Goal: Task Accomplishment & Management: Complete application form

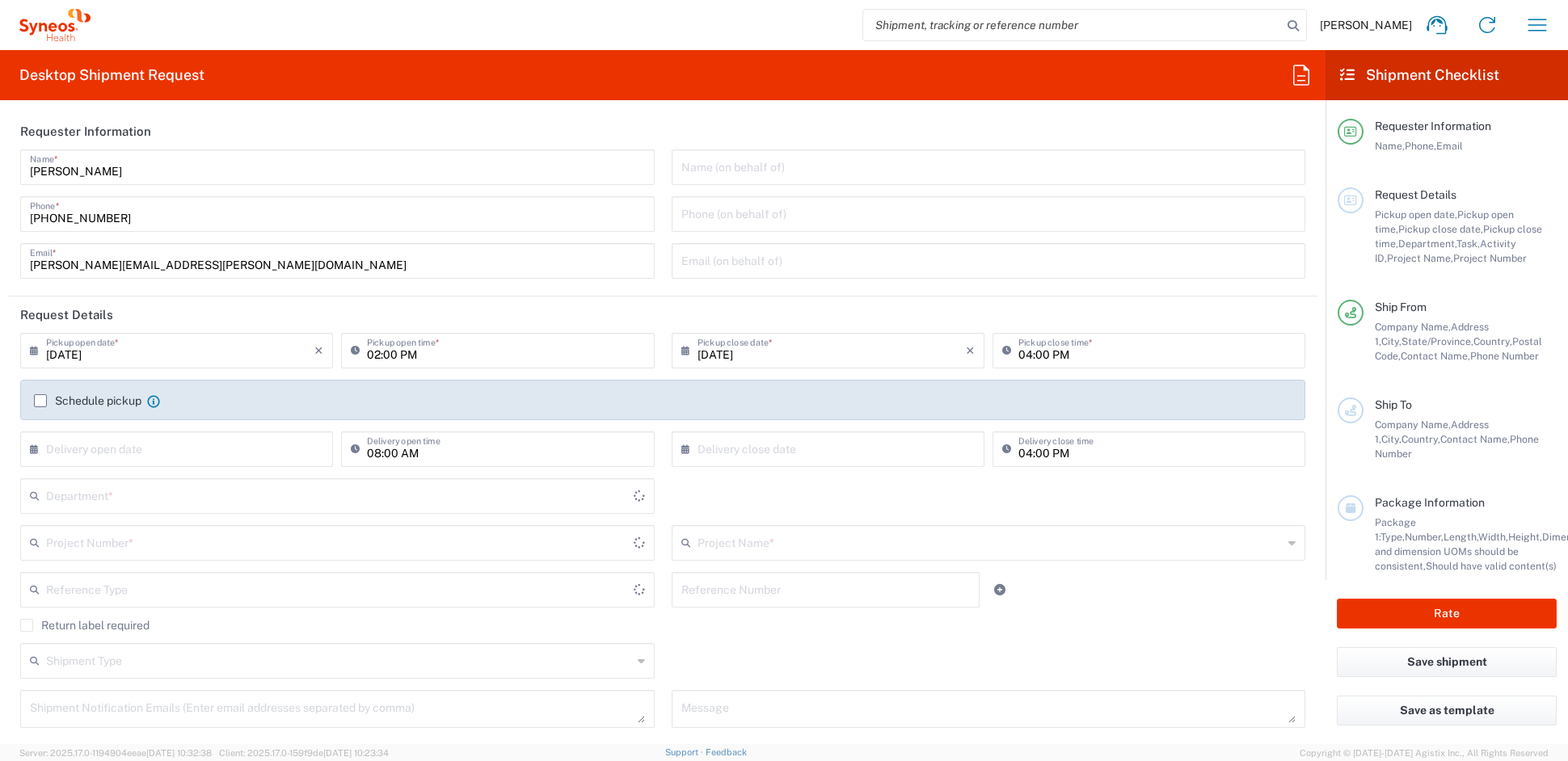
type input "[US_STATE]"
type input "[GEOGRAPHIC_DATA]"
type input "6156"
type input "Syneos Health Communications-[GEOGRAPHIC_DATA] [GEOGRAPHIC_DATA]"
click at [217, 261] on input "[PERSON_NAME][EMAIL_ADDRESS][PERSON_NAME][DOMAIN_NAME]" at bounding box center [337, 259] width 615 height 28
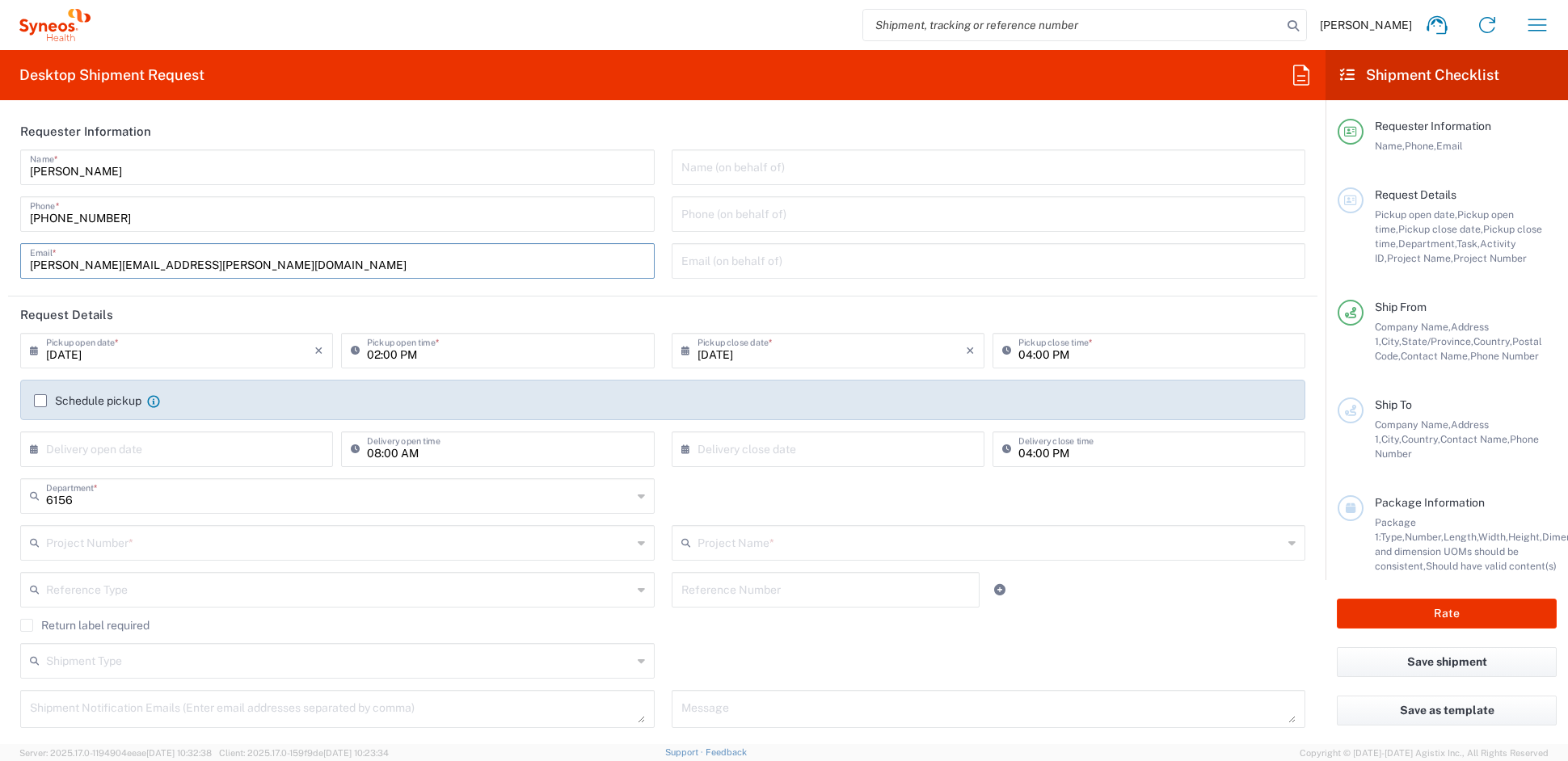
drag, startPoint x: 201, startPoint y: 264, endPoint x: -21, endPoint y: 254, distance: 222.2
click at [0, 254] on html "[PERSON_NAME] Home Shipment estimator Shipment tracking Desktop shipment reques…" at bounding box center [784, 380] width 1568 height 761
paste input "[PERSON_NAME].[PERSON_NAME]"
type input "[PERSON_NAME][EMAIL_ADDRESS][PERSON_NAME][DOMAIN_NAME]"
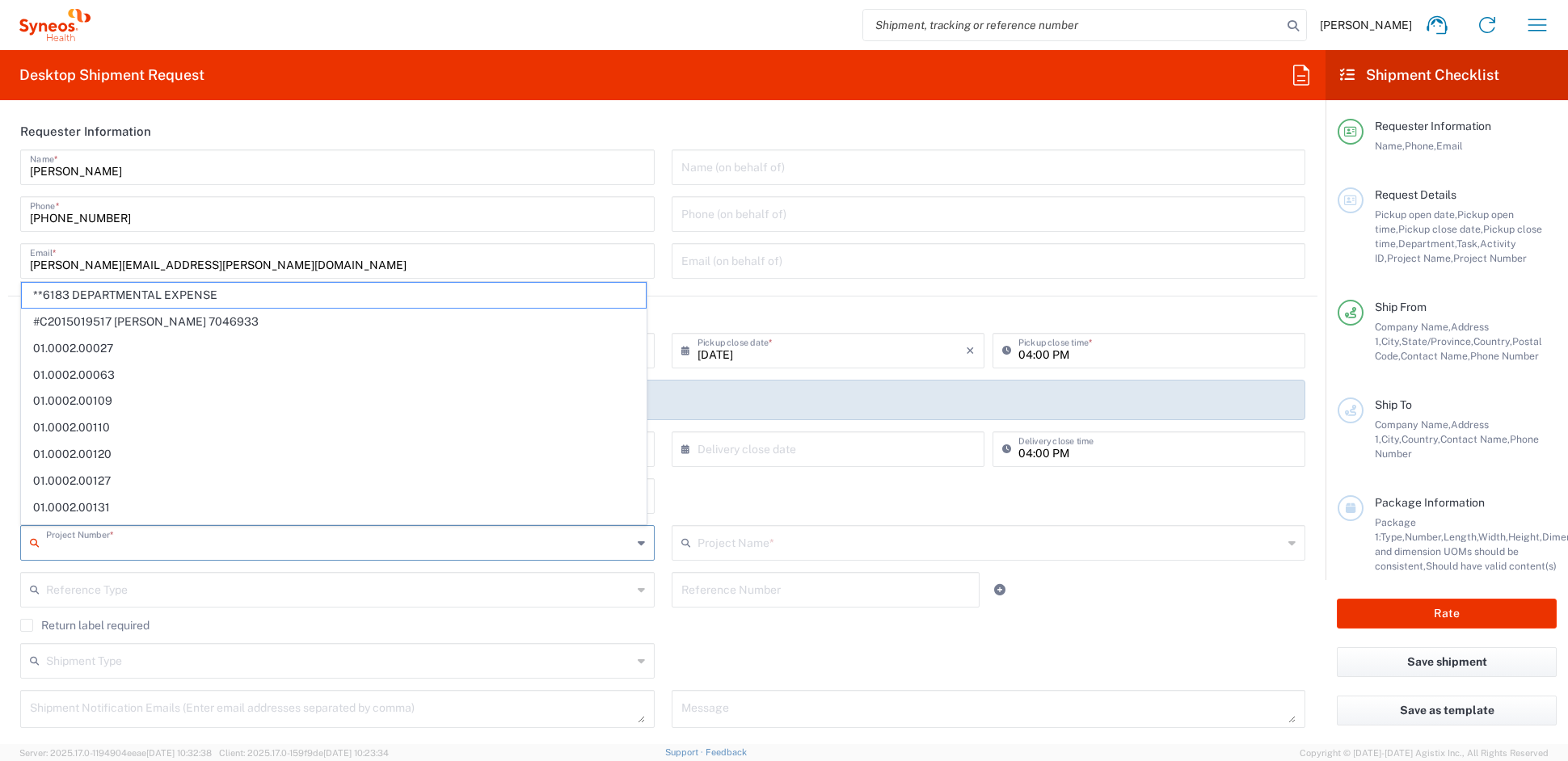
click at [159, 540] on input "text" at bounding box center [339, 541] width 586 height 28
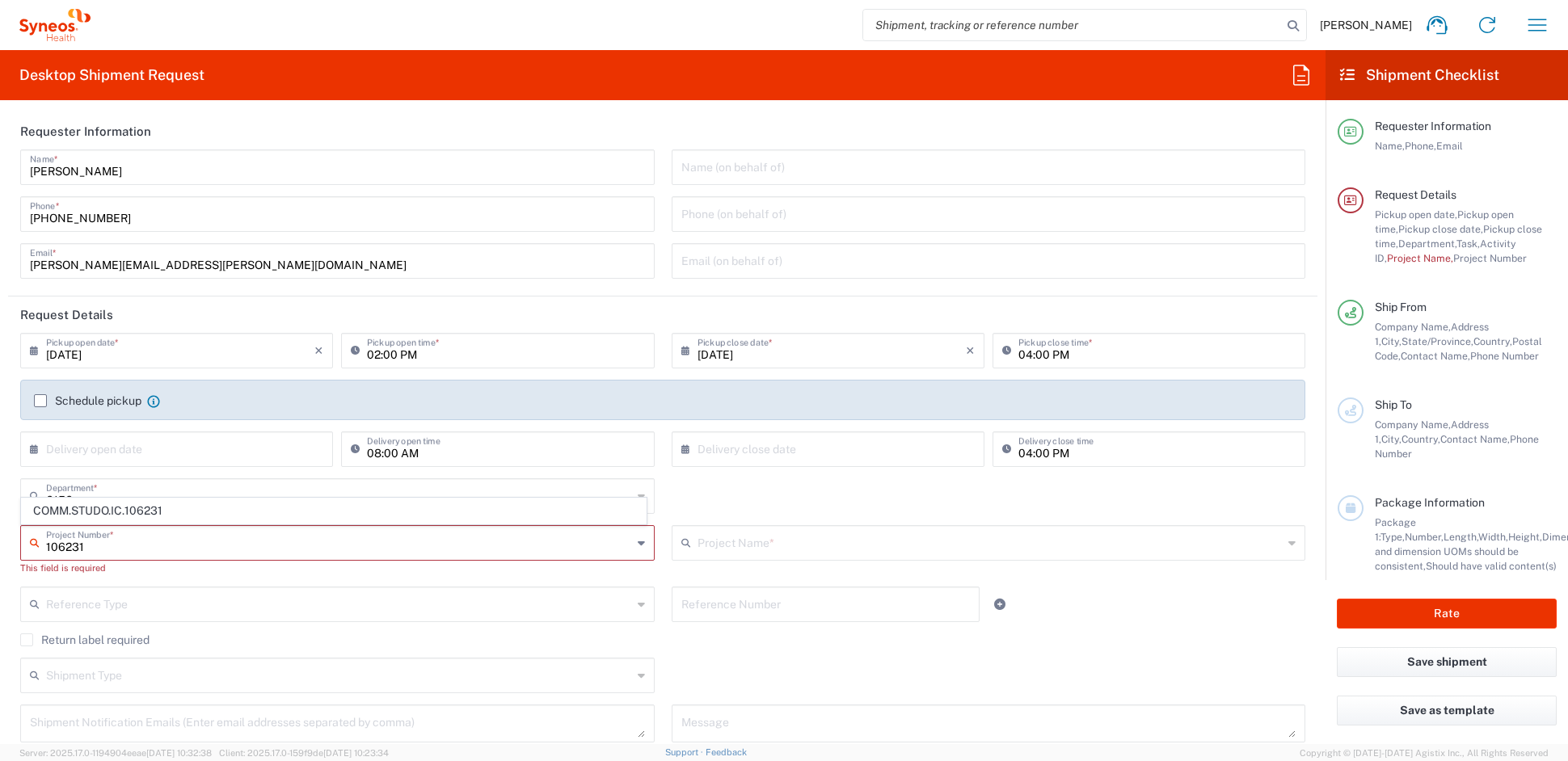
click at [143, 509] on span "COMM.STUDO.IC.106231" at bounding box center [333, 512] width 624 height 25
type input "COMM.STUDO.IC.106231"
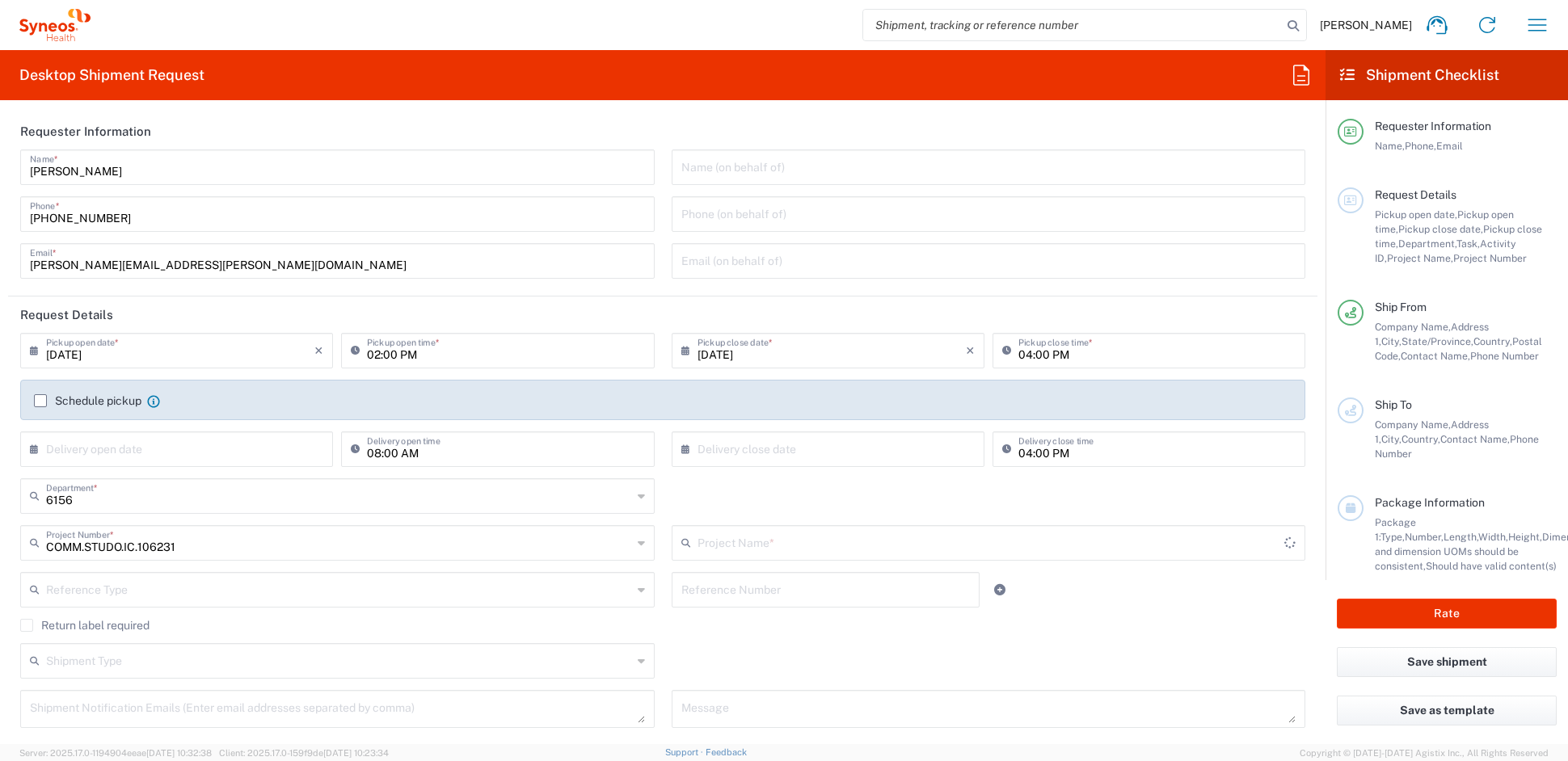
type input "Syneos.PATENG.22.106231"
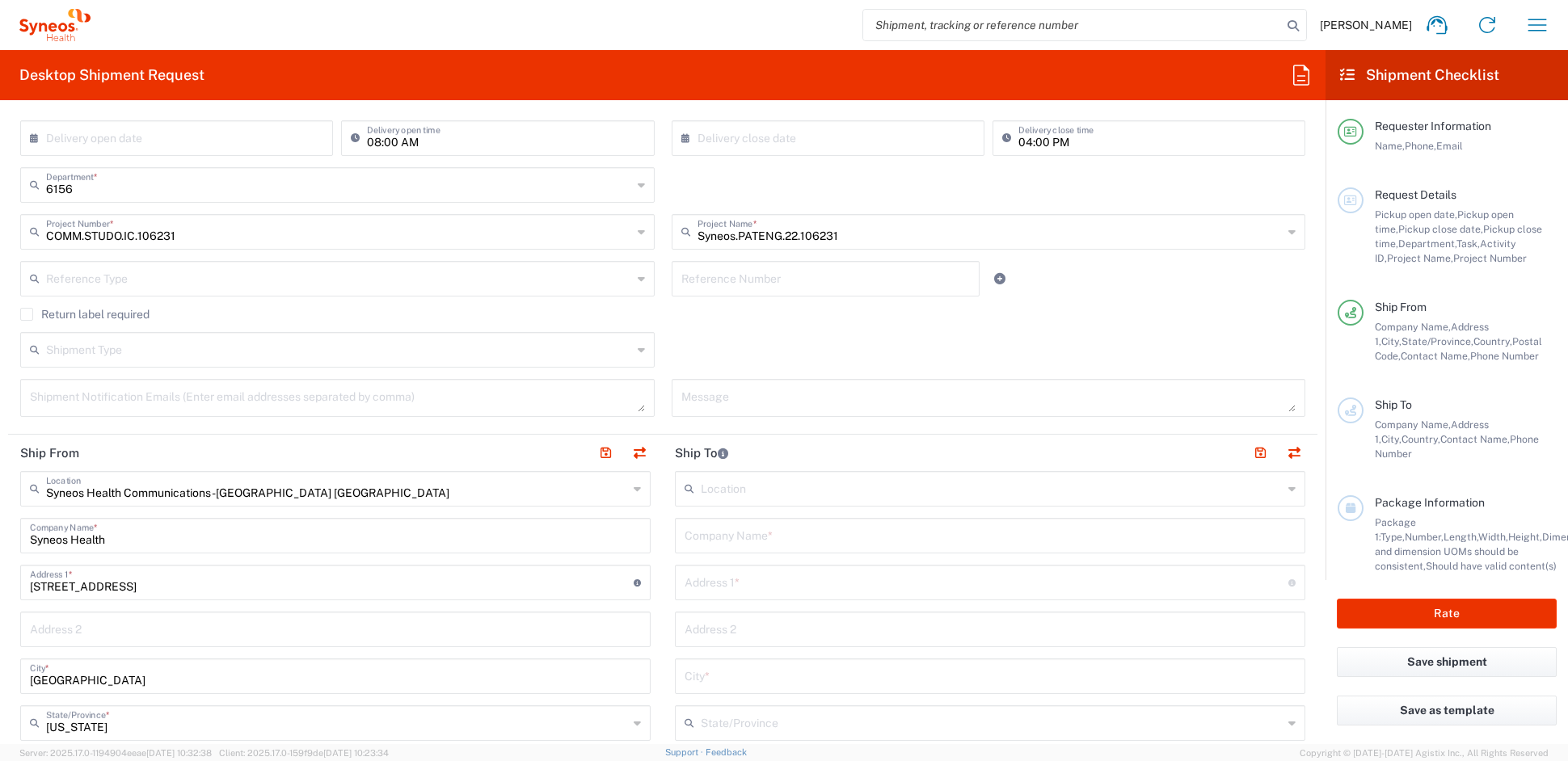
scroll to position [328, 0]
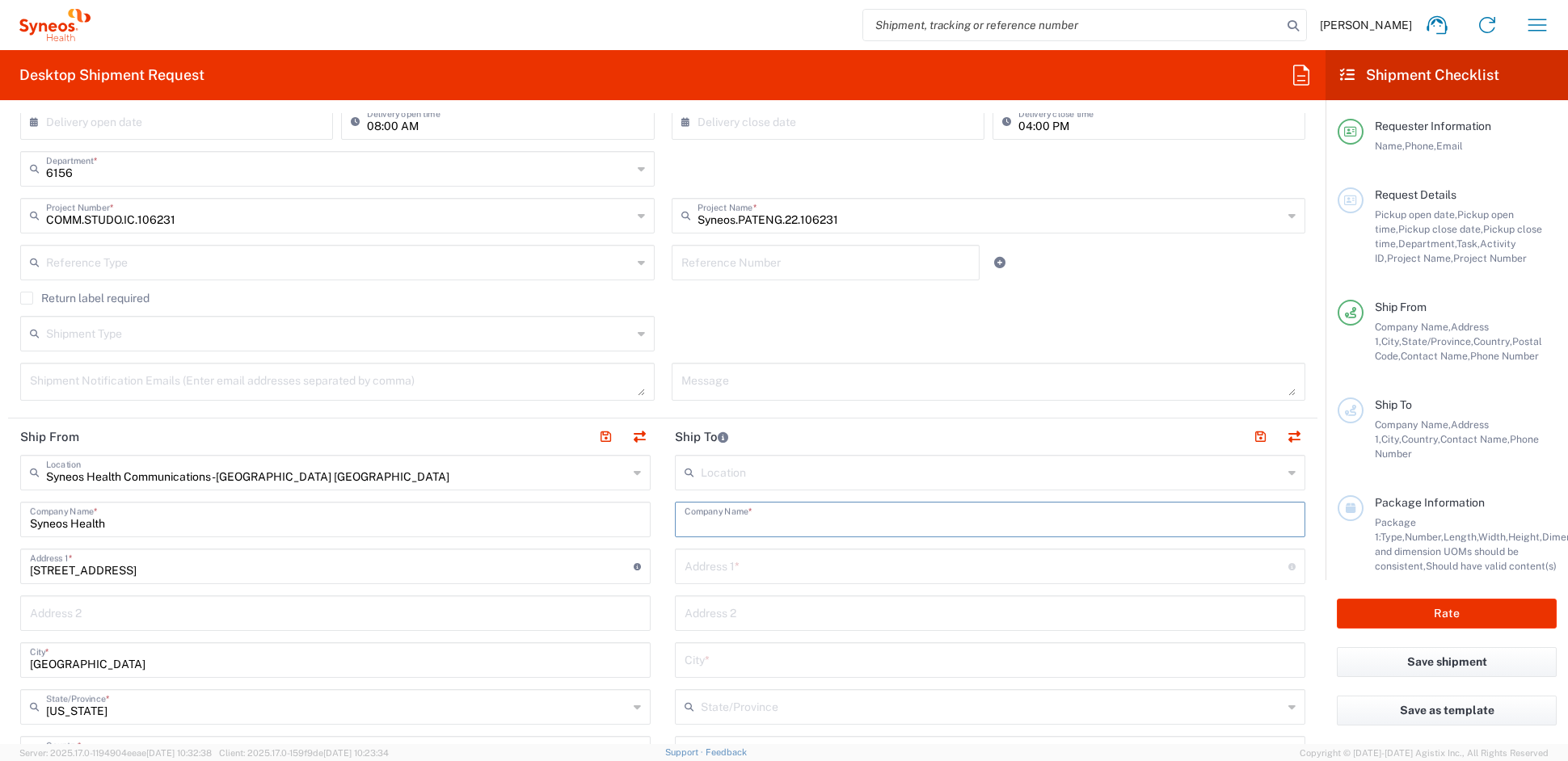
click at [763, 517] on input "text" at bounding box center [990, 518] width 612 height 28
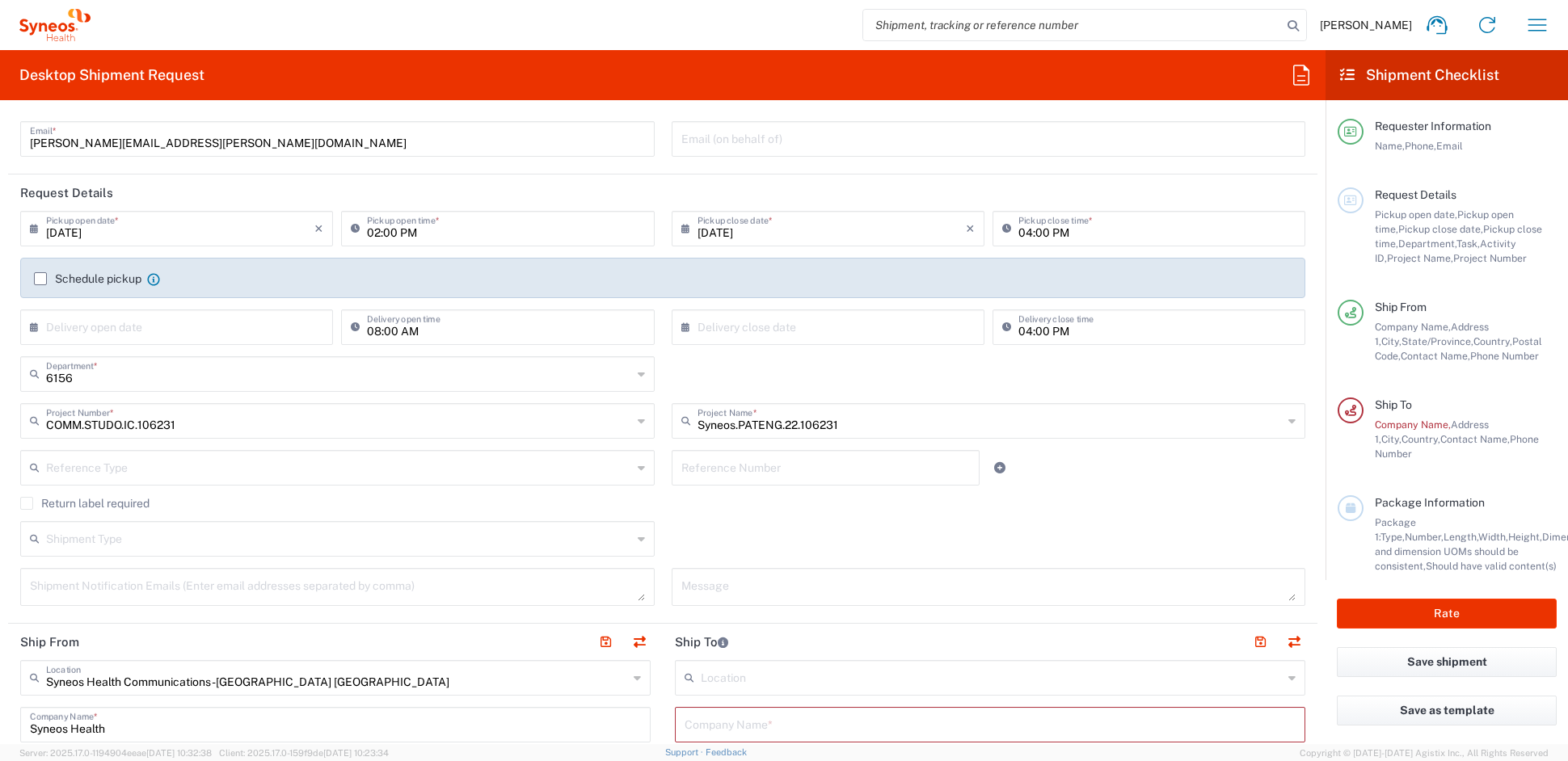
scroll to position [113, 0]
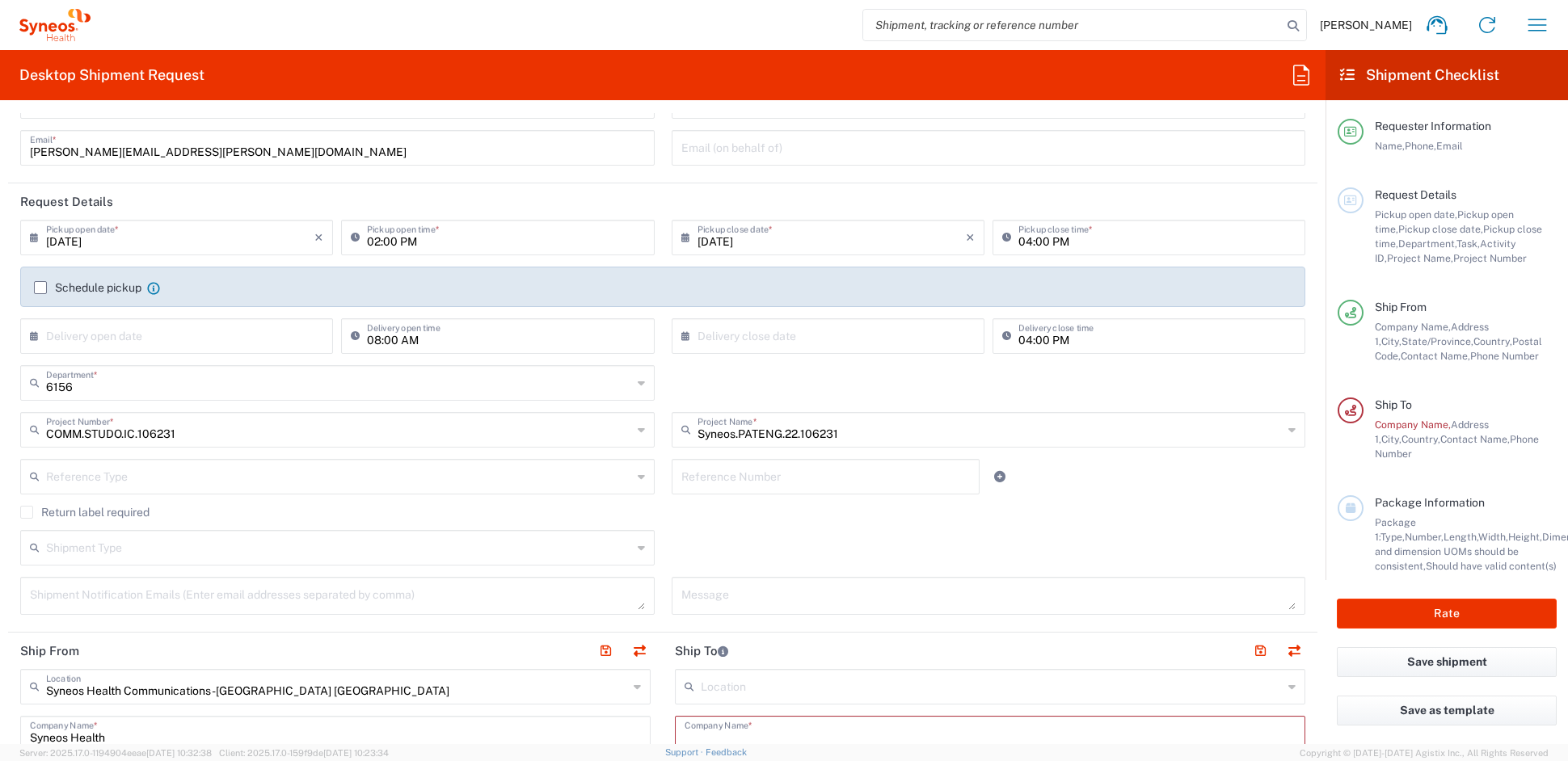
click at [130, 595] on textarea at bounding box center [337, 595] width 615 height 28
paste textarea "beatriz.roca@syneoshealth.com"
type textarea "beatriz.roca@syneoshealth.com"
click at [754, 597] on textarea at bounding box center [989, 595] width 615 height 28
paste textarea "SHCS-106231-UK-2305-001"
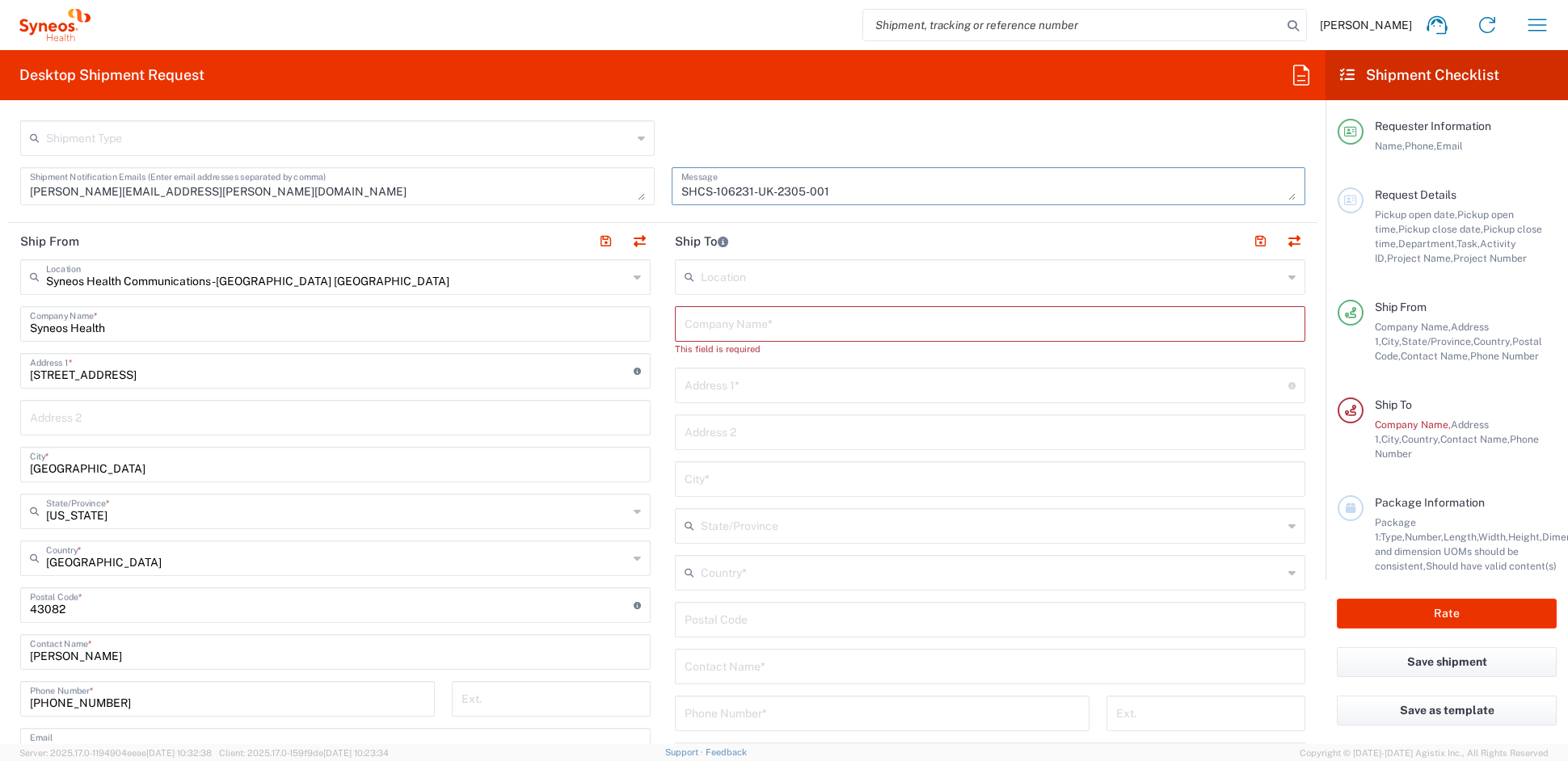
scroll to position [522, 0]
type textarea "SHCS-106231-UK-2305-001"
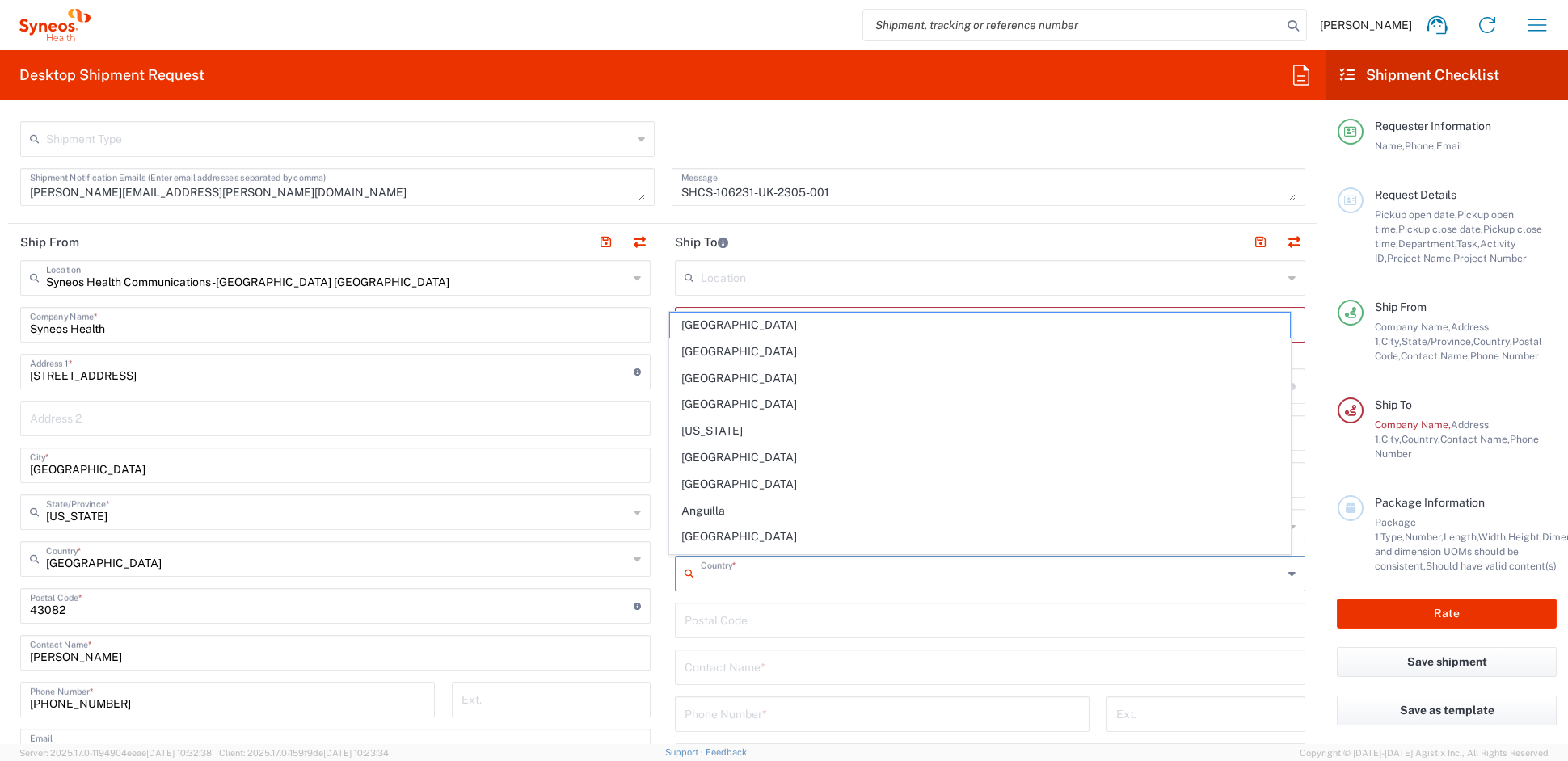
click at [746, 578] on input "text" at bounding box center [992, 572] width 582 height 28
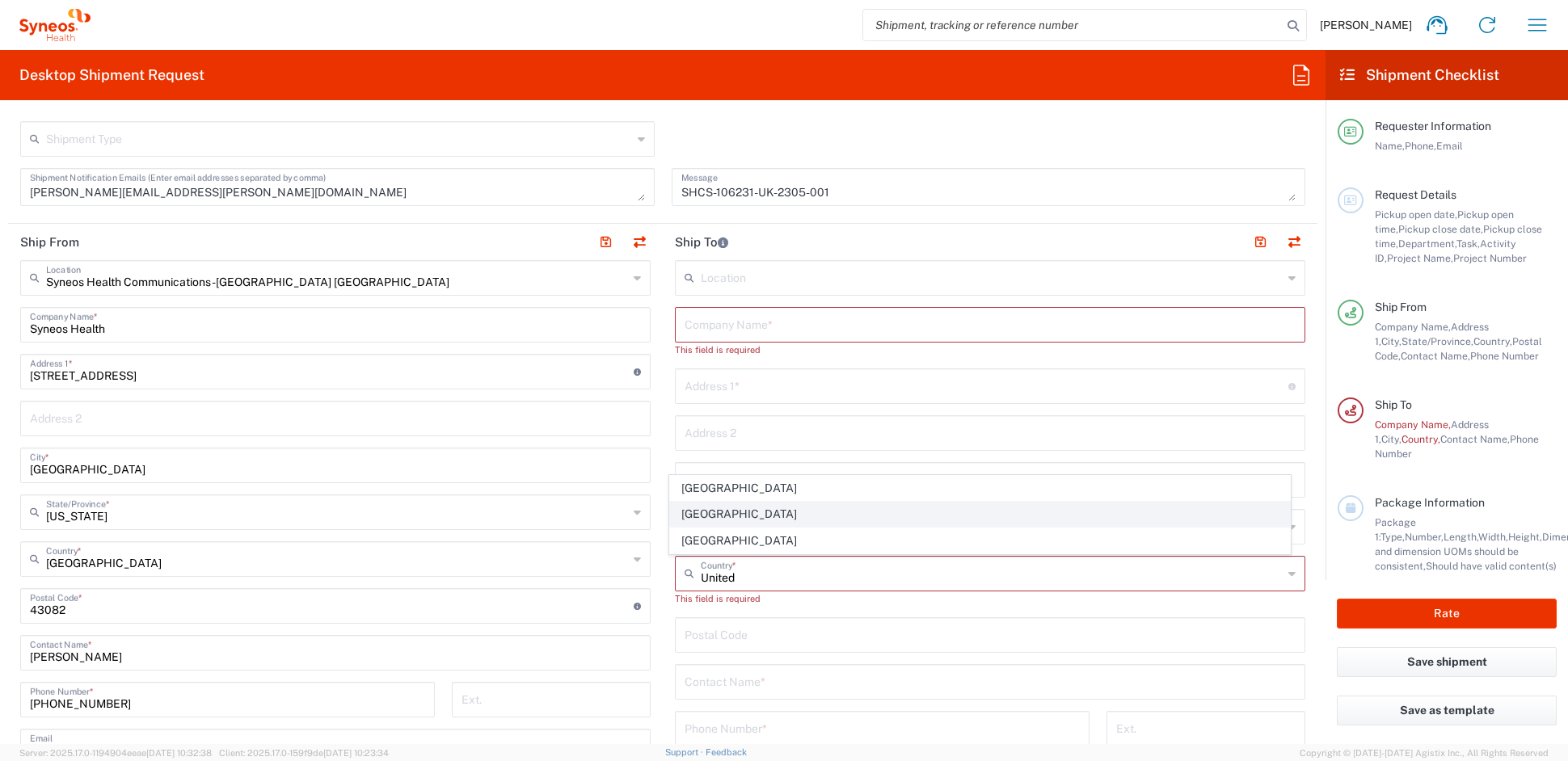
click at [714, 513] on span "United Kingdom" at bounding box center [980, 514] width 621 height 25
type input "United Kingdom"
type input "Sender/Shipper"
type input "Delivery Duty Paid"
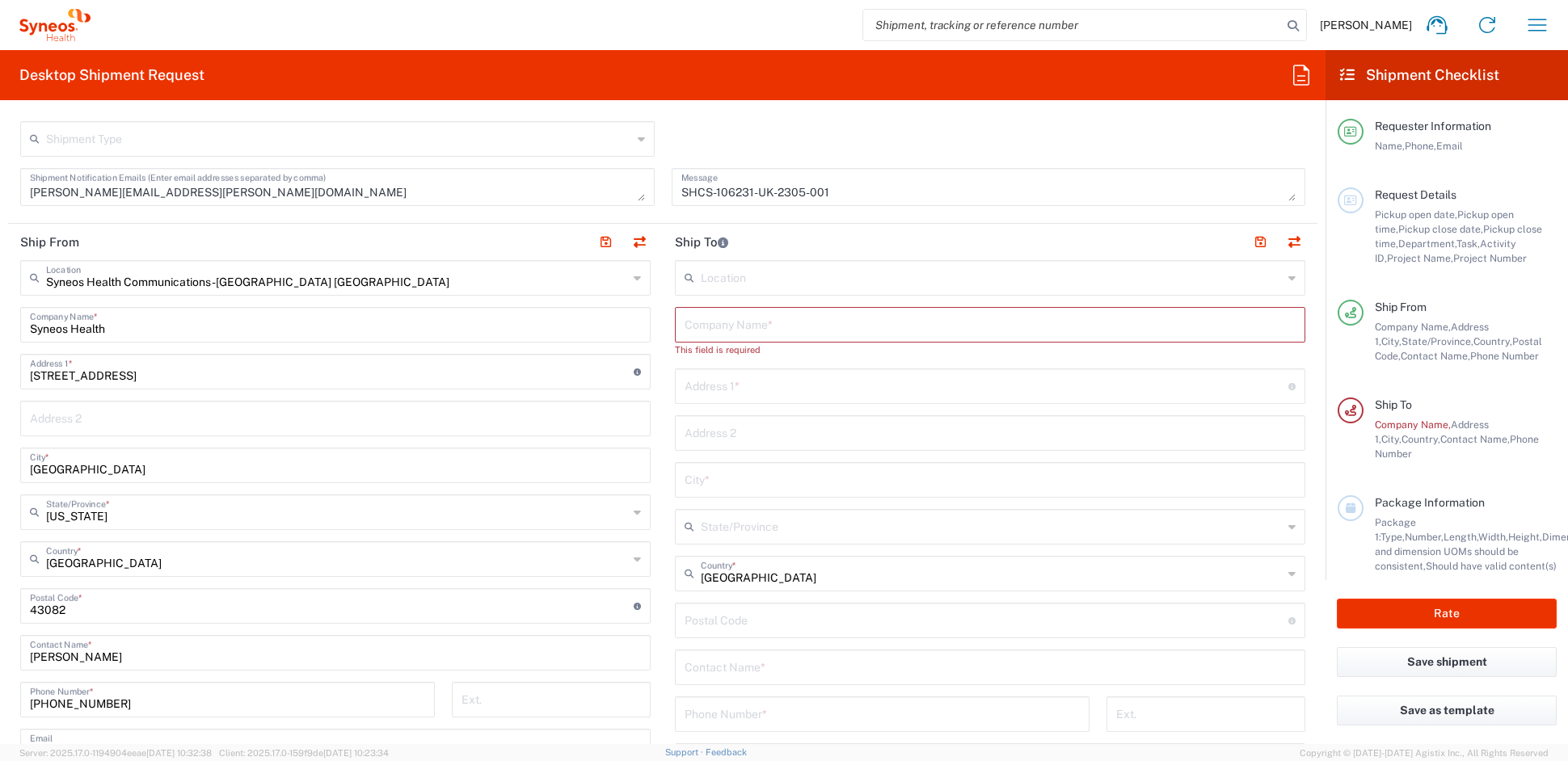
click at [745, 320] on input "text" at bounding box center [990, 323] width 612 height 28
paste input "Barnes Clinical Research Facility"
type input "Barnes Clinical Research Facility"
click at [708, 421] on input "text" at bounding box center [990, 417] width 612 height 28
paste input "Ground floor, Barnes Building"
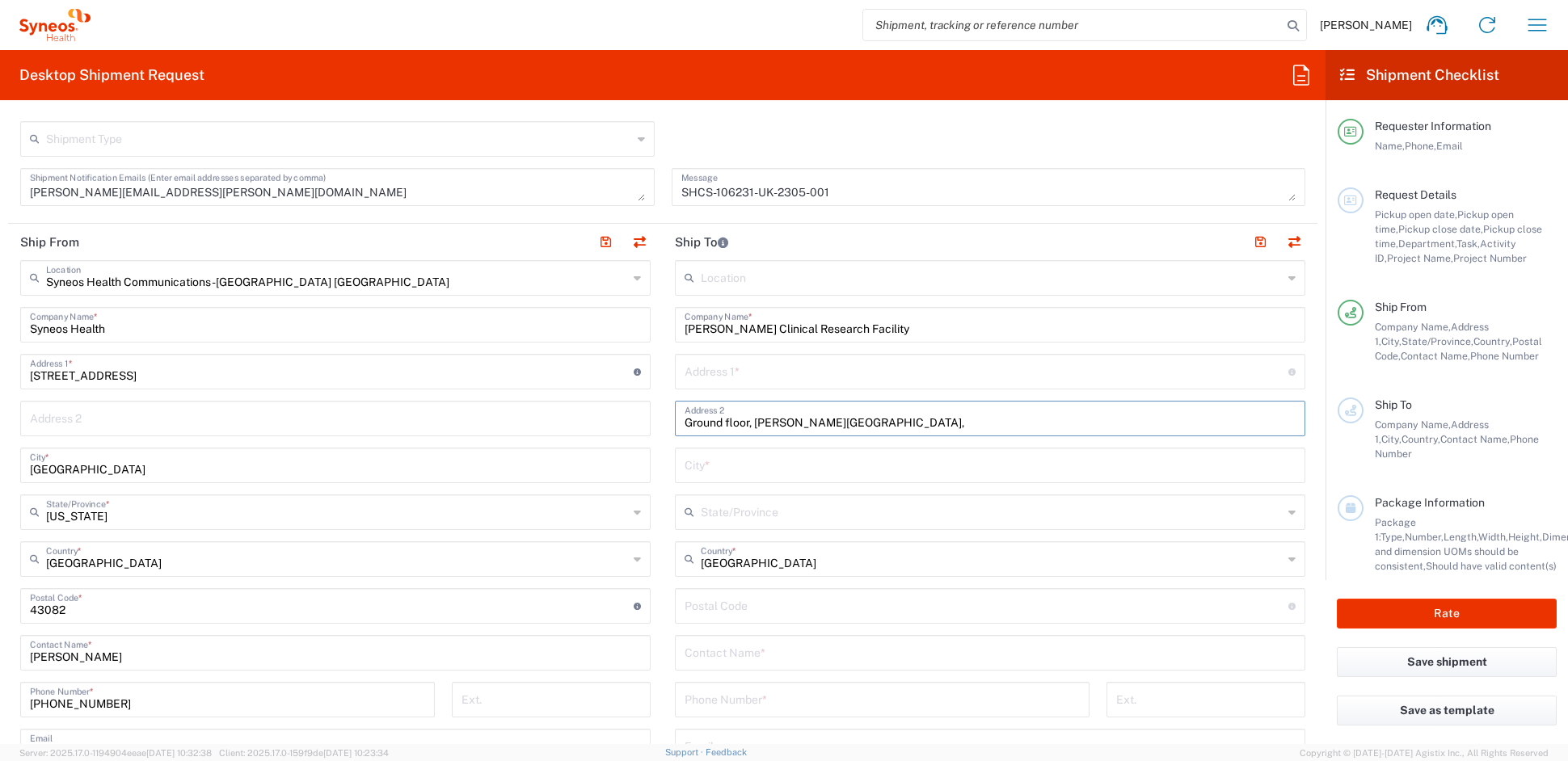
paste input "Salford Royal Hospital"
type input "Ground floor, Barnes Building, Salford Royal Hospital"
click at [730, 367] on input "text" at bounding box center [986, 370] width 603 height 28
paste input "Salford, M6 8HD"
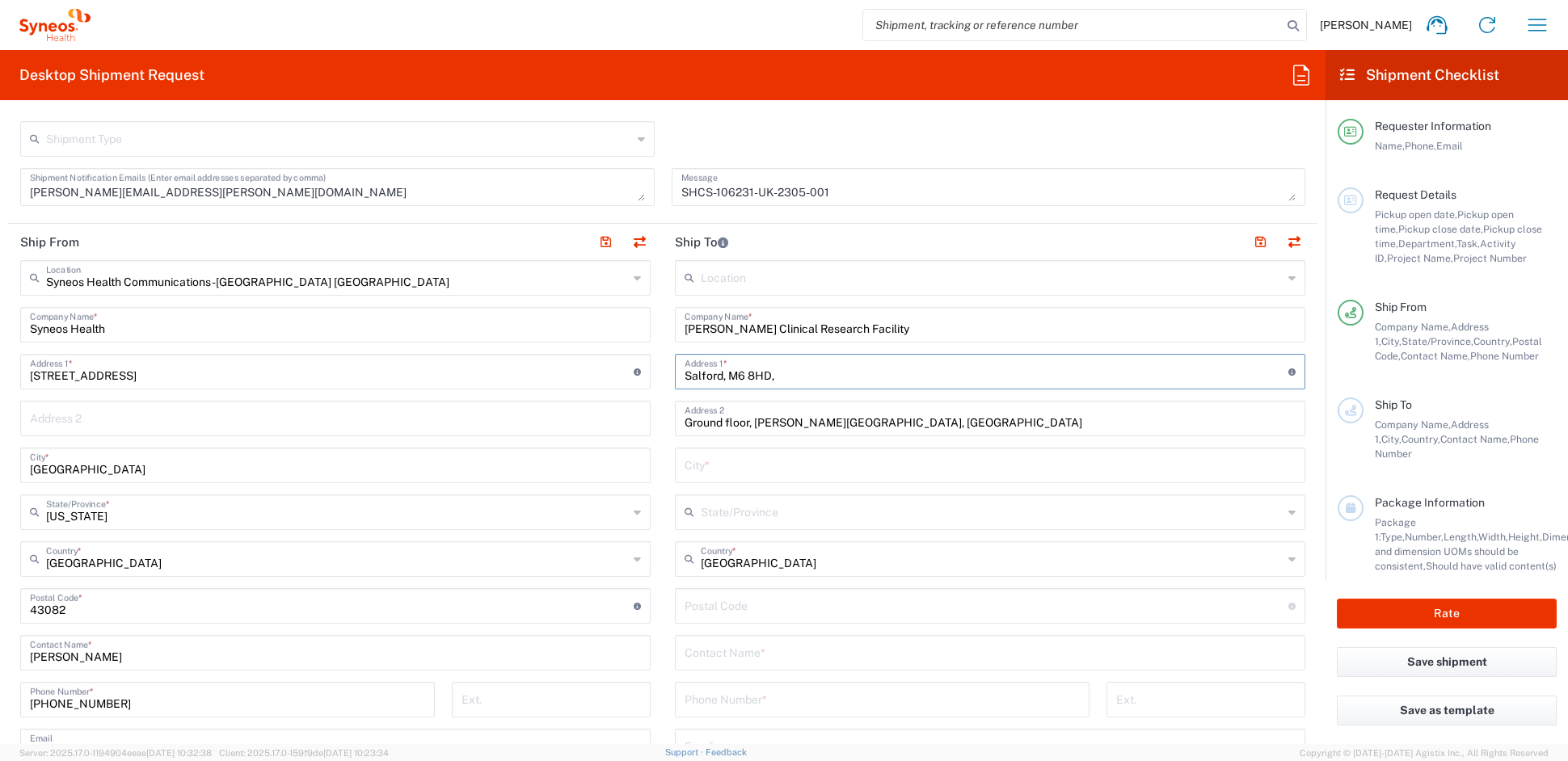
paste input "Stott Lane"
type input "Salford, M6 8HD, Stott Lane"
click at [731, 468] on input "text" at bounding box center [990, 464] width 612 height 28
paste input "Salford"
type input "Salford"
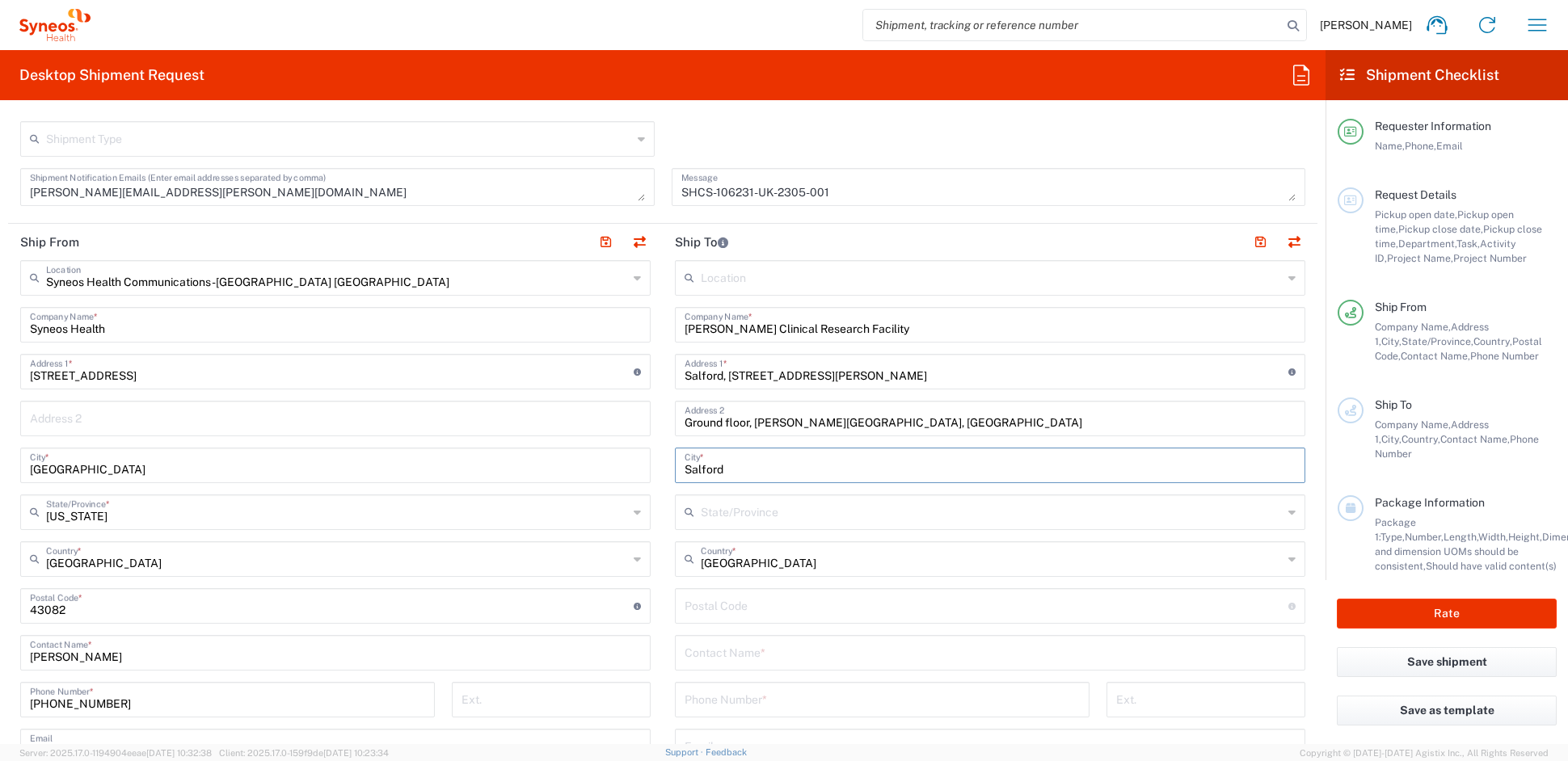
click at [727, 604] on input "undefined" at bounding box center [986, 604] width 603 height 28
paste input "M6 8HD"
type input "M6 8HD"
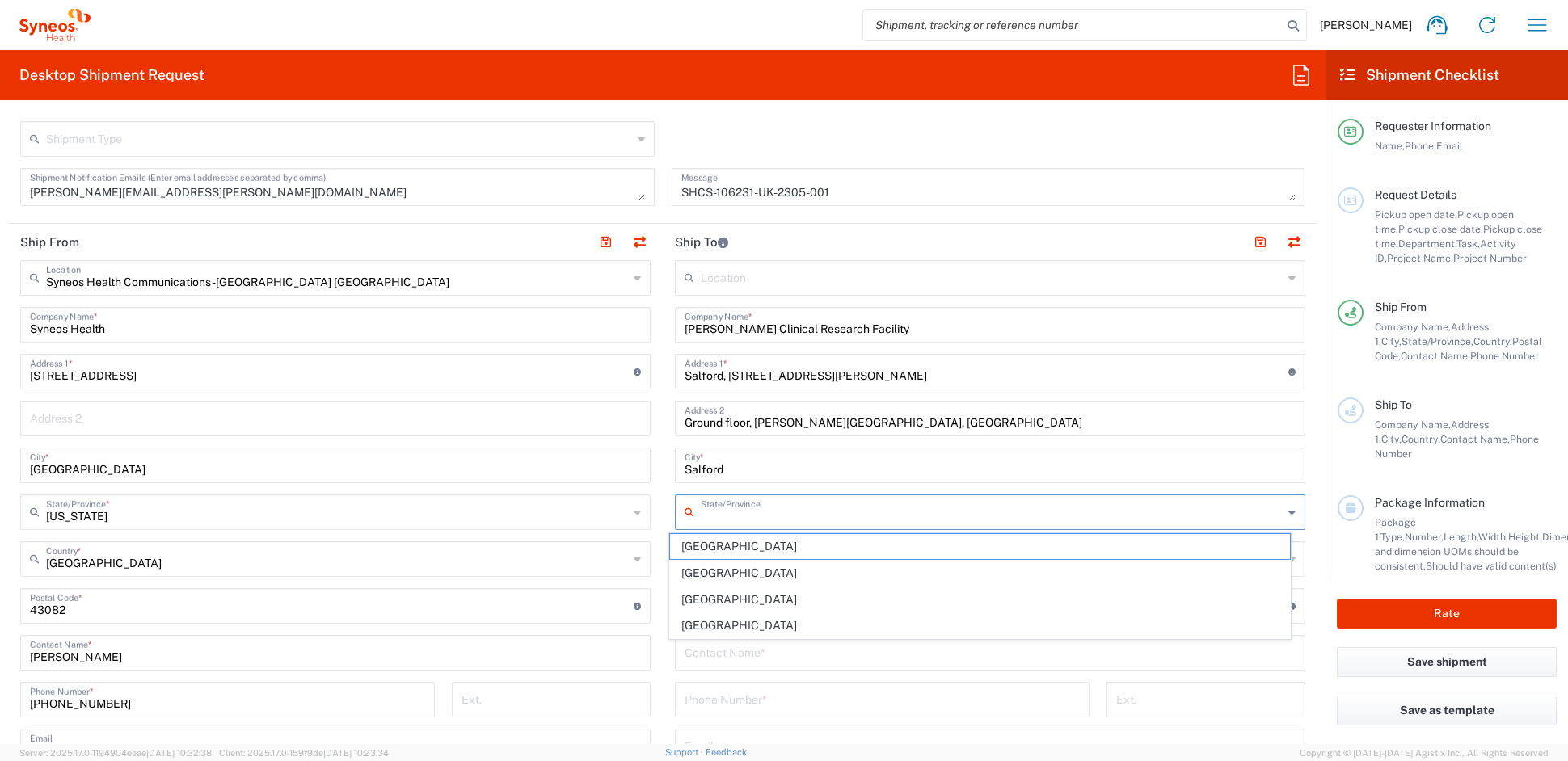
click at [760, 512] on input "text" at bounding box center [992, 511] width 582 height 28
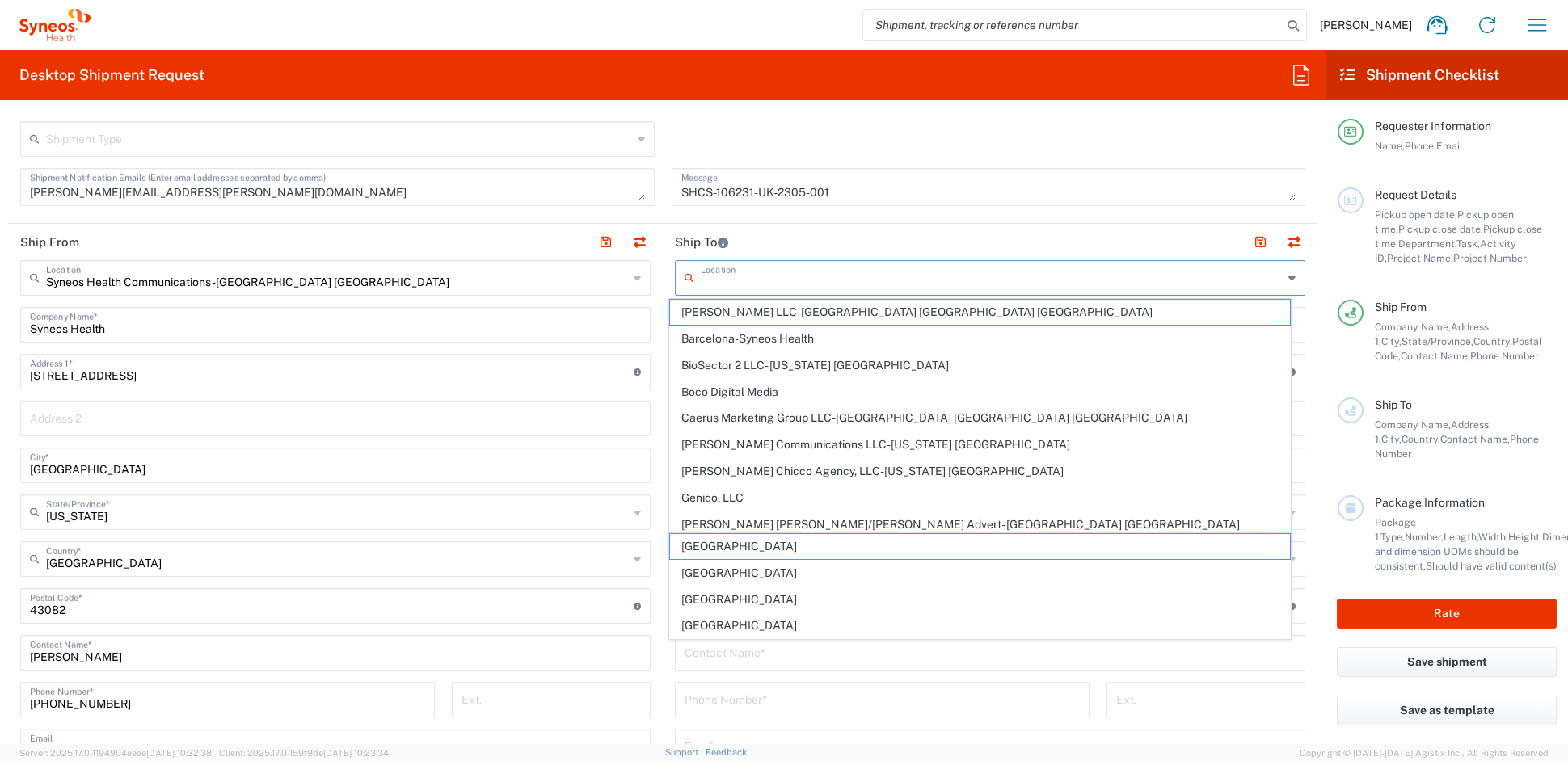
click at [959, 276] on input "text" at bounding box center [992, 276] width 582 height 28
click at [937, 226] on header "Ship To" at bounding box center [990, 242] width 655 height 36
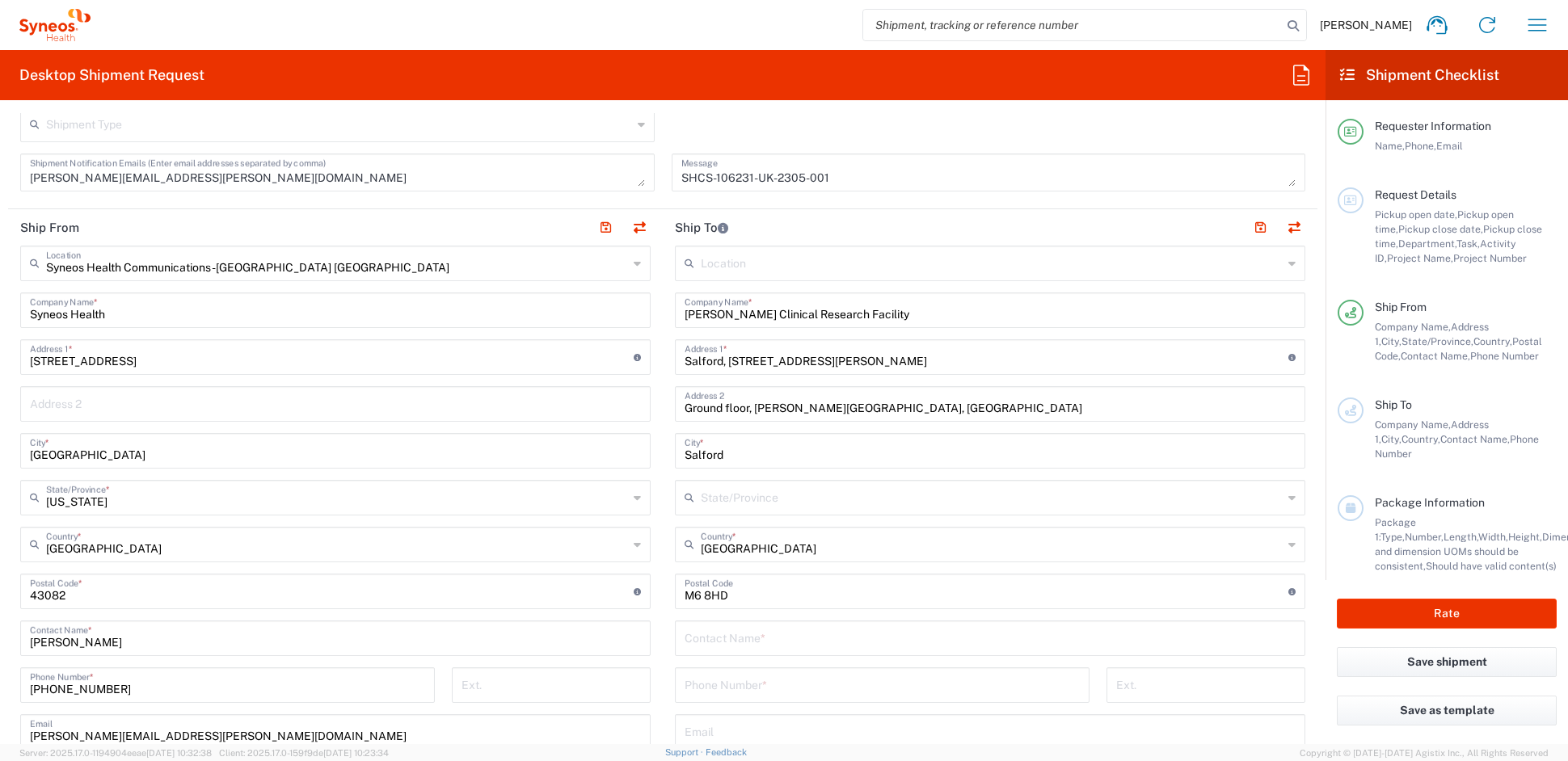
scroll to position [538, 0]
drag, startPoint x: 744, startPoint y: 407, endPoint x: 776, endPoint y: 406, distance: 32.0
click at [745, 406] on input "Ground floor, Barnes Building, Salford Royal Hospital" at bounding box center [990, 402] width 612 height 28
drag, startPoint x: 815, startPoint y: 408, endPoint x: 823, endPoint y: 407, distance: 8.1
click at [819, 407] on input "Ground Fl, Barnes Building, Salford Royal Hospital" at bounding box center [990, 402] width 612 height 28
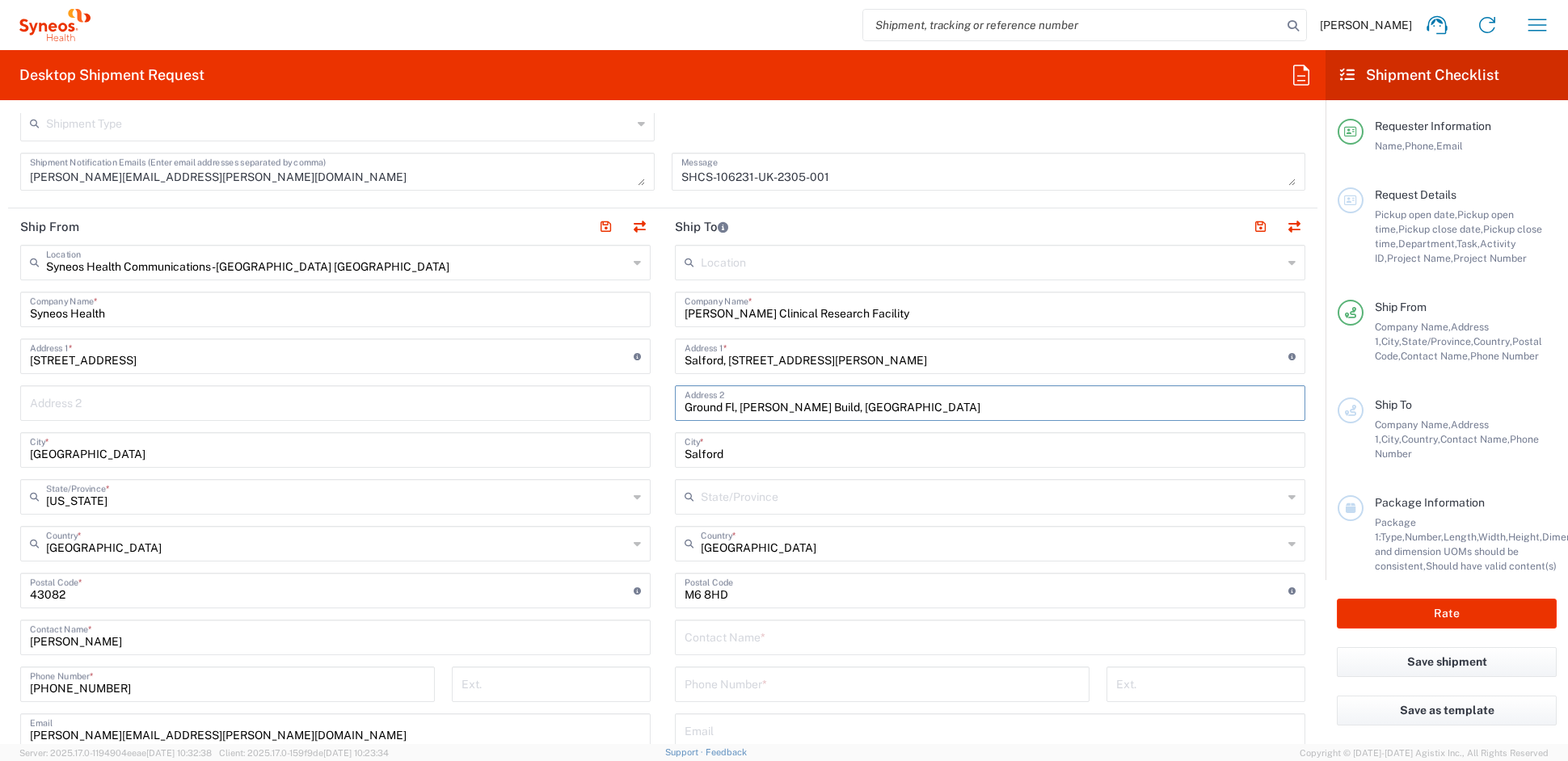
click at [938, 405] on input "Ground Fl, Barnes Build, Salford Royal Hospital" at bounding box center [990, 402] width 612 height 28
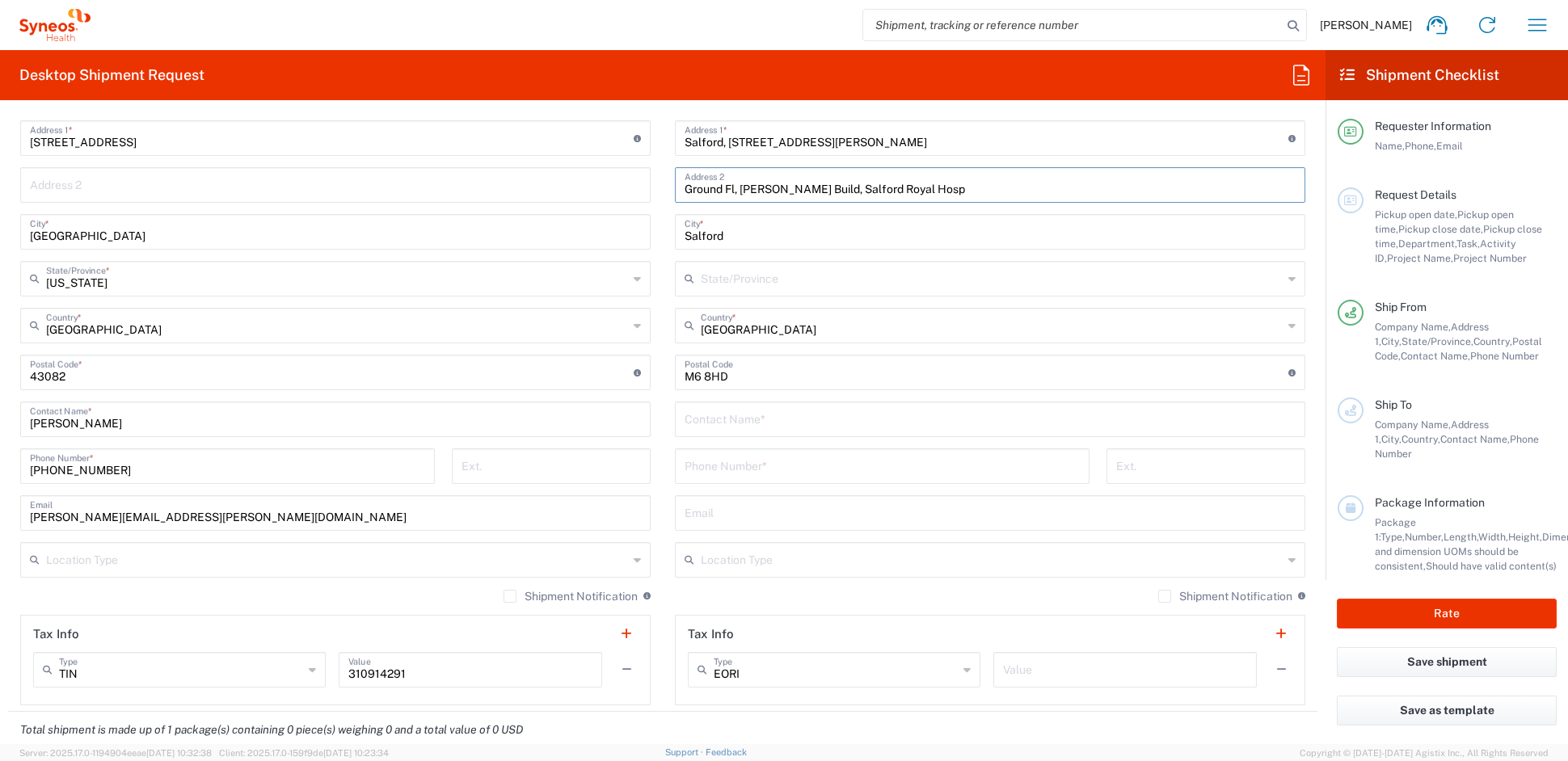
scroll to position [765, 0]
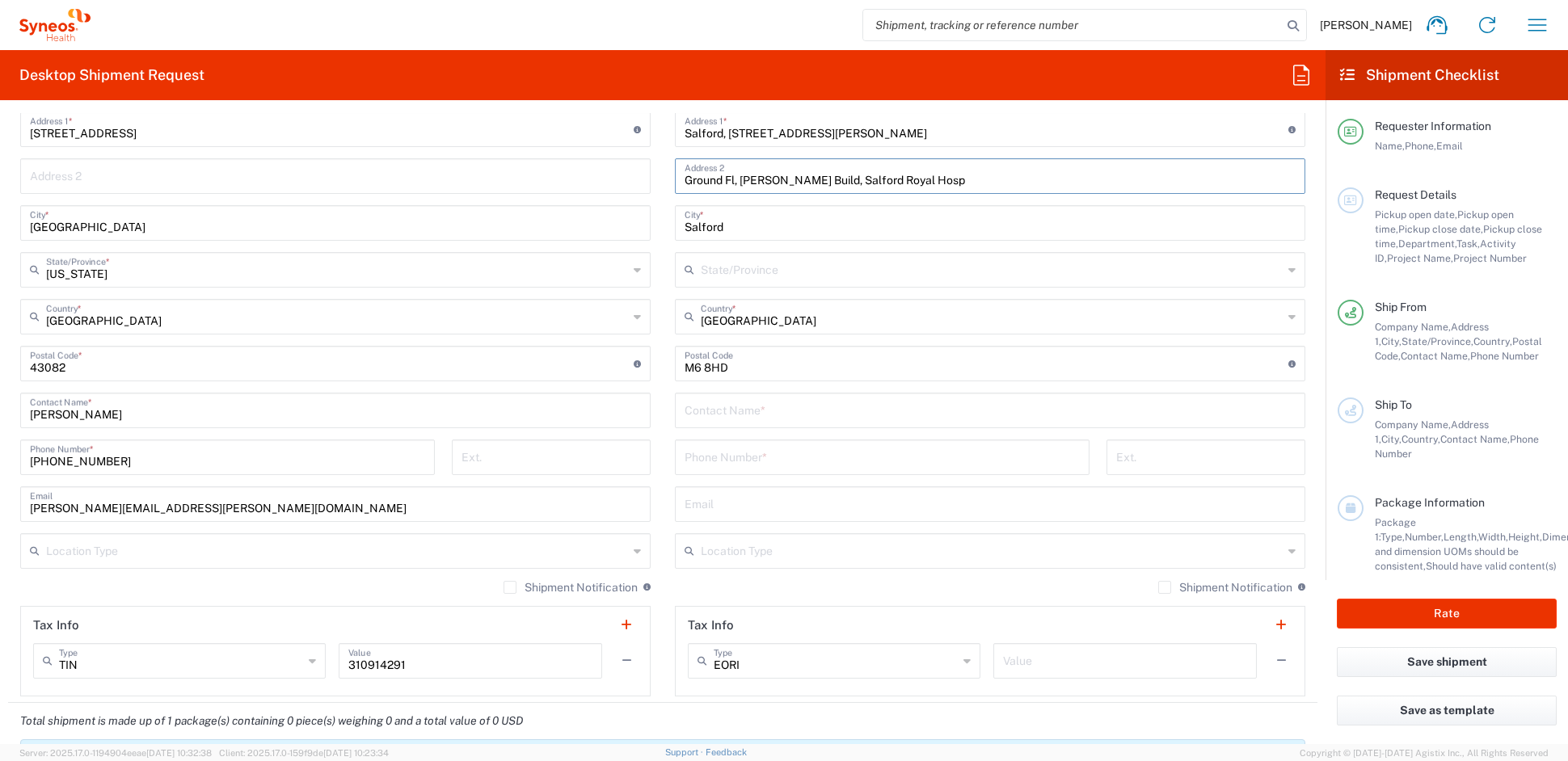
type input "Ground Fl, Barnes Build, Salford Royal Hosp"
click at [719, 410] on input "text" at bounding box center [990, 409] width 612 height 28
paste input "Mark Warburton"
type input "Mark Warburton"
click at [737, 458] on input "tel" at bounding box center [882, 456] width 395 height 28
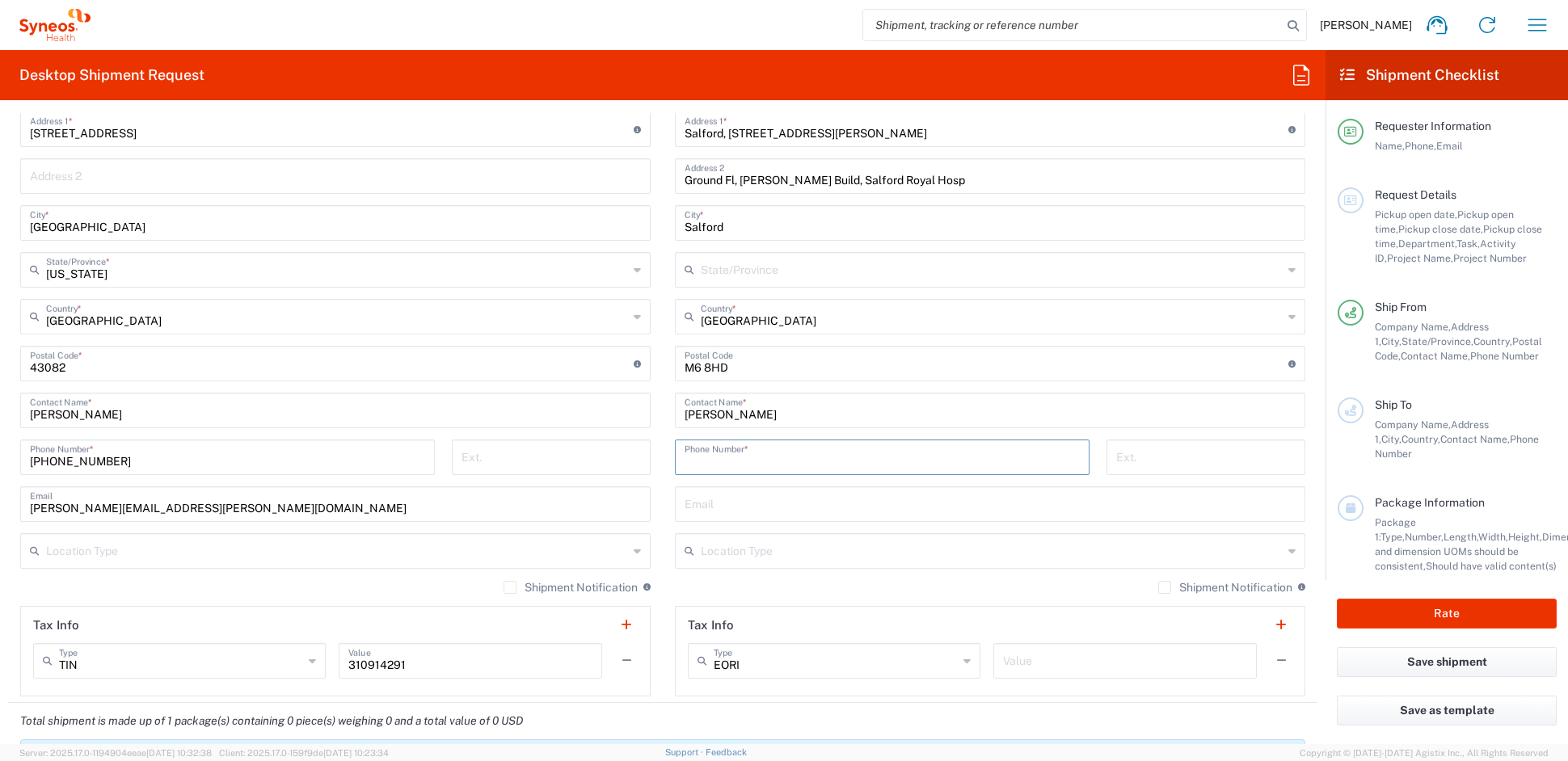
paste input "0161 206 7888"
type input "0161 206 7888"
click at [1161, 456] on input "tel" at bounding box center [1206, 456] width 179 height 28
paste input "int ext: 67888"
type input "int ext: 67888"
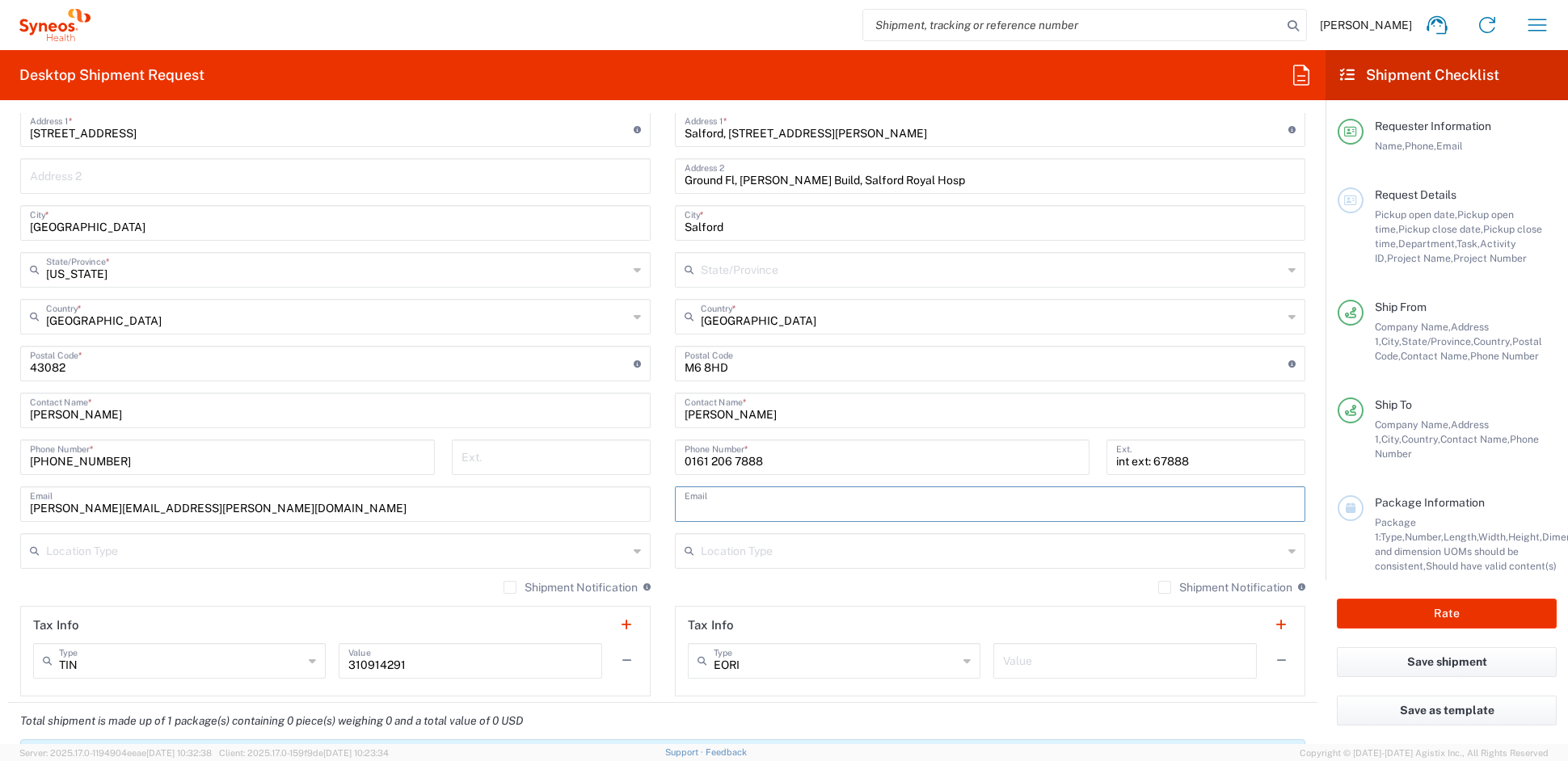
click at [734, 502] on input "text" at bounding box center [990, 503] width 612 height 28
paste input "mark.warburton@nca.nhs.uk"
type input "mark.warburton@nca.nhs.uk"
click at [743, 553] on input "text" at bounding box center [992, 549] width 582 height 28
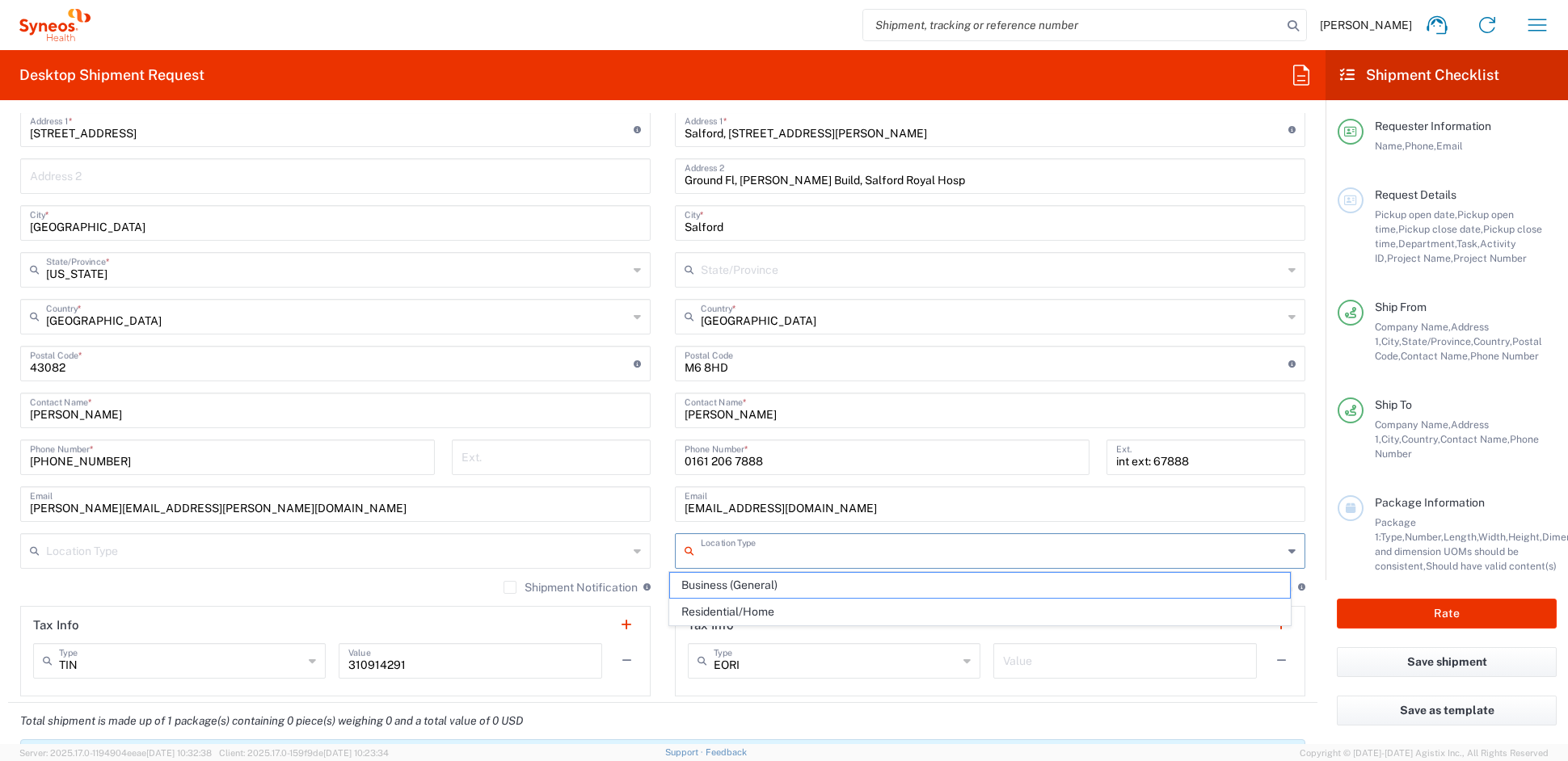
click at [730, 590] on span "Business (General)" at bounding box center [980, 585] width 621 height 25
type input "Business (General)"
click at [1041, 659] on input "text" at bounding box center [1125, 659] width 244 height 28
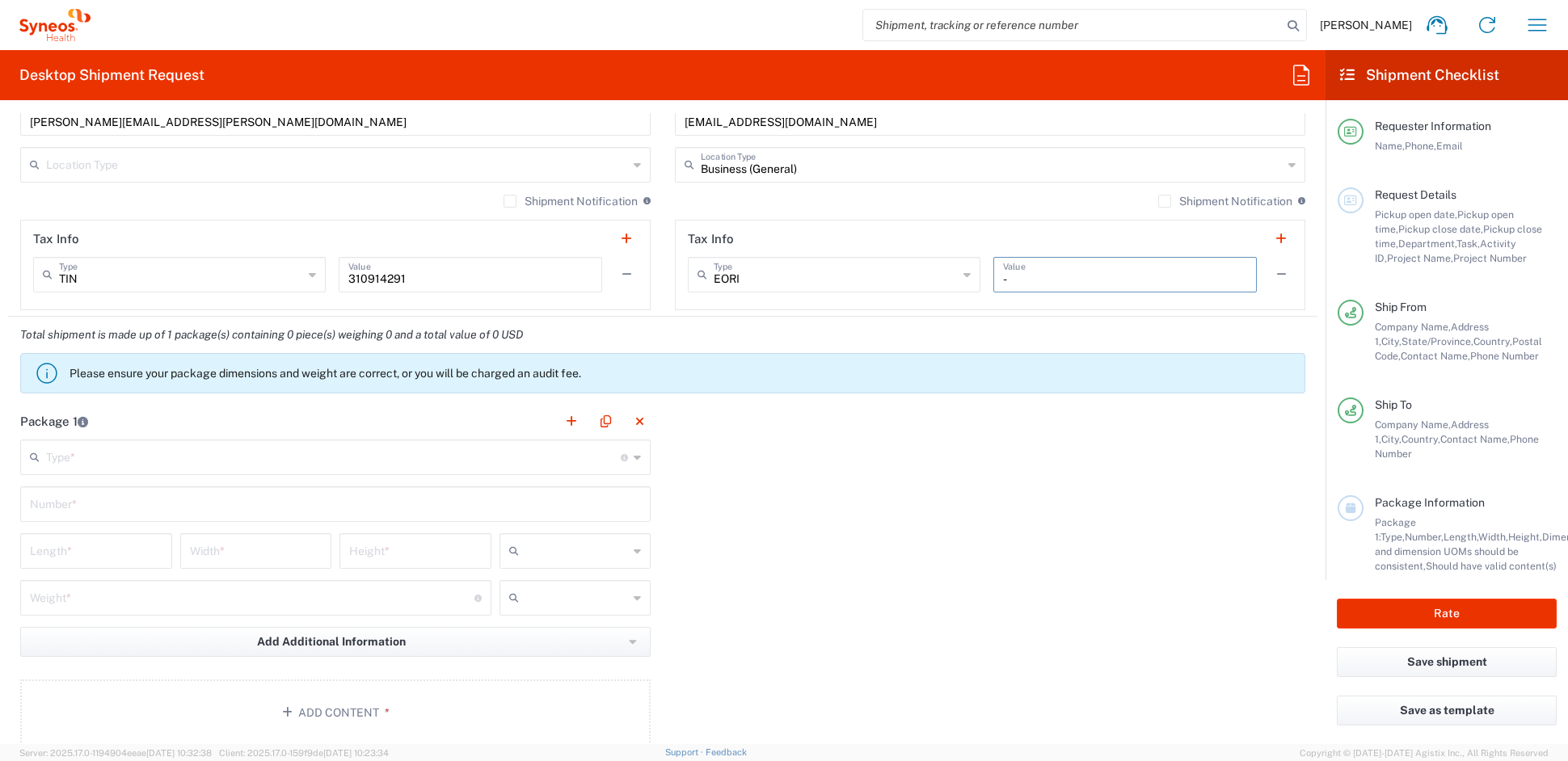
scroll to position [1153, 0]
type input "-"
click at [101, 458] on input "text" at bounding box center [333, 454] width 575 height 28
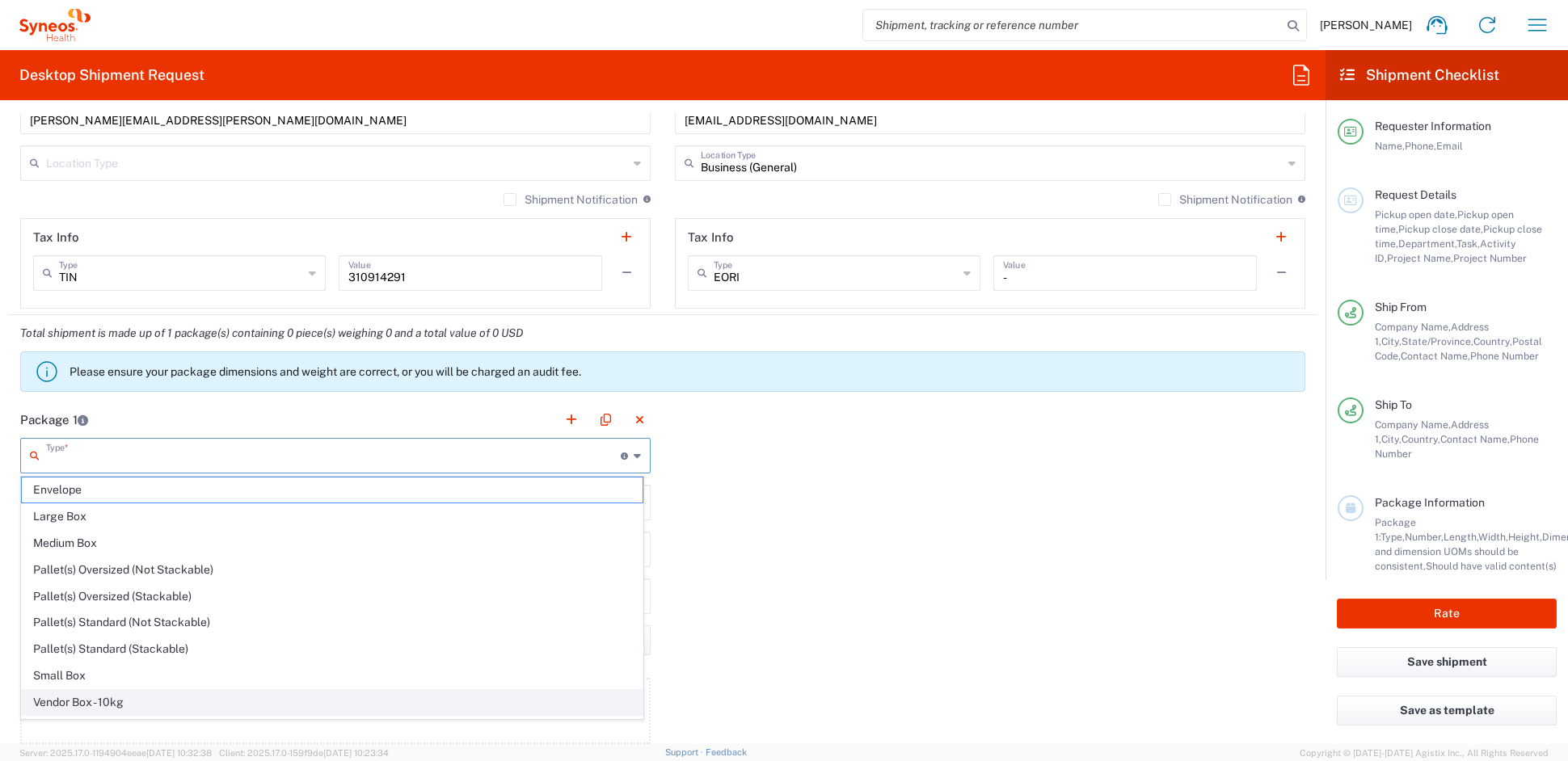
scroll to position [50, 0]
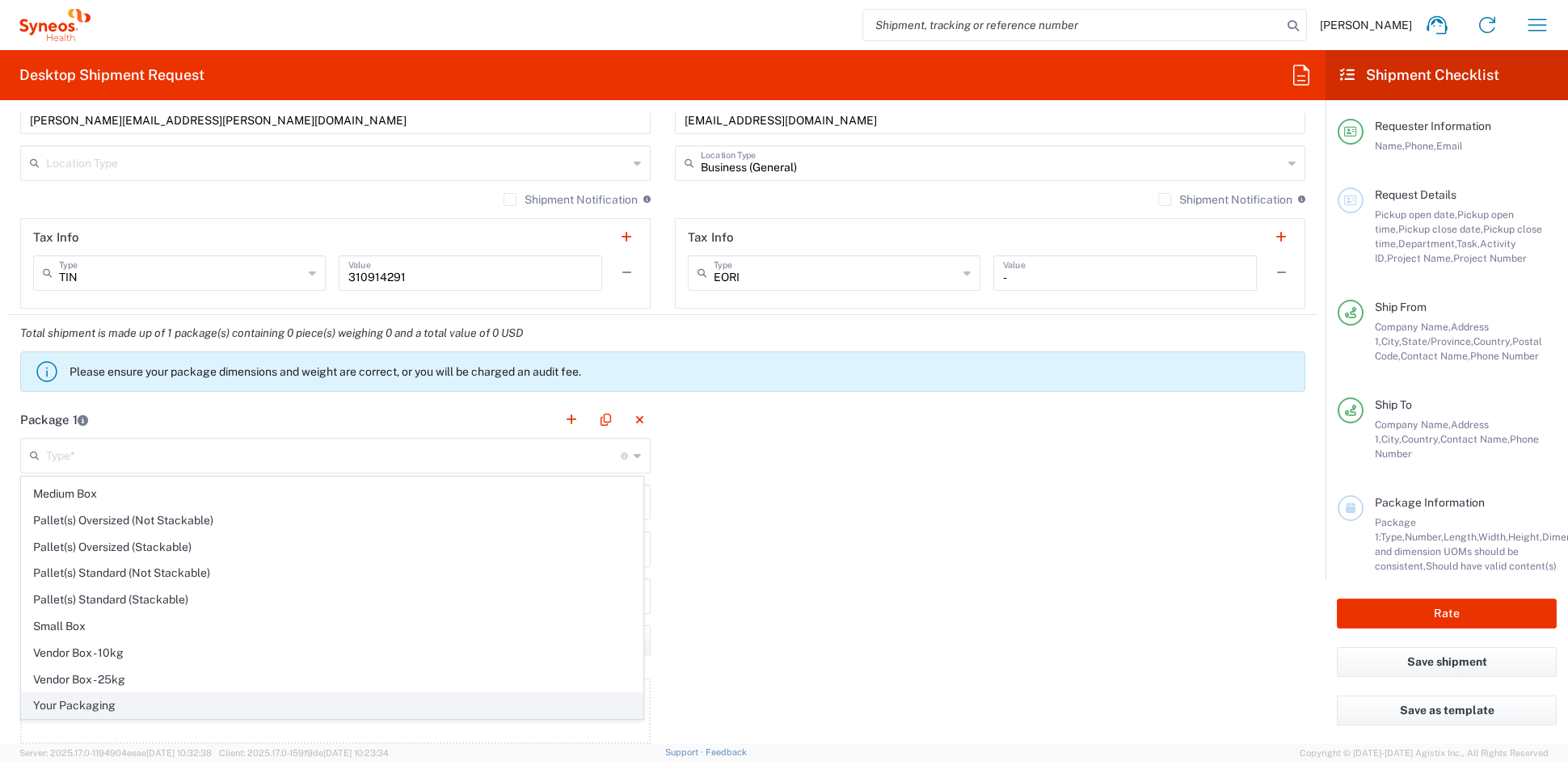
click at [78, 706] on span "Your Packaging" at bounding box center [331, 706] width 621 height 25
type input "Your Packaging"
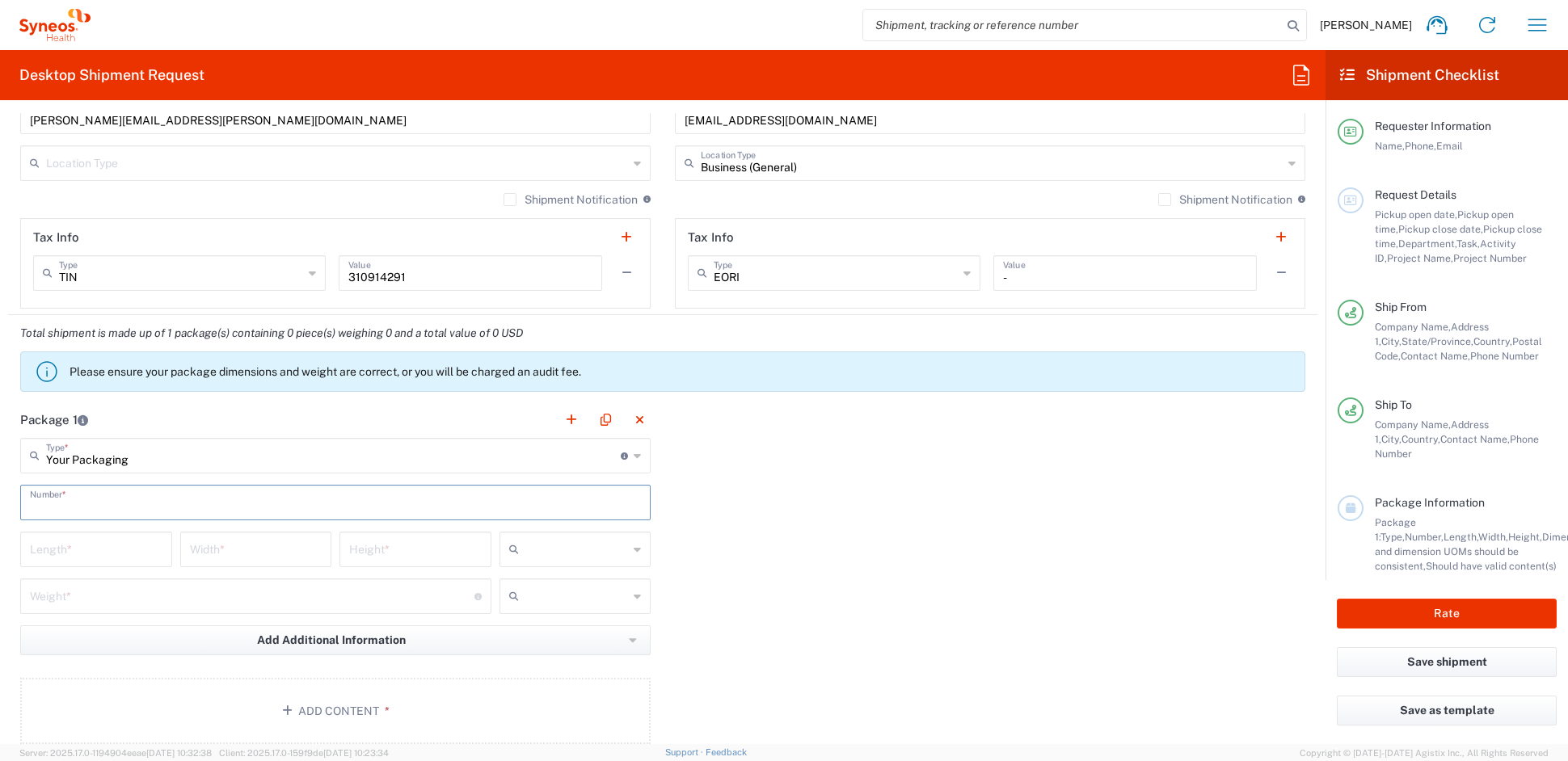
click at [86, 505] on input "text" at bounding box center [335, 501] width 612 height 28
type input "1"
click at [80, 548] on input "number" at bounding box center [95, 548] width 132 height 28
type input "21"
type input "15"
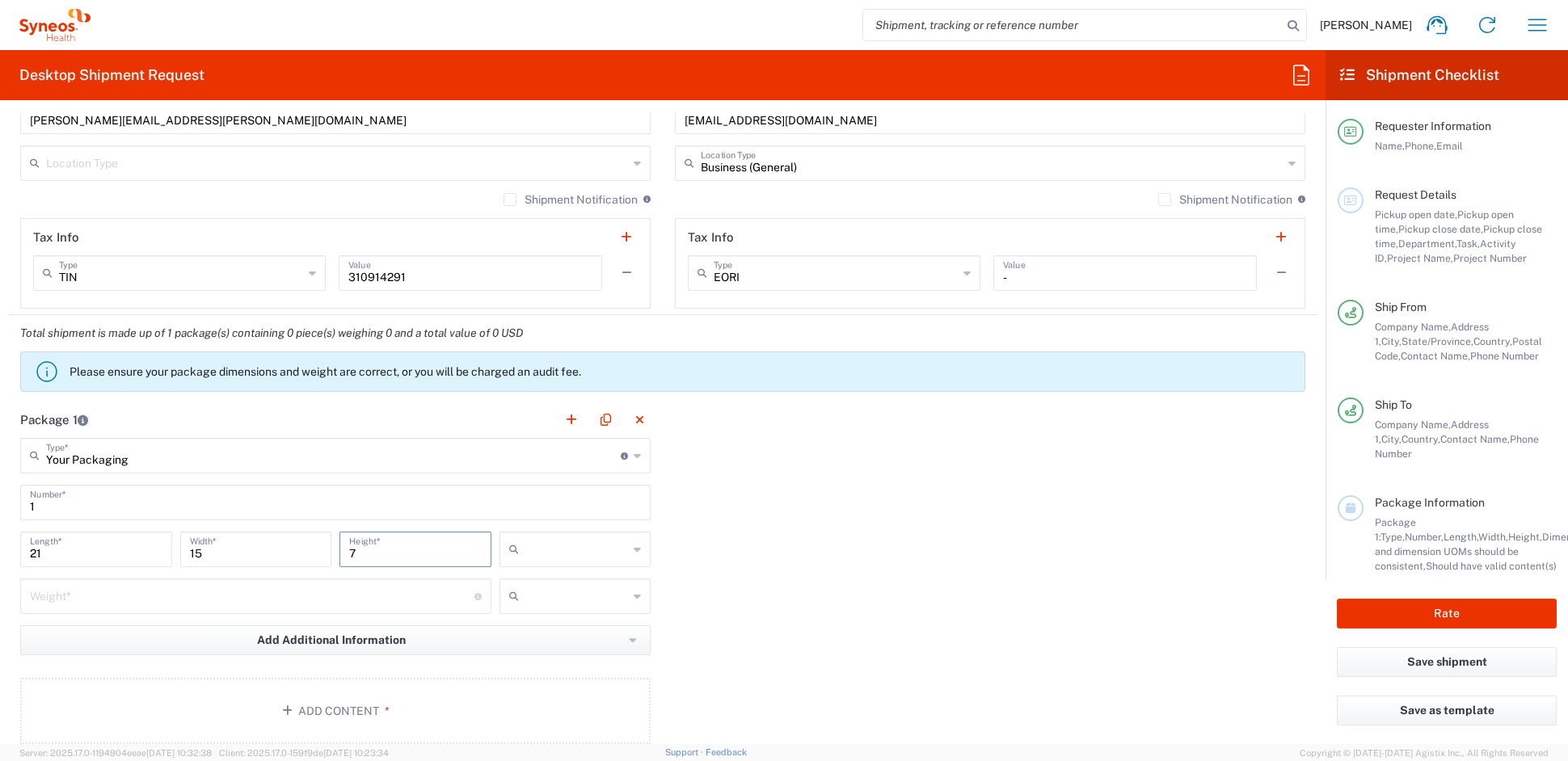
type input "7"
click at [590, 558] on input "text" at bounding box center [576, 549] width 104 height 26
drag, startPoint x: 542, startPoint y: 638, endPoint x: 508, endPoint y: 630, distance: 34.9
click at [541, 637] on span "in" at bounding box center [568, 638] width 146 height 25
type input "in"
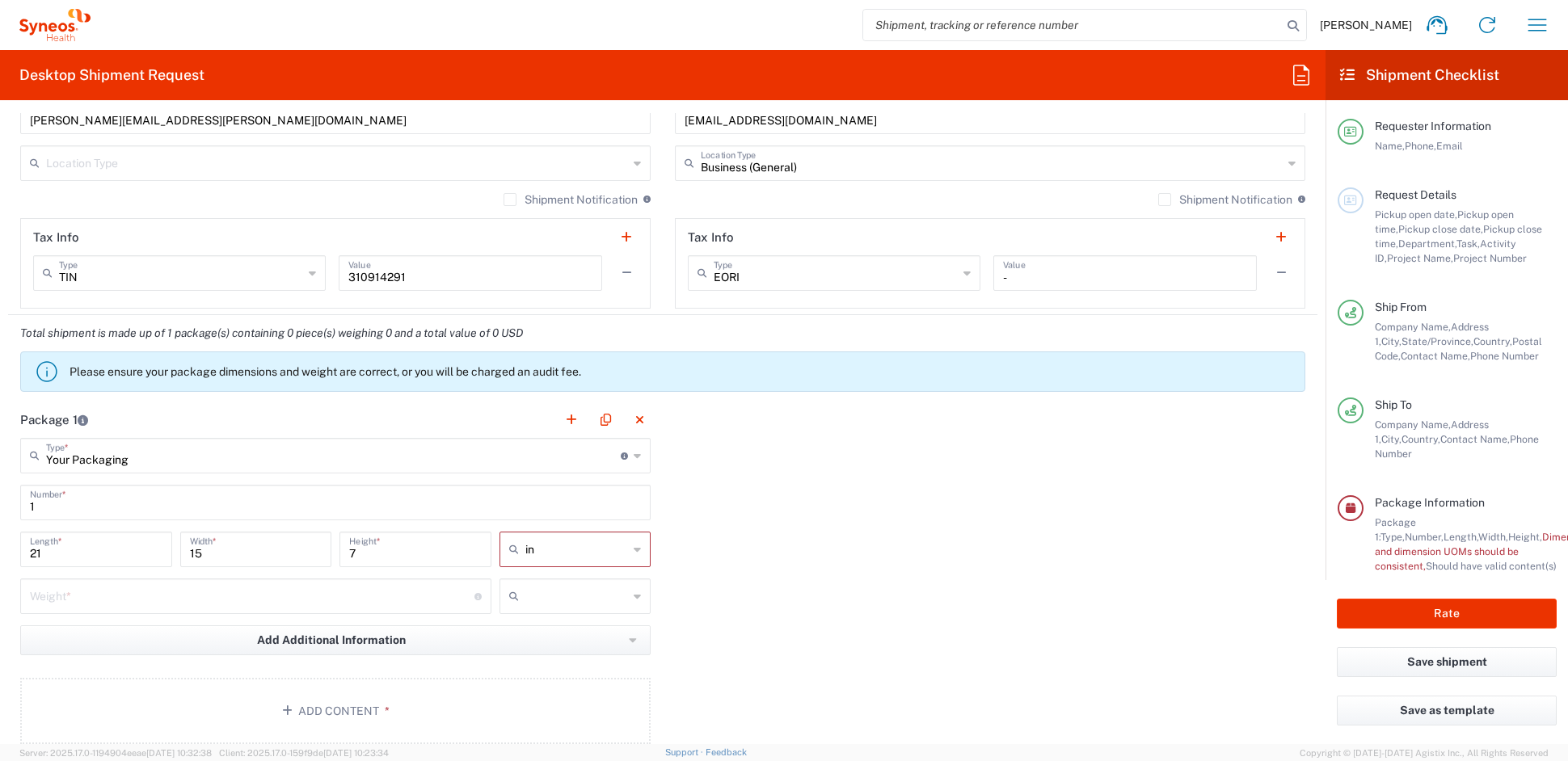
click at [99, 596] on input "number" at bounding box center [252, 594] width 445 height 28
type input "11"
click at [548, 663] on span "lbs" at bounding box center [568, 657] width 146 height 25
type input "lbs"
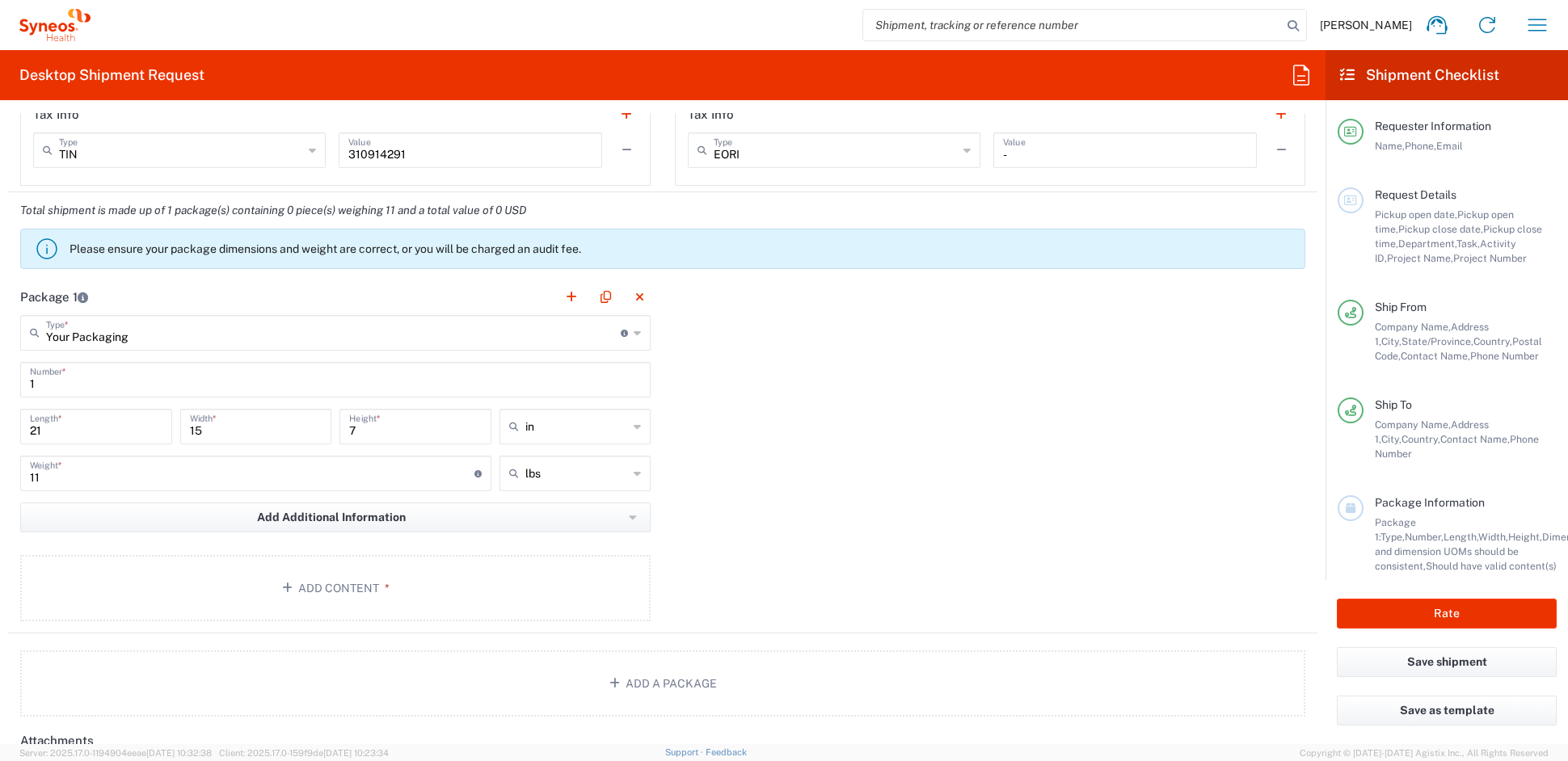
scroll to position [1319, 0]
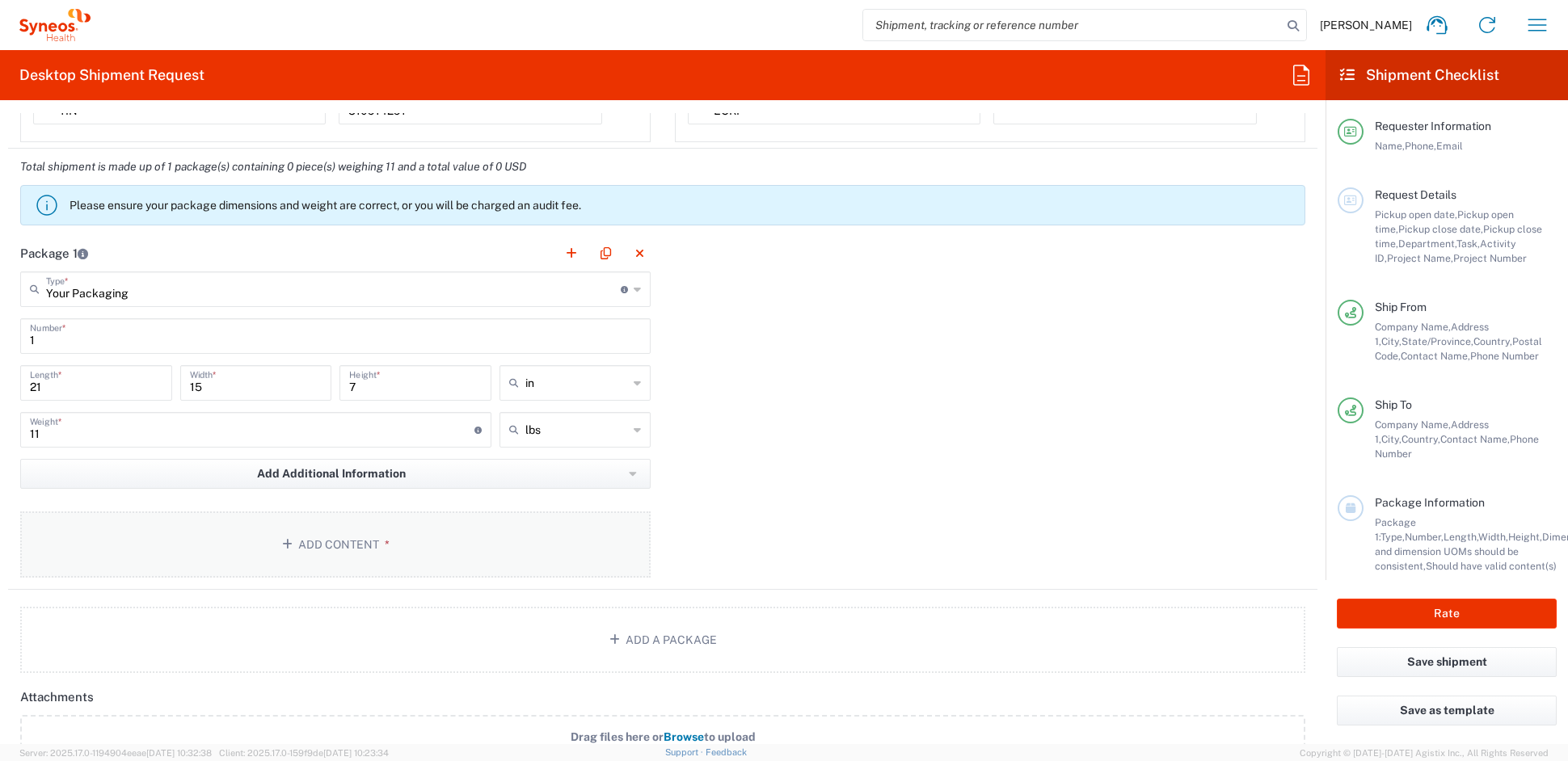
click at [330, 542] on button "Add Content *" at bounding box center [335, 545] width 630 height 67
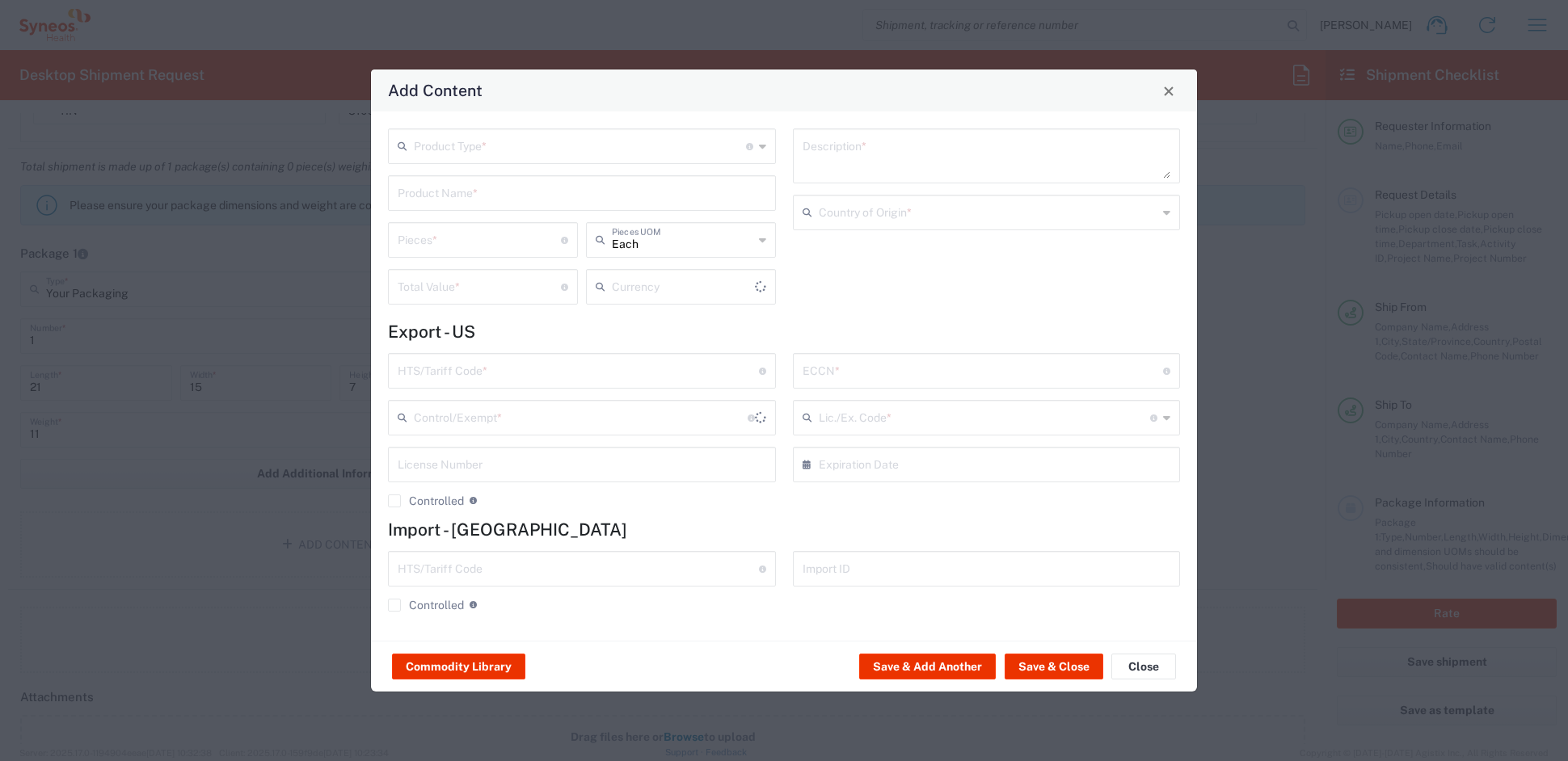
type input "US Dollar"
click at [485, 145] on input "text" at bounding box center [580, 144] width 332 height 28
click at [476, 208] on span "General Commodity" at bounding box center [582, 208] width 384 height 25
type input "General Commodity"
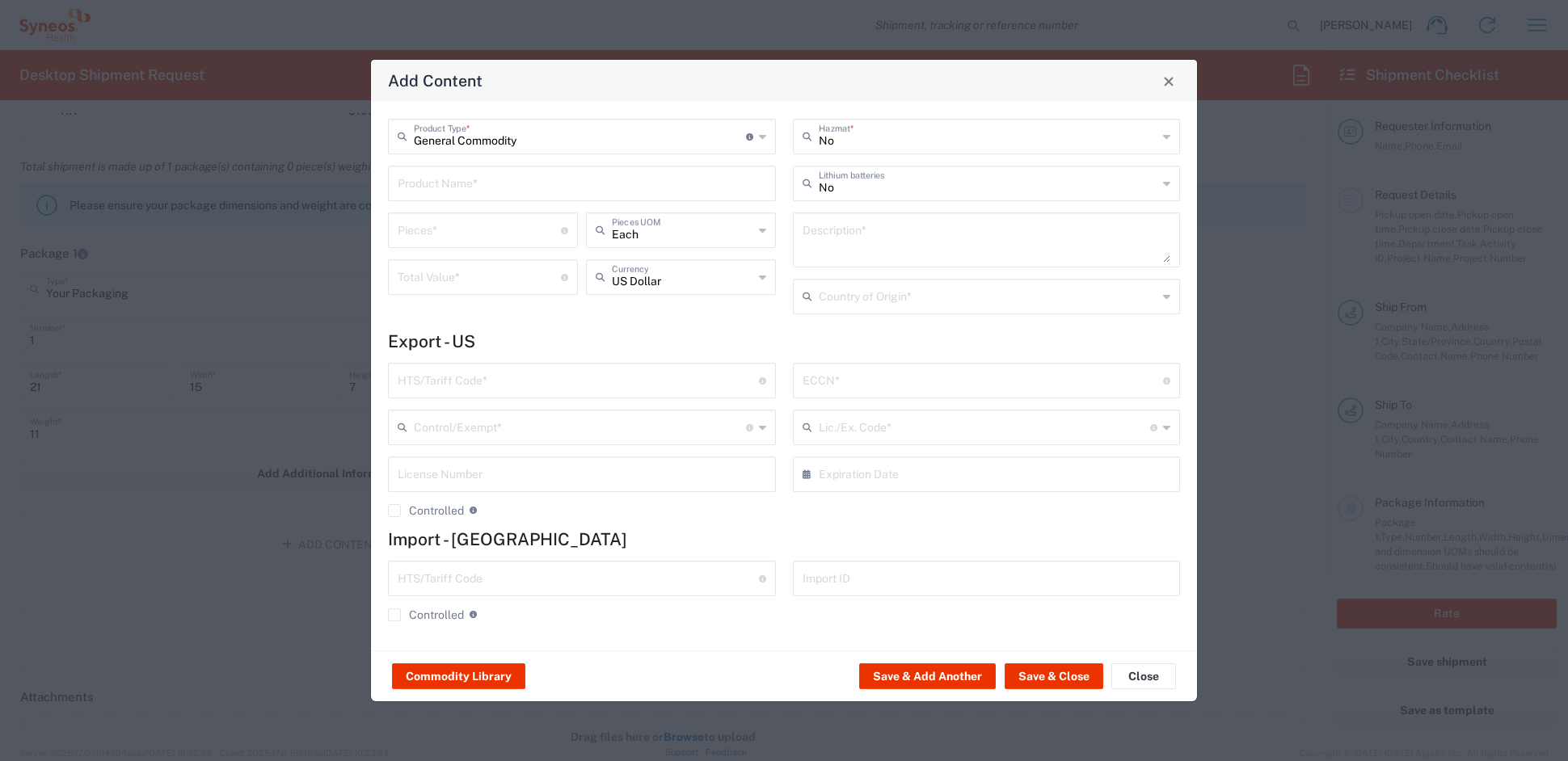
click at [460, 186] on input "text" at bounding box center [582, 182] width 368 height 28
click at [488, 217] on div "I/E CARDS 5X7'; 2 SHEETS PRINTED LAMINATED PAPER" at bounding box center [582, 222] width 385 height 28
type input "I/E CARDS 5X7'; 2 SHEETS PRINTED LAMINATED PAPER"
type input "1"
type textarea "I/E CARDS 5X7'; 2 SHEETS PRINTED LAMINATED PAPER"
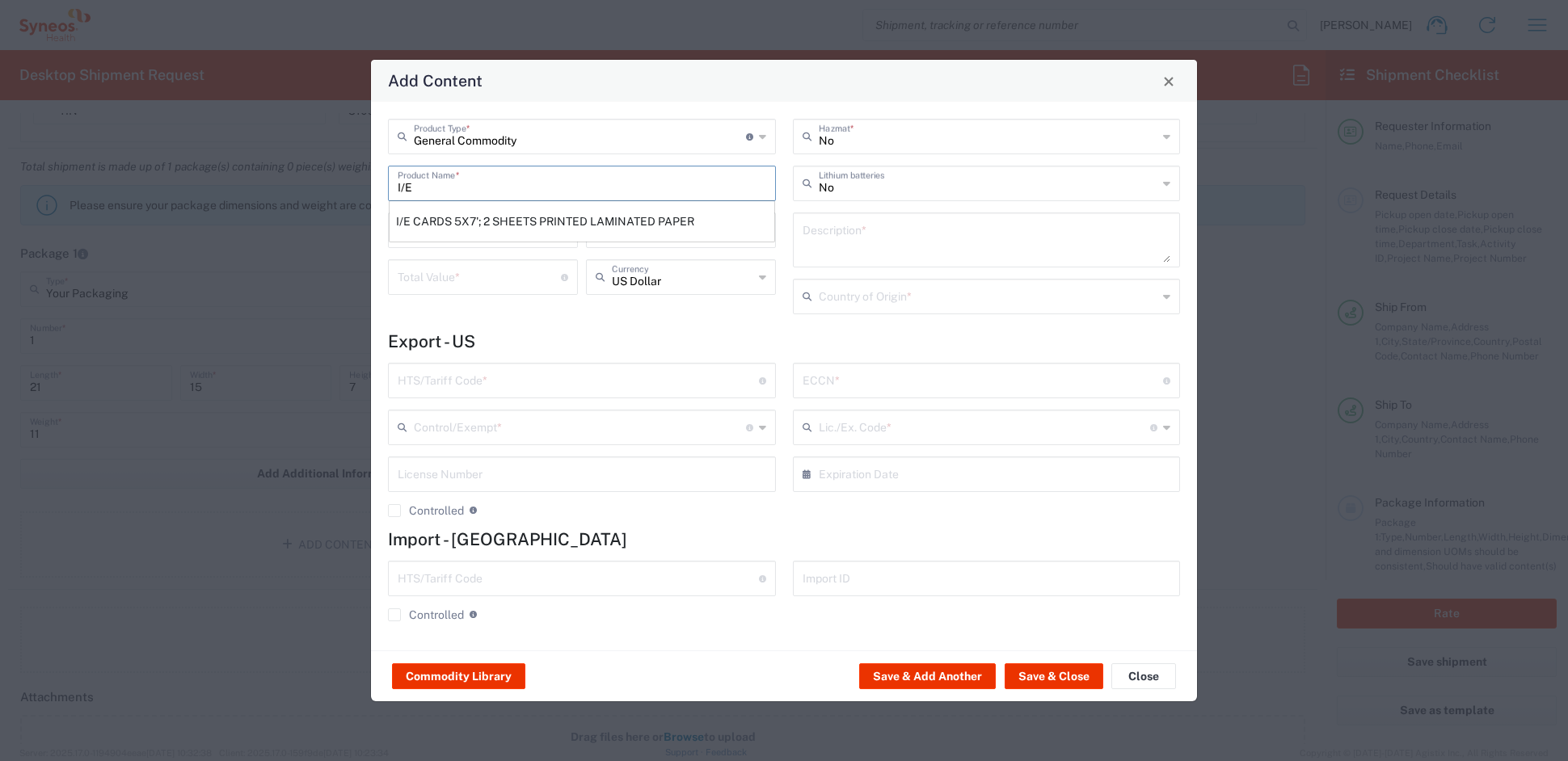
type input "United States"
type input "4911.99.8000"
type input "BIS"
type input "EAR99"
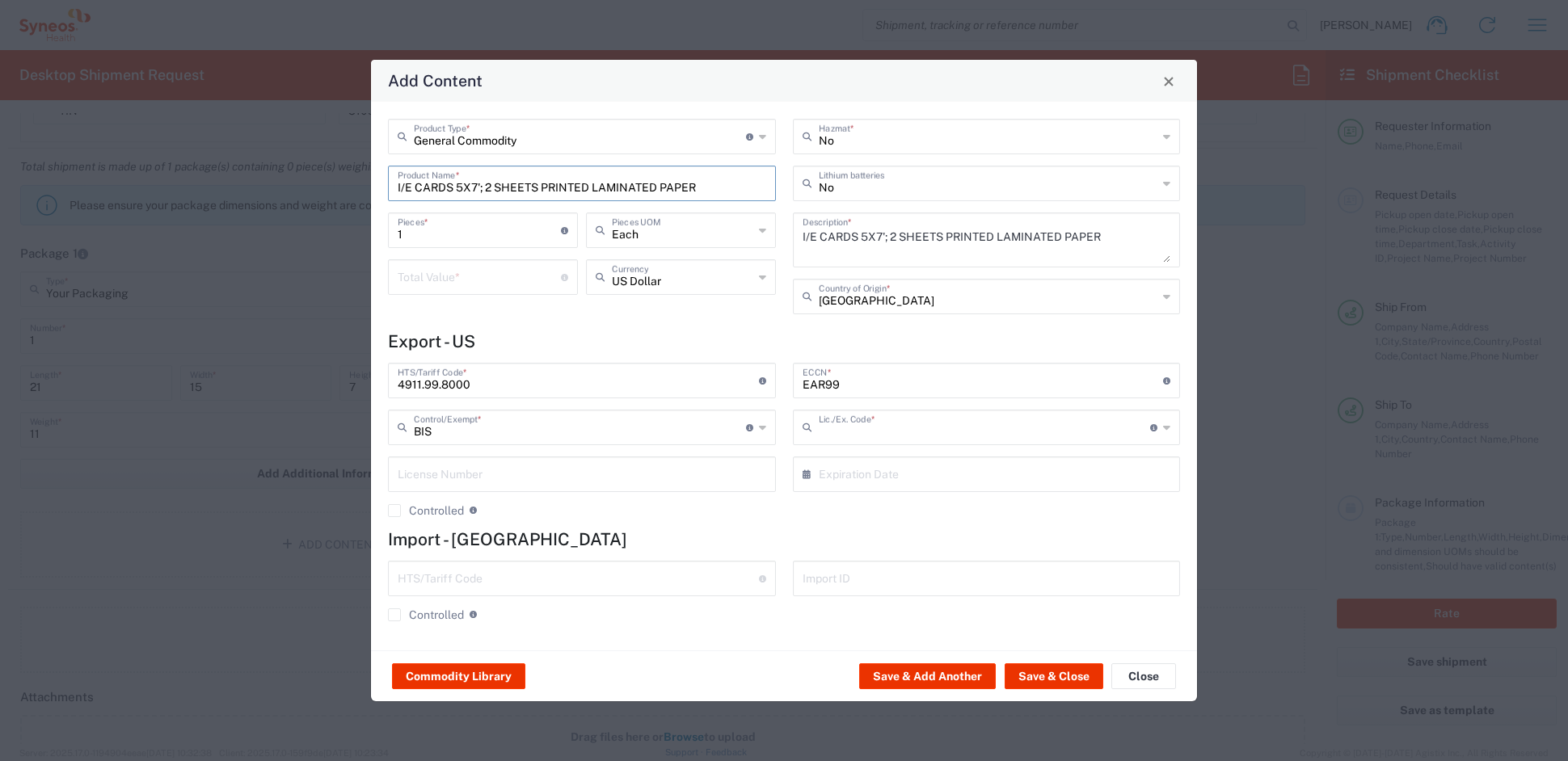
type input "NLR - No License Required"
drag, startPoint x: 428, startPoint y: 232, endPoint x: 397, endPoint y: 236, distance: 31.3
click at [398, 236] on input "1" at bounding box center [479, 229] width 163 height 28
type input "4"
click at [428, 279] on input "number" at bounding box center [479, 276] width 163 height 28
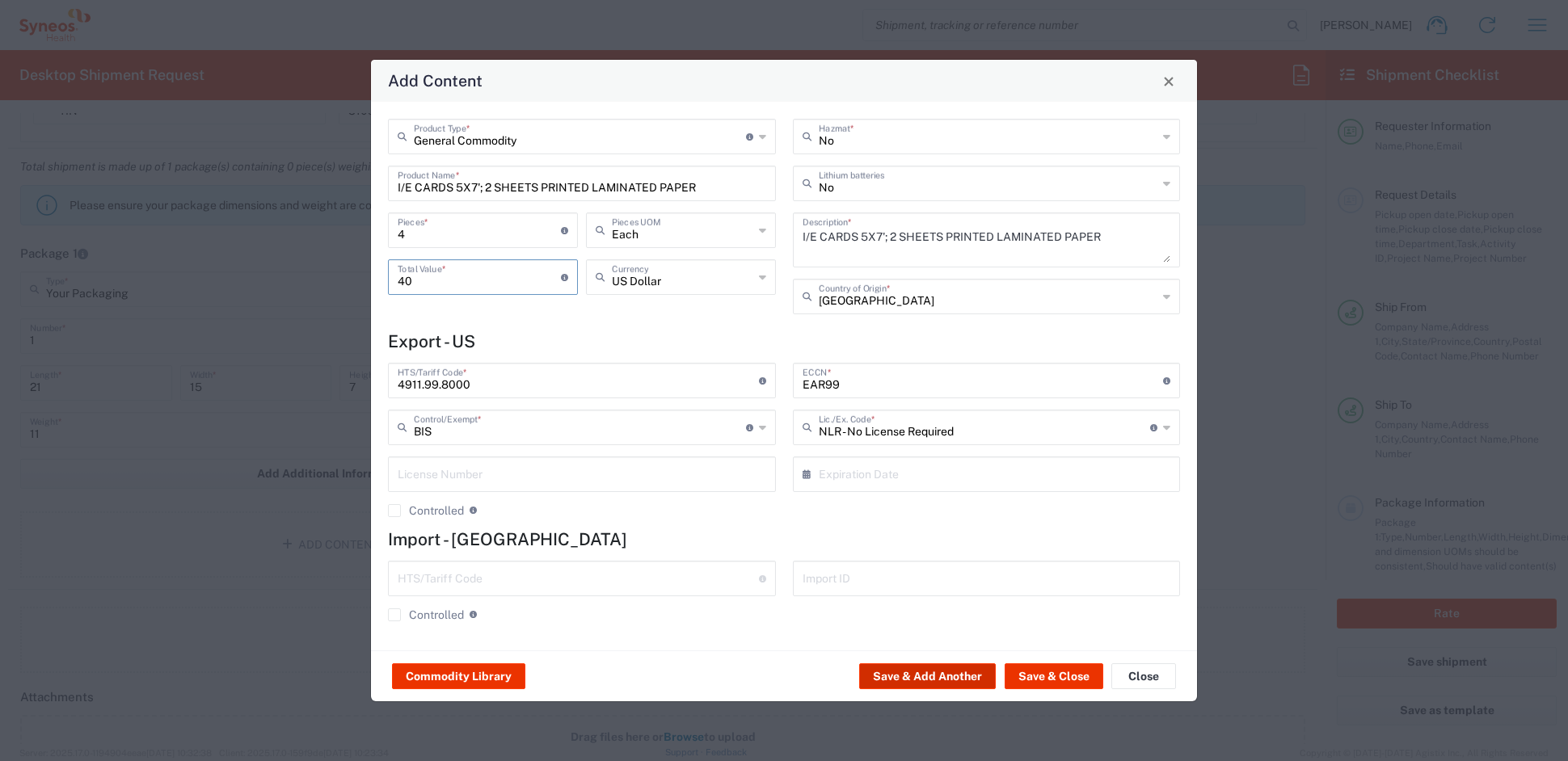
type input "40"
click at [929, 675] on button "Save & Add Another" at bounding box center [928, 676] width 137 height 26
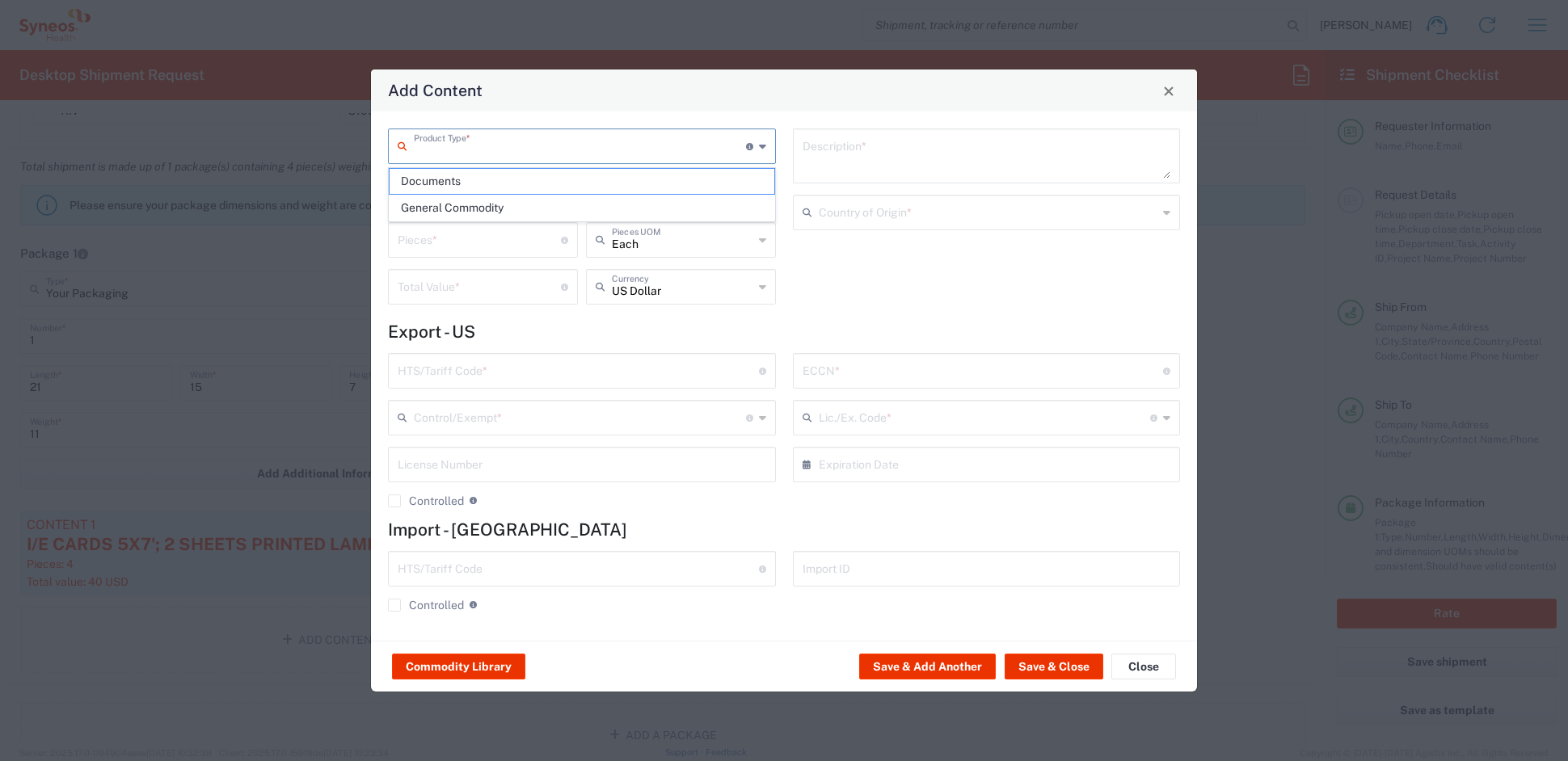
click at [465, 141] on input "text" at bounding box center [580, 144] width 332 height 28
click at [450, 207] on span "General Commodity" at bounding box center [582, 208] width 384 height 25
type input "General Commodity"
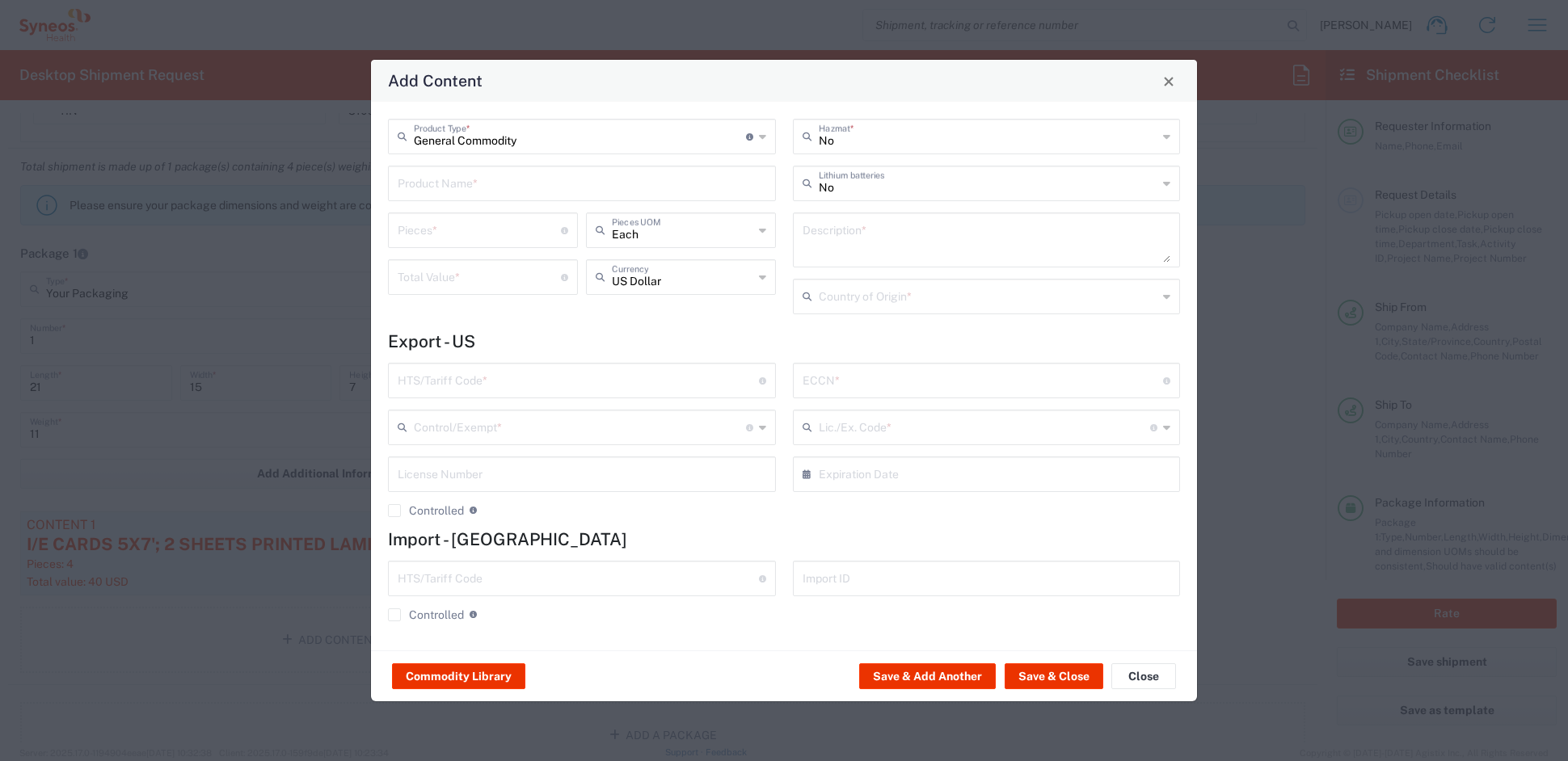
click at [441, 179] on input "text" at bounding box center [582, 182] width 368 height 28
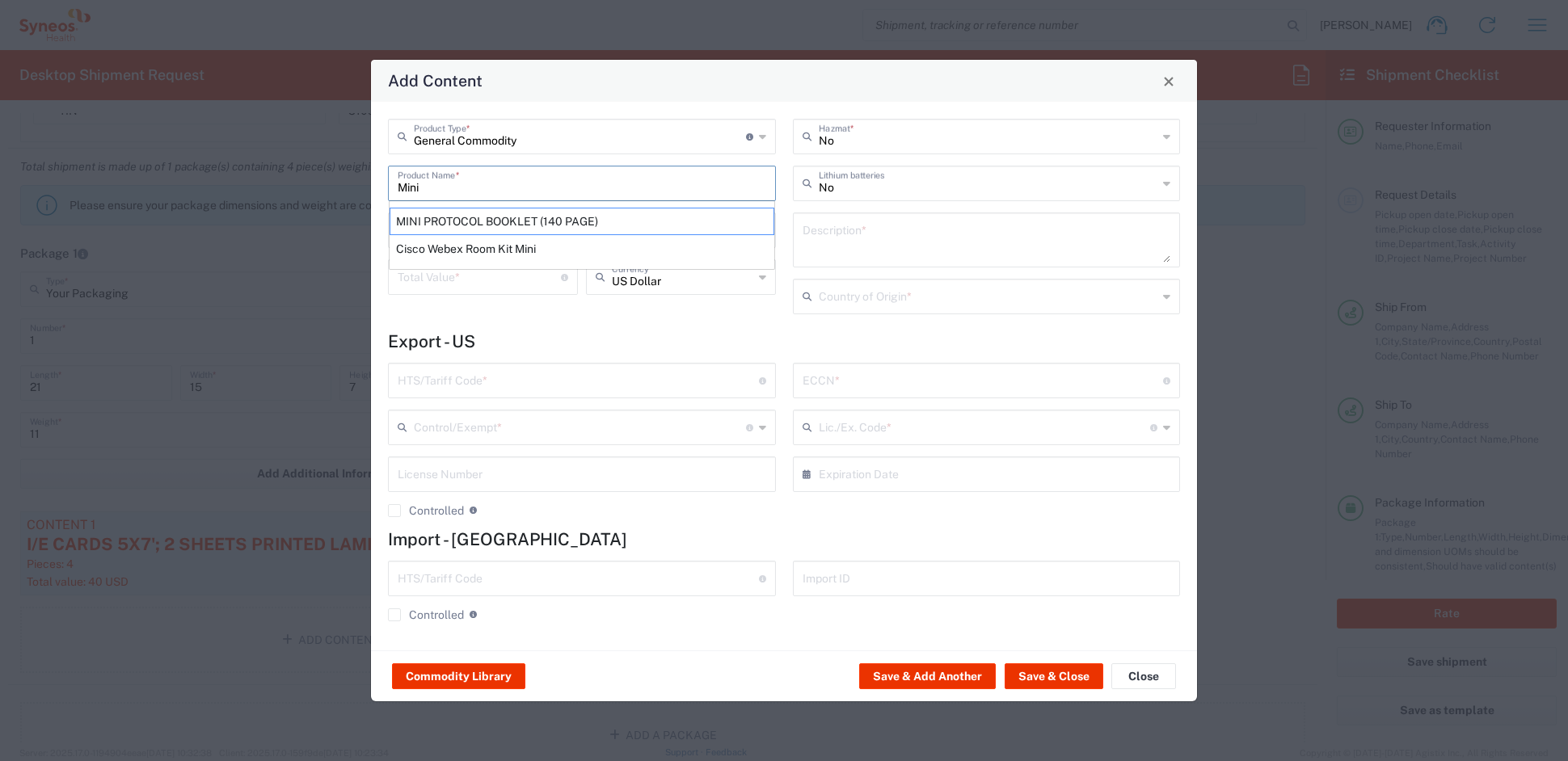
click at [453, 214] on div "MINI PROTOCOL BOOKLET (140 PAGE)" at bounding box center [582, 222] width 385 height 28
type input "MINI PROTOCOL BOOKLET (140 PAGE)"
type input "1"
type textarea "6'x7', PRINTED LAMINATED PAPER"
type input "United States"
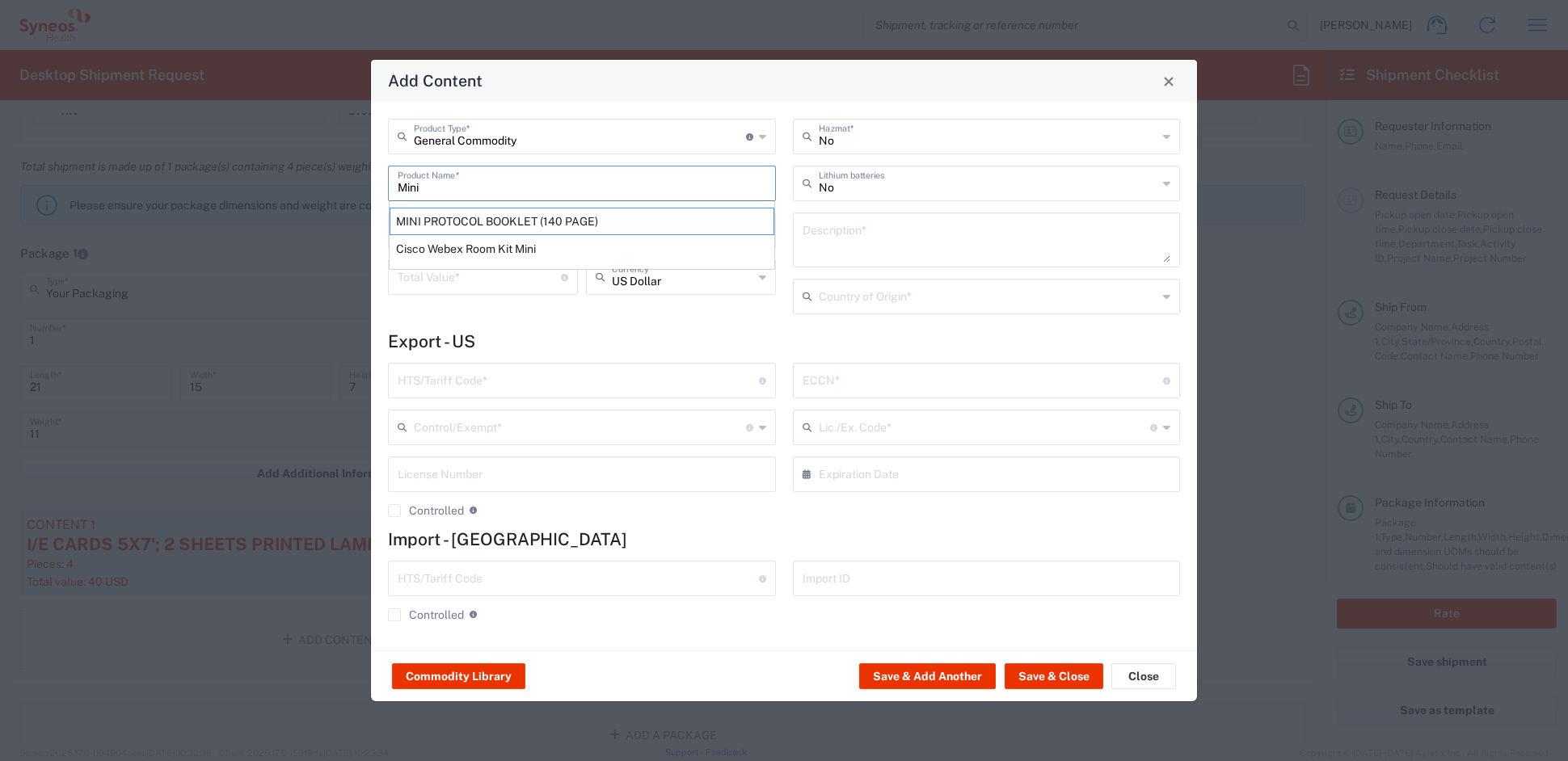
type input "4901.99.0050"
type input "BIS"
type input "EAR99"
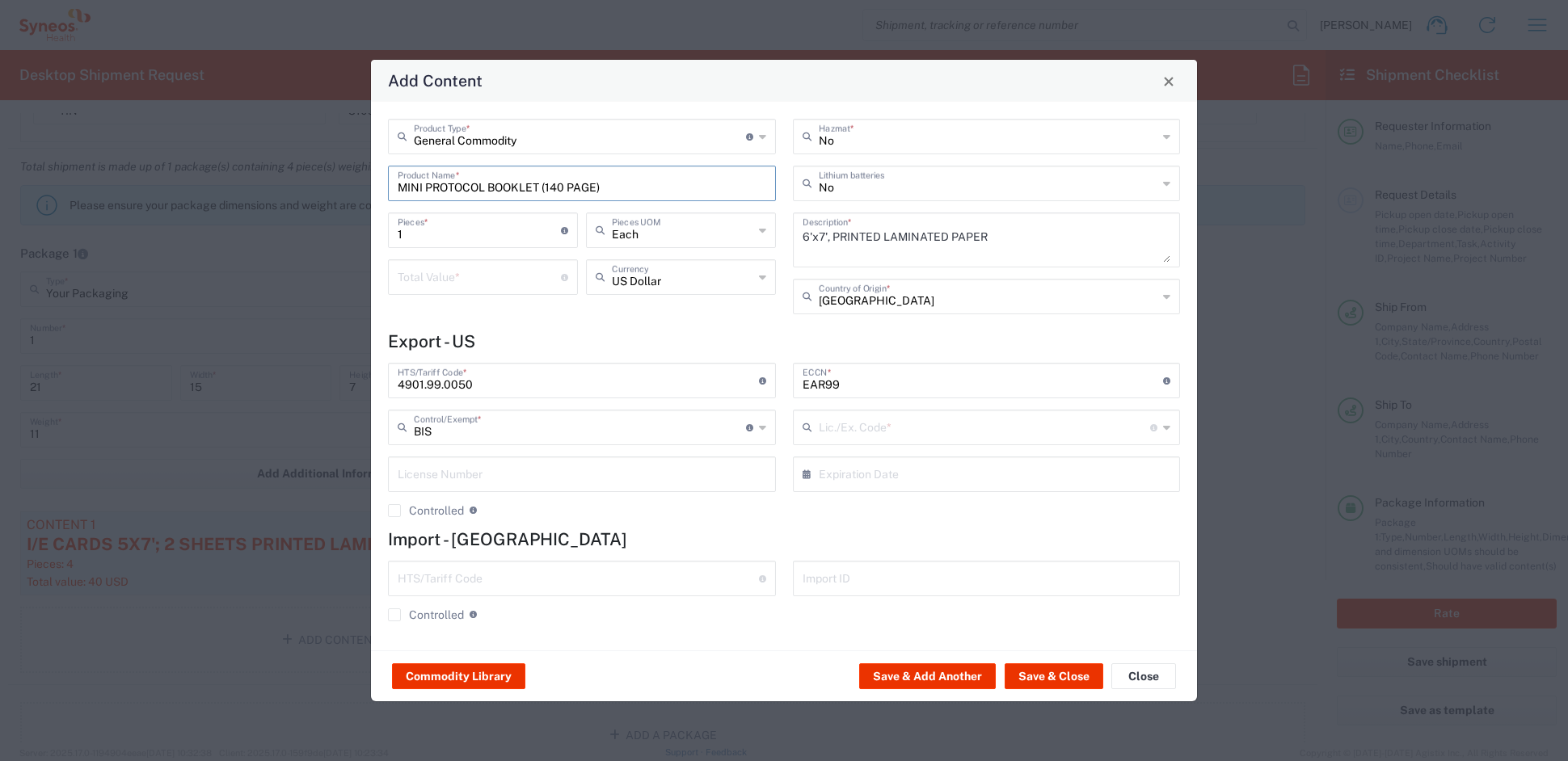
type input "NLR - No License Required"
drag, startPoint x: 406, startPoint y: 237, endPoint x: 341, endPoint y: 233, distance: 65.1
click at [342, 233] on div "Add Content General Commodity Product Type * Document: Paper document generated…" at bounding box center [784, 380] width 1568 height 761
type input "4"
click at [402, 272] on input "number" at bounding box center [479, 276] width 163 height 28
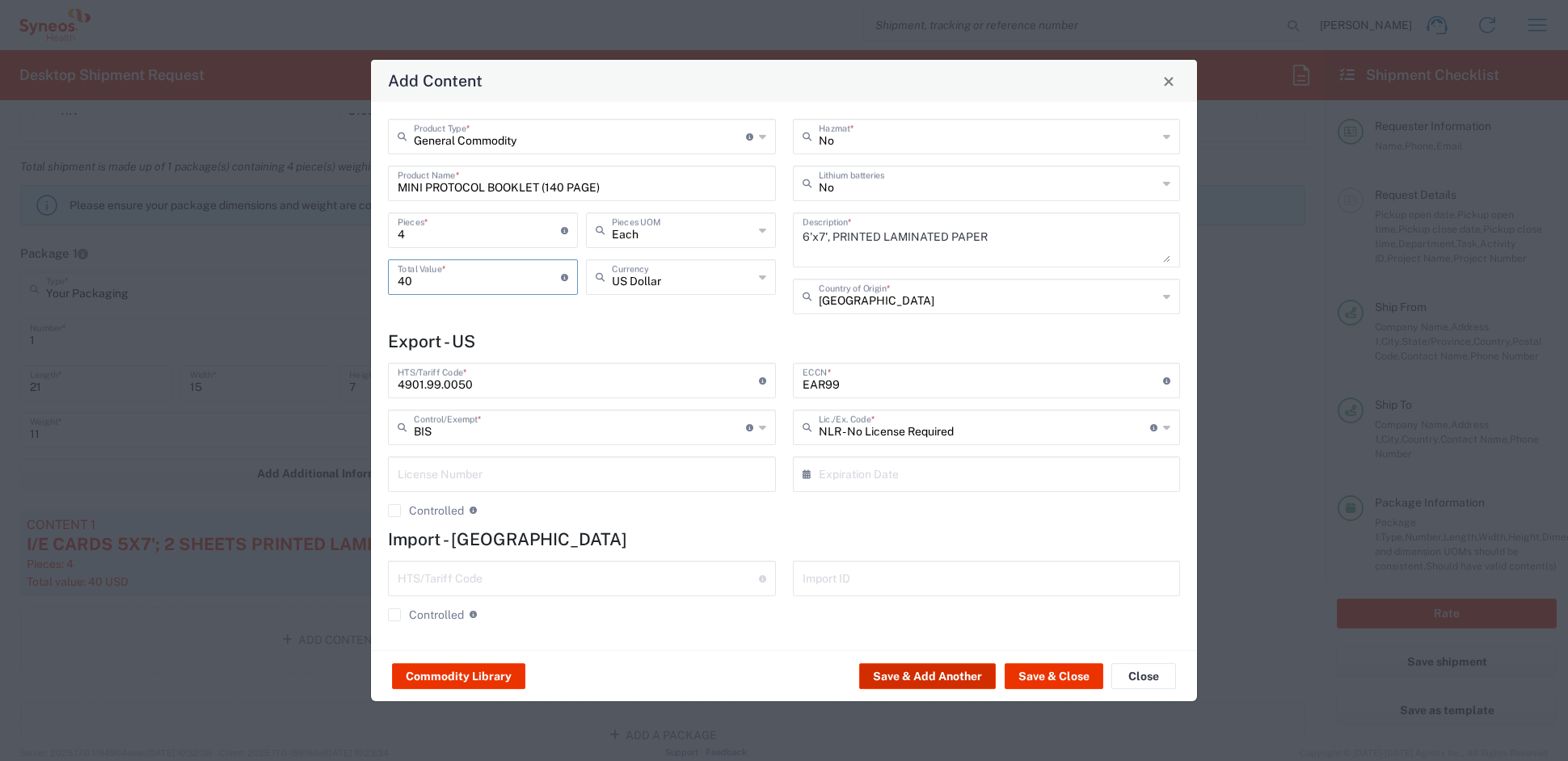
type input "40"
click at [918, 675] on button "Save & Add Another" at bounding box center [928, 676] width 137 height 26
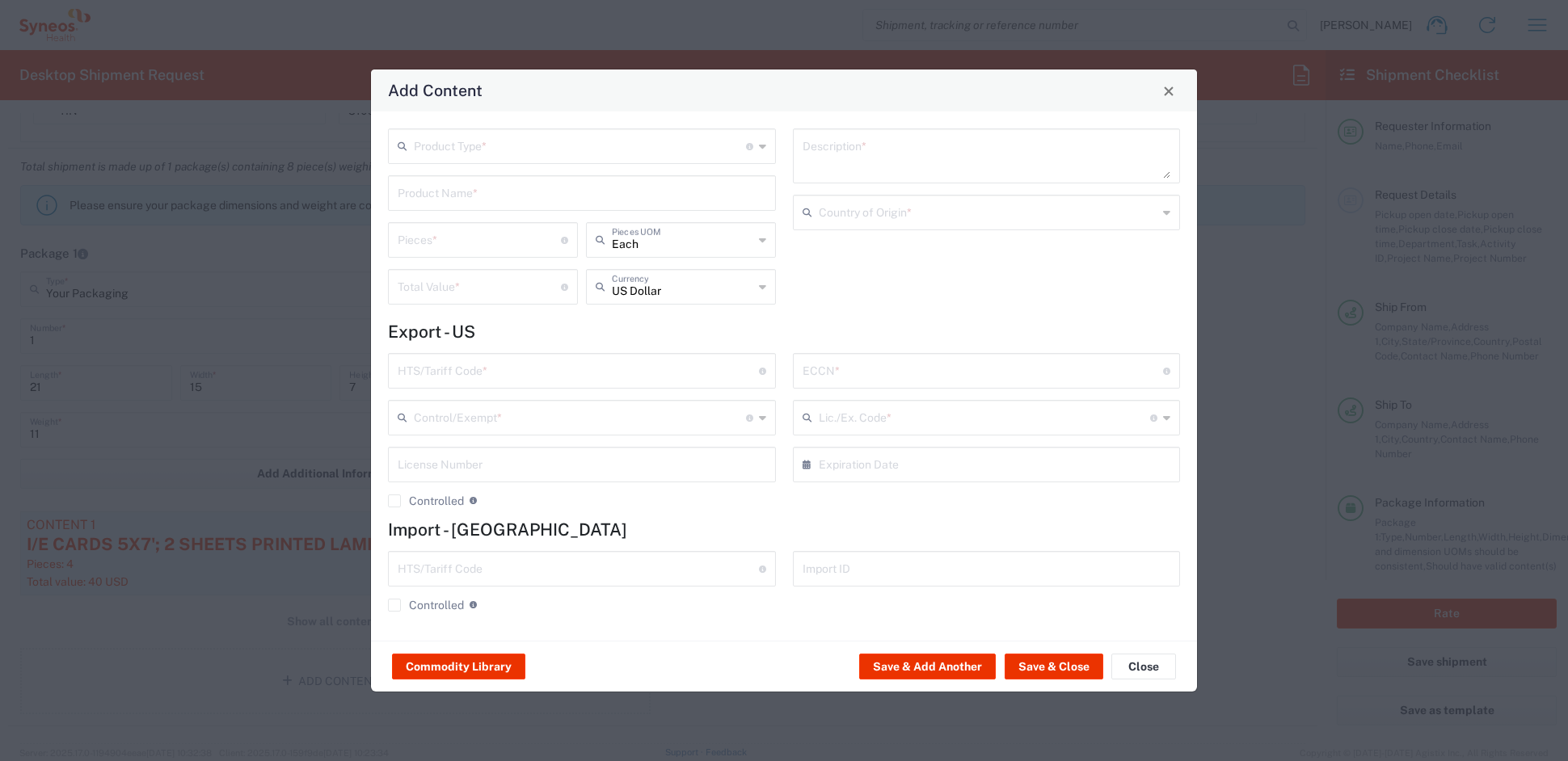
click at [441, 152] on input "text" at bounding box center [580, 144] width 332 height 28
click at [446, 203] on span "General Commodity" at bounding box center [582, 208] width 384 height 25
type input "General Commodity"
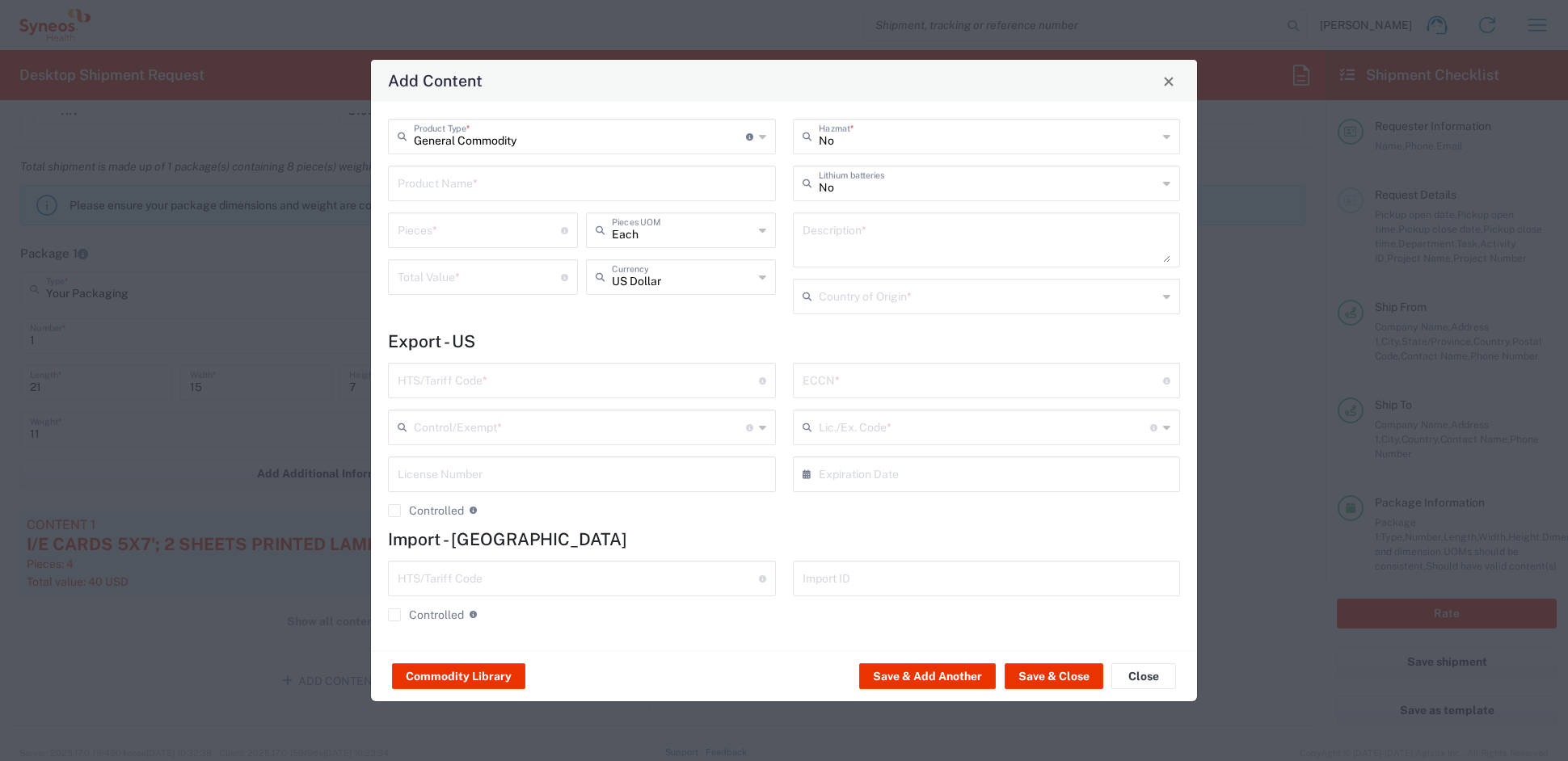
click at [440, 178] on input "text" at bounding box center [582, 182] width 368 height 28
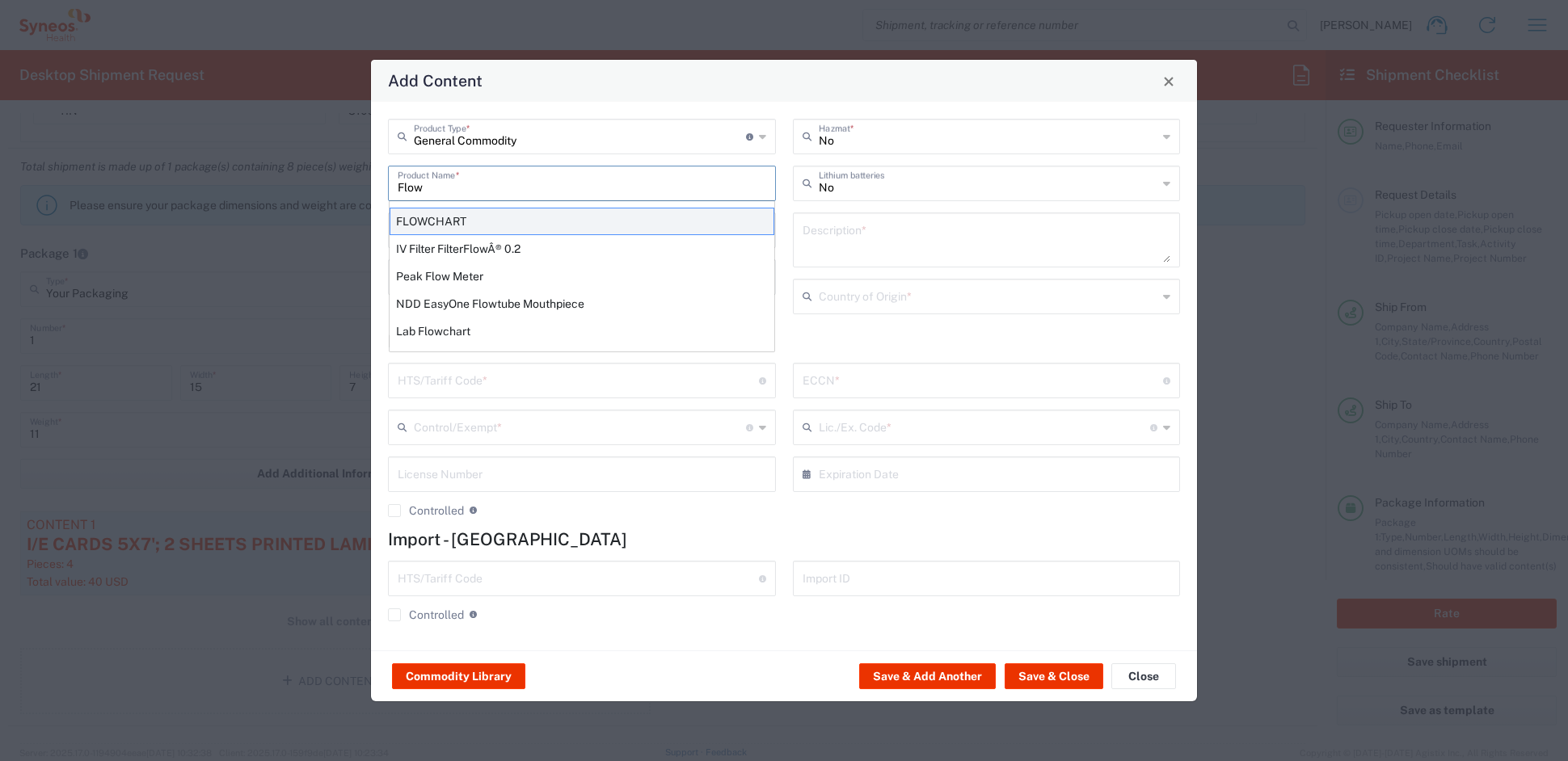
click at [439, 222] on div "FLOWCHART" at bounding box center [582, 222] width 385 height 28
type input "FLOWCHART"
type input "1"
type textarea "11'X8.5'; 1 SHEET PRINTED LAMINATED PAPER"
type input "United States"
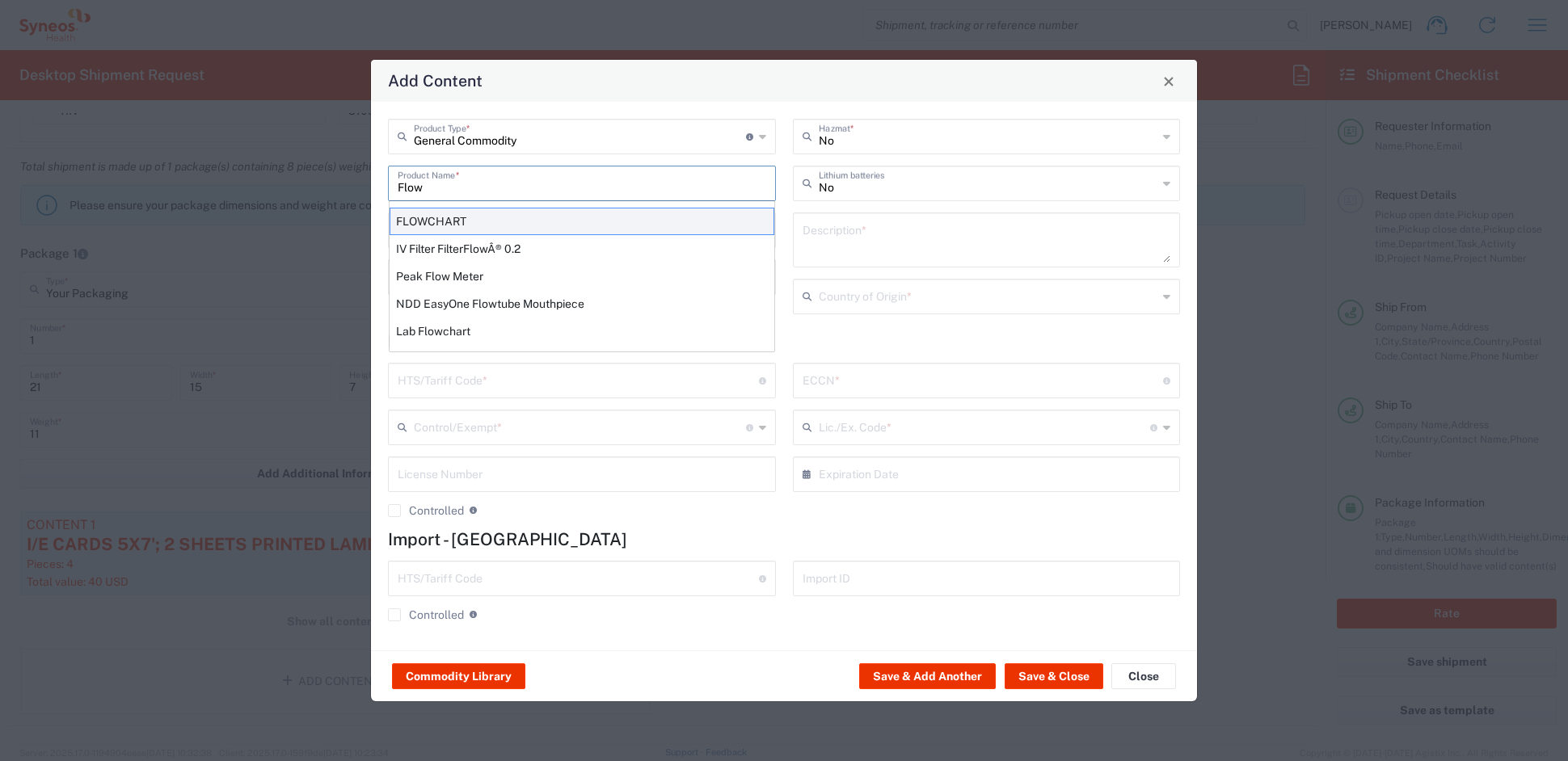
type input "4911.99.8000"
type input "BIS"
type input "EAR99"
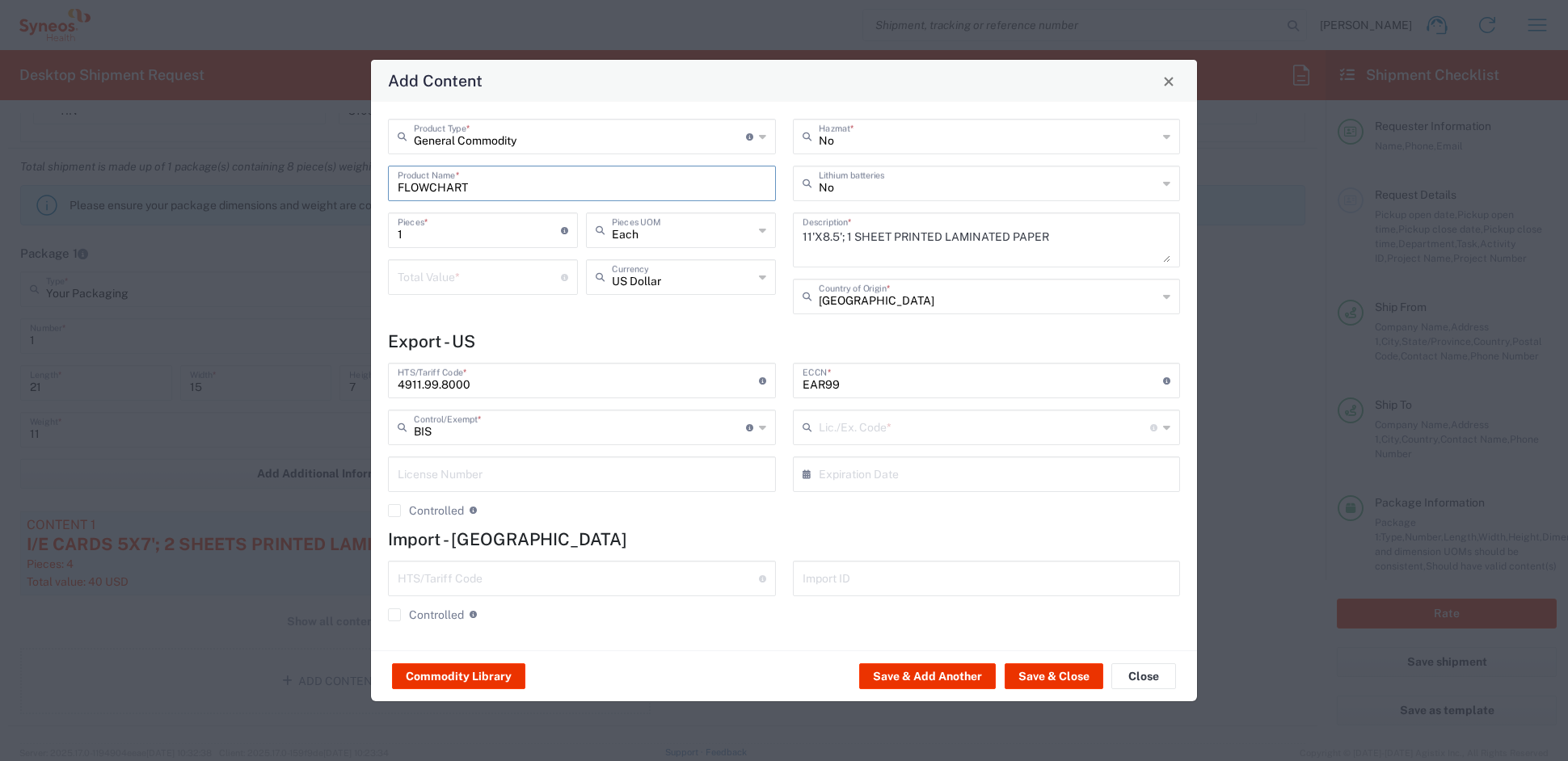
type input "NLR - No License Required"
drag, startPoint x: 430, startPoint y: 232, endPoint x: 368, endPoint y: 229, distance: 62.1
click at [368, 229] on div "Add Content General Commodity Product Type * Document: Paper document generated…" at bounding box center [784, 380] width 1568 height 761
type input "5"
click at [421, 274] on input "number" at bounding box center [479, 276] width 163 height 28
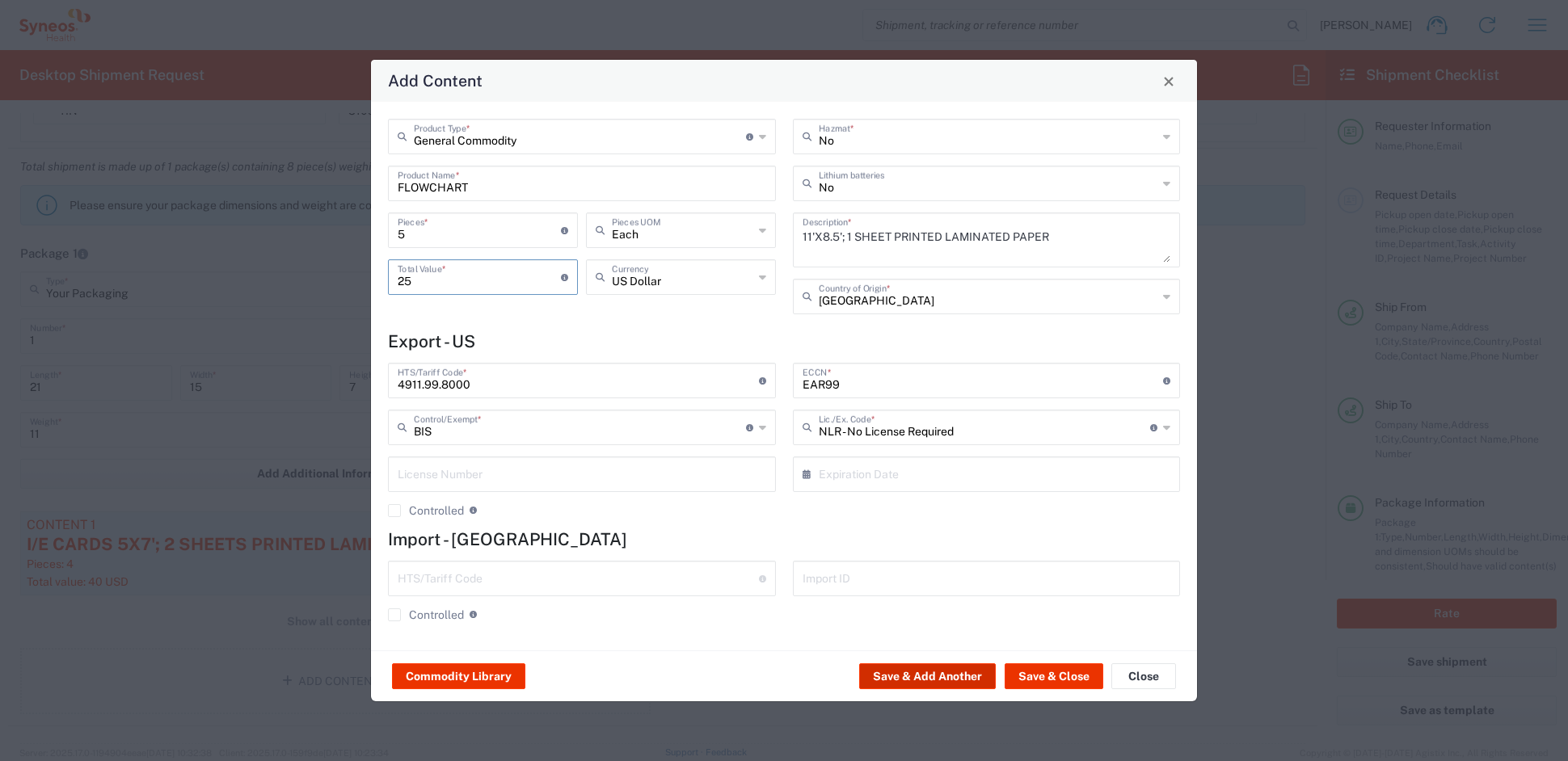
type input "25"
click at [895, 669] on button "Save & Add Another" at bounding box center [928, 676] width 137 height 26
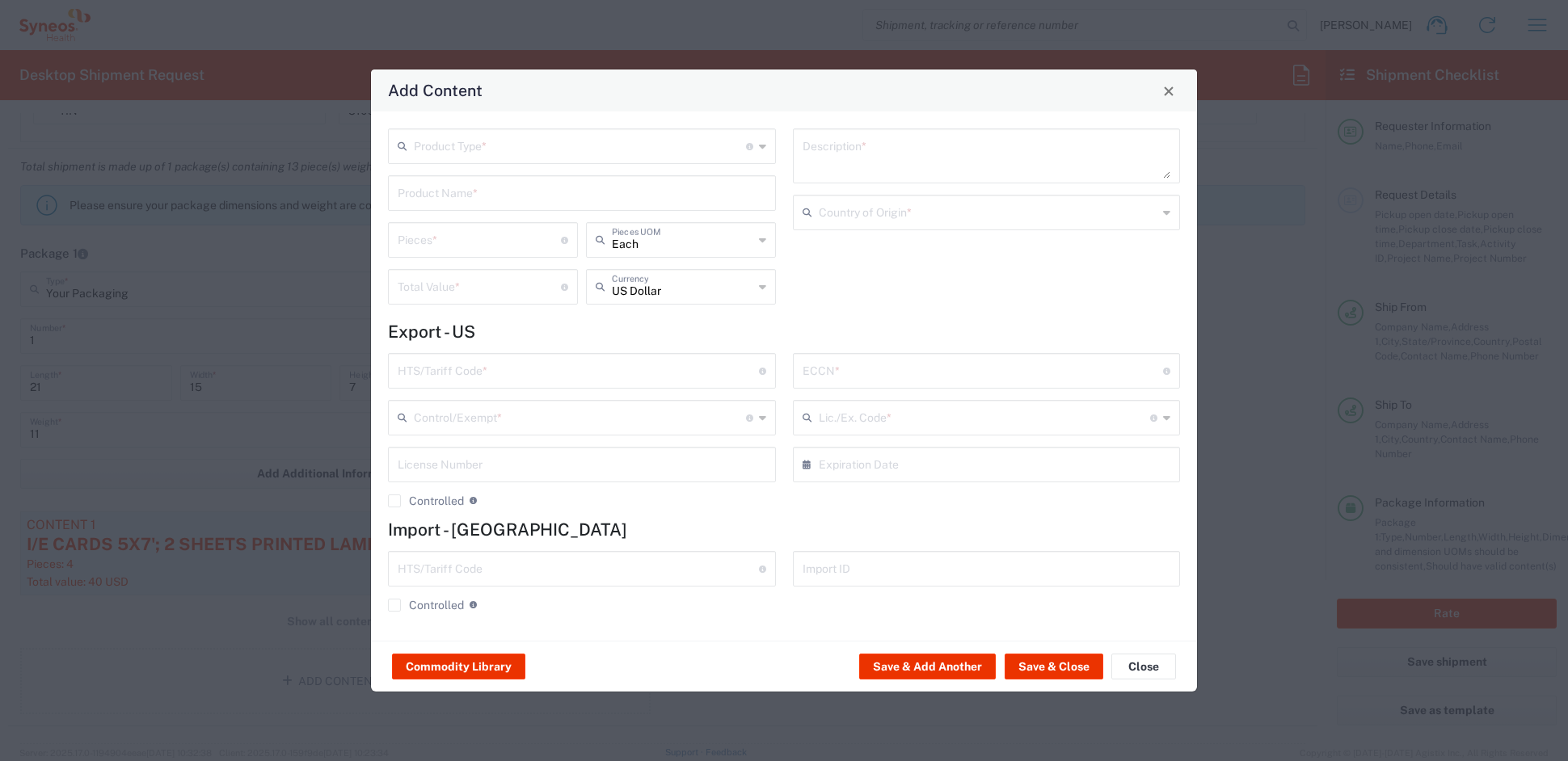
click at [498, 149] on input "text" at bounding box center [580, 144] width 332 height 28
click at [476, 207] on span "General Commodity" at bounding box center [582, 208] width 384 height 25
type input "General Commodity"
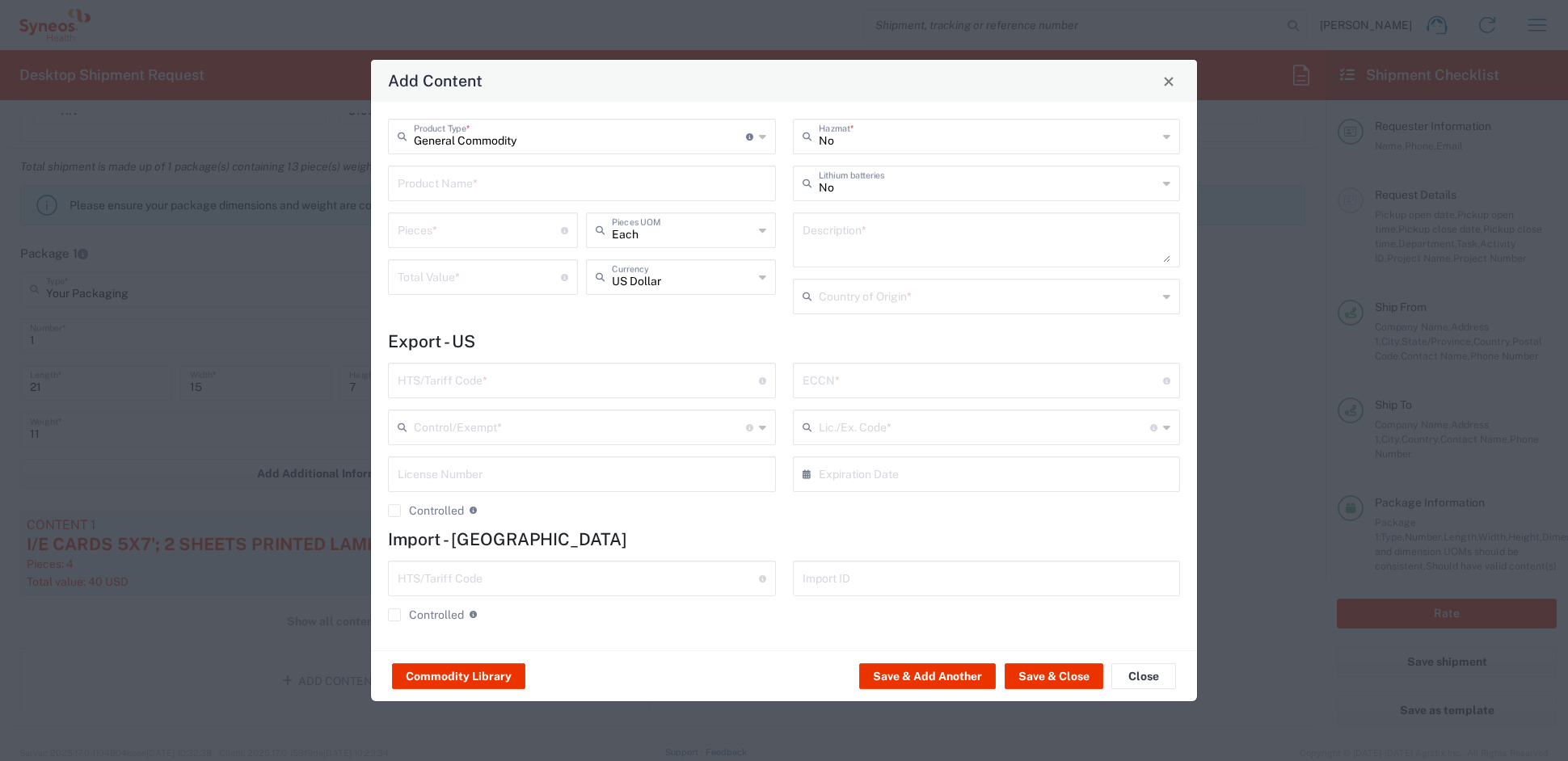
click at [458, 177] on input "text" at bounding box center [582, 182] width 368 height 28
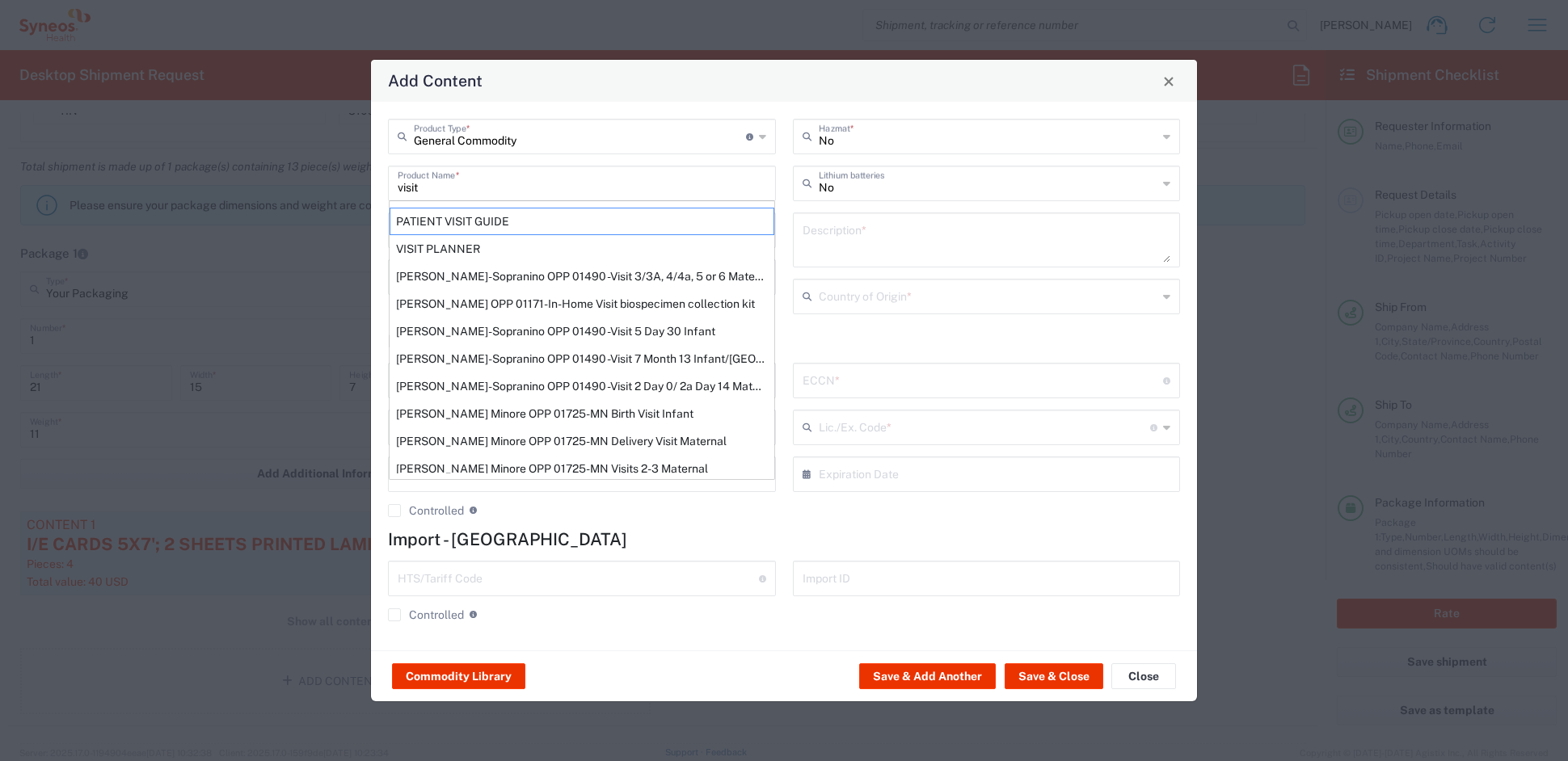
click at [450, 222] on div "PATIENT VISIT GUIDE" at bounding box center [582, 222] width 385 height 28
type input "PATIENT VISIT GUIDE"
type input "1"
type textarea "8.5x11 PRINTED DOCUMENT"
type input "United States"
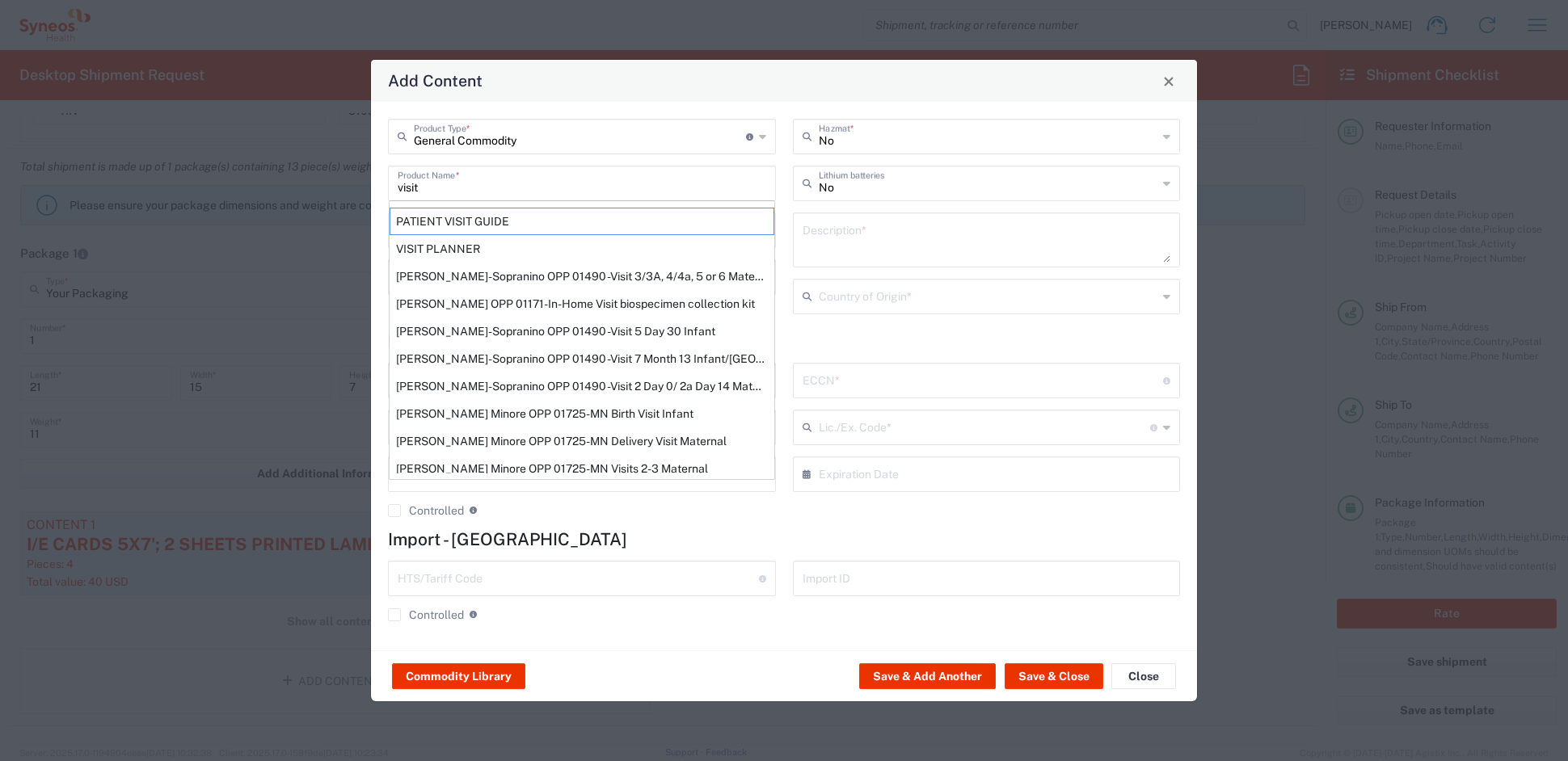
type input "4901.10.0040"
type input "BIS"
type input "EAR99"
type input "NLR - No License Required"
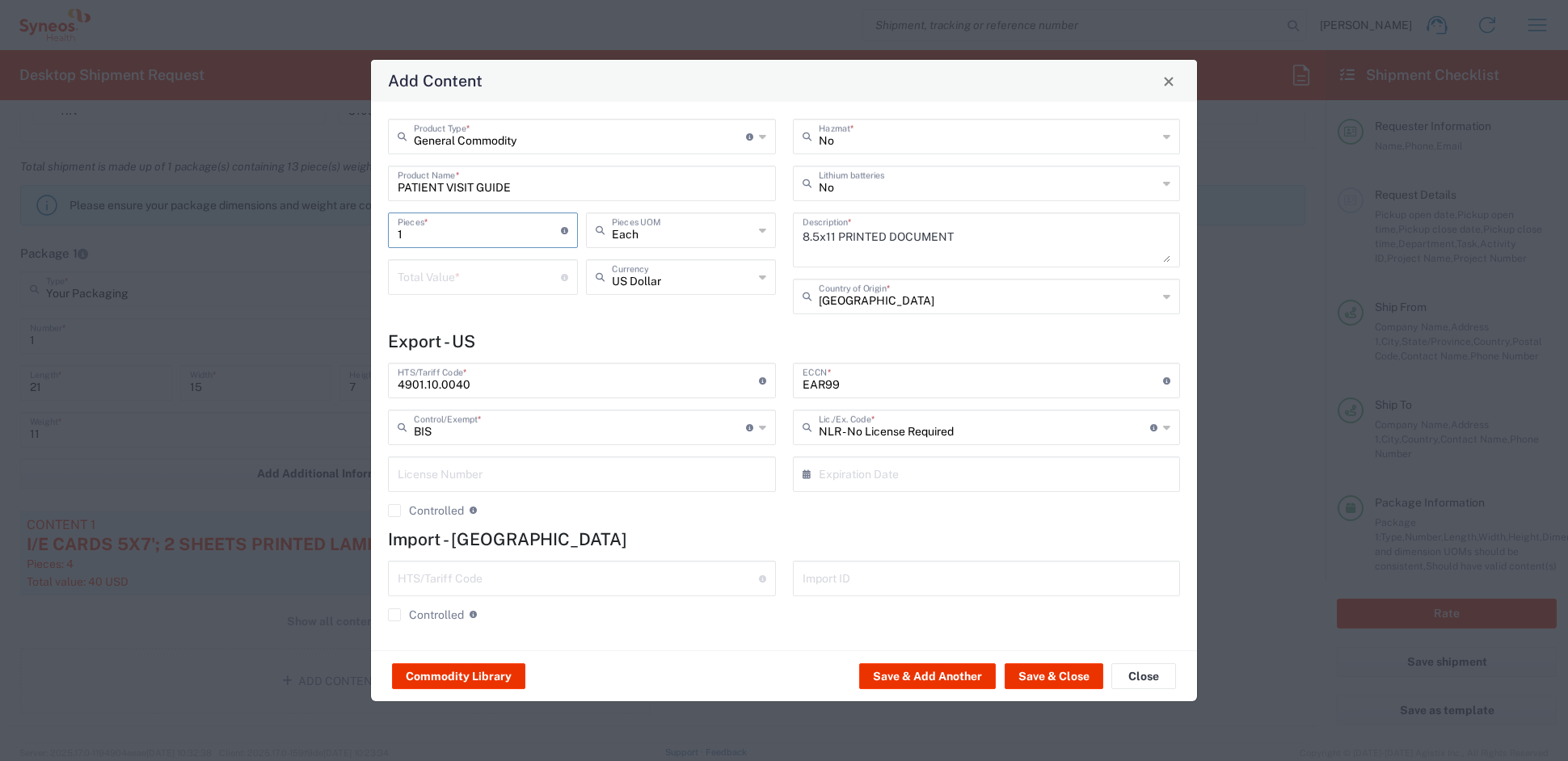
drag, startPoint x: 356, startPoint y: 232, endPoint x: 341, endPoint y: 231, distance: 15.0
click at [342, 231] on div "Add Content General Commodity Product Type * Document: Paper document generated…" at bounding box center [784, 380] width 1568 height 761
type input "4"
click at [470, 272] on input "number" at bounding box center [479, 276] width 163 height 28
type input "10"
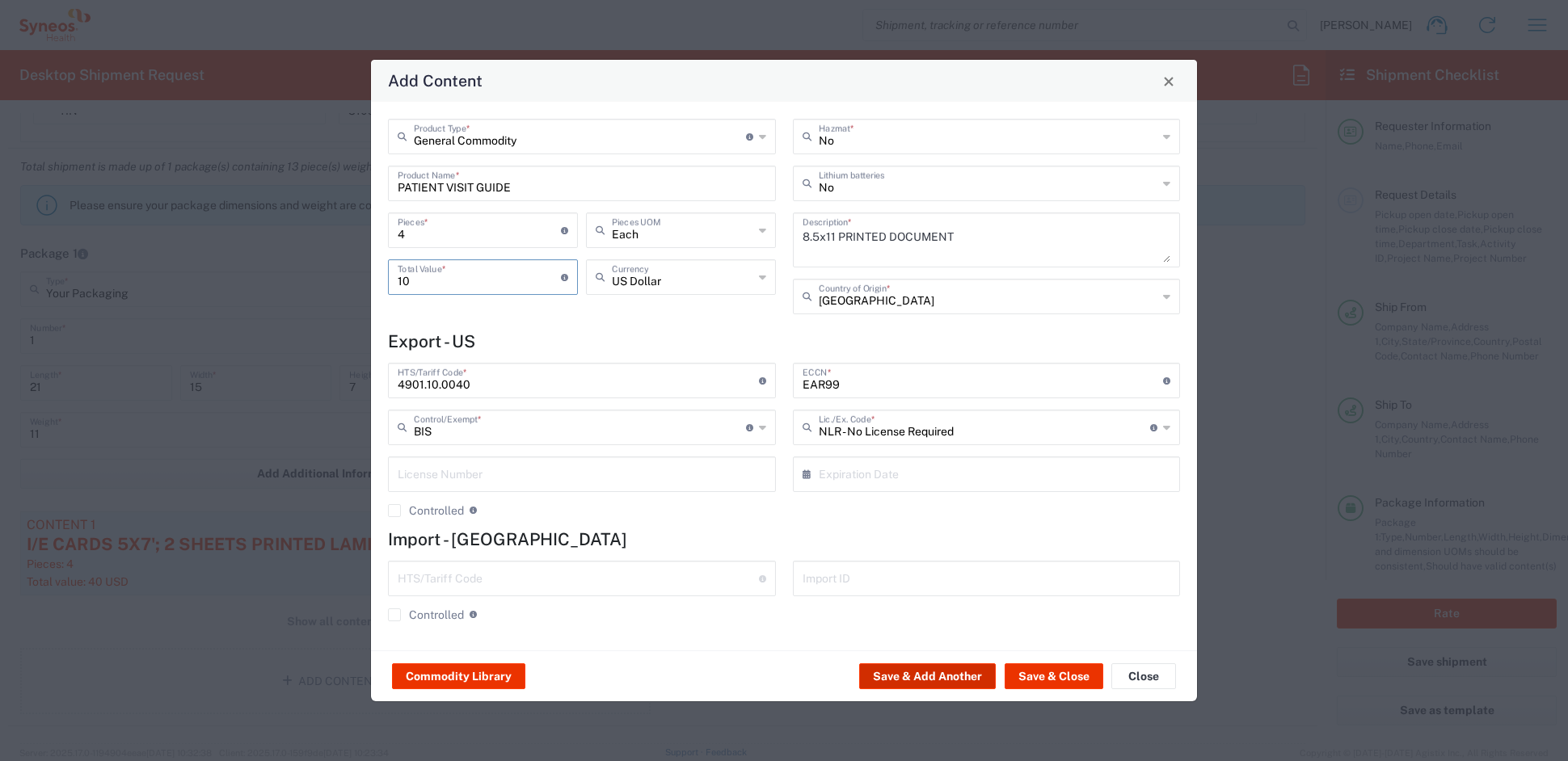
drag, startPoint x: 963, startPoint y: 681, endPoint x: 954, endPoint y: 675, distance: 10.8
click at [954, 675] on button "Save & Add Another" at bounding box center [928, 676] width 137 height 26
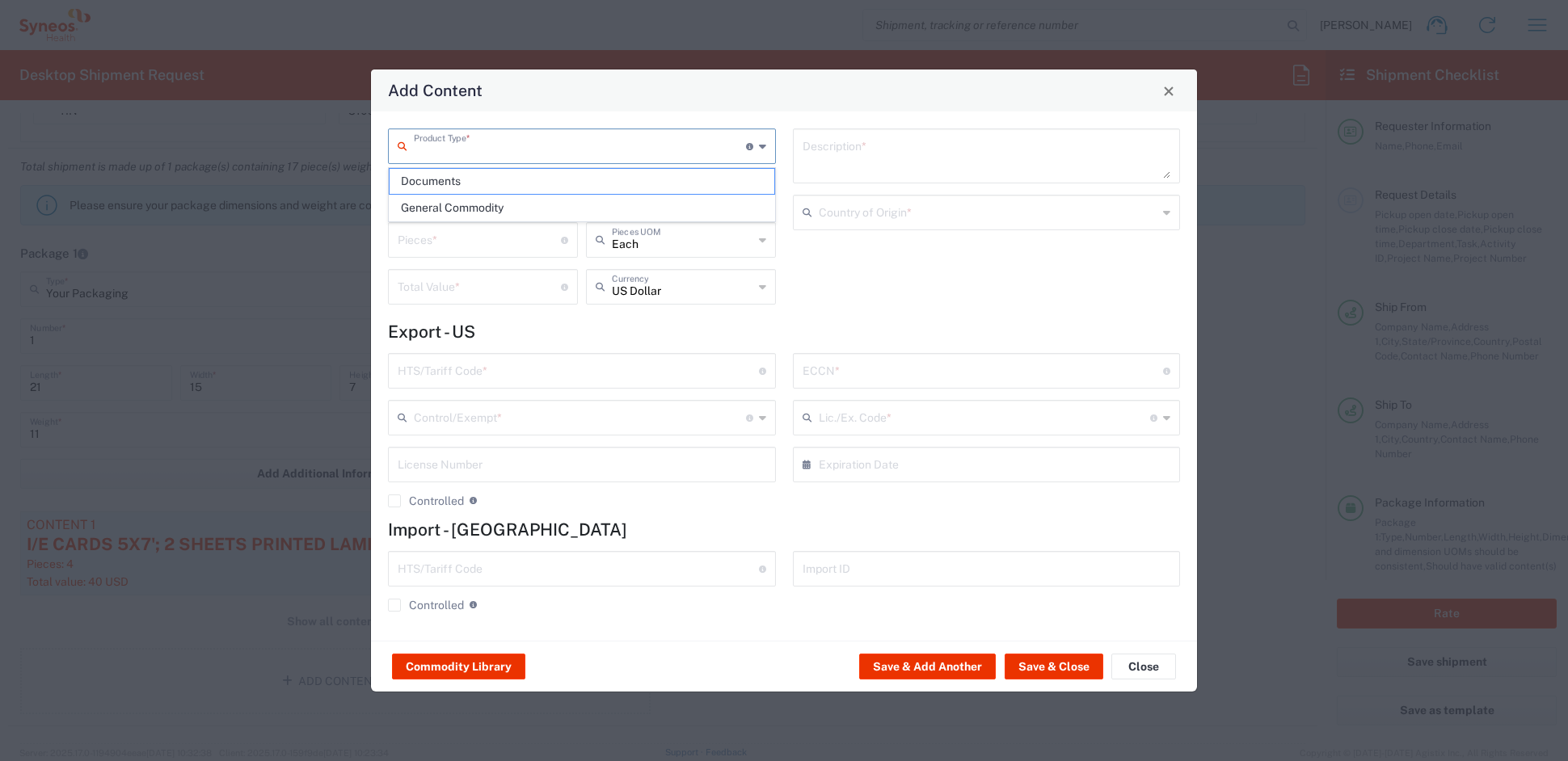
click at [476, 153] on input "text" at bounding box center [580, 144] width 332 height 28
click at [455, 209] on span "General Commodity" at bounding box center [582, 208] width 384 height 25
type input "General Commodity"
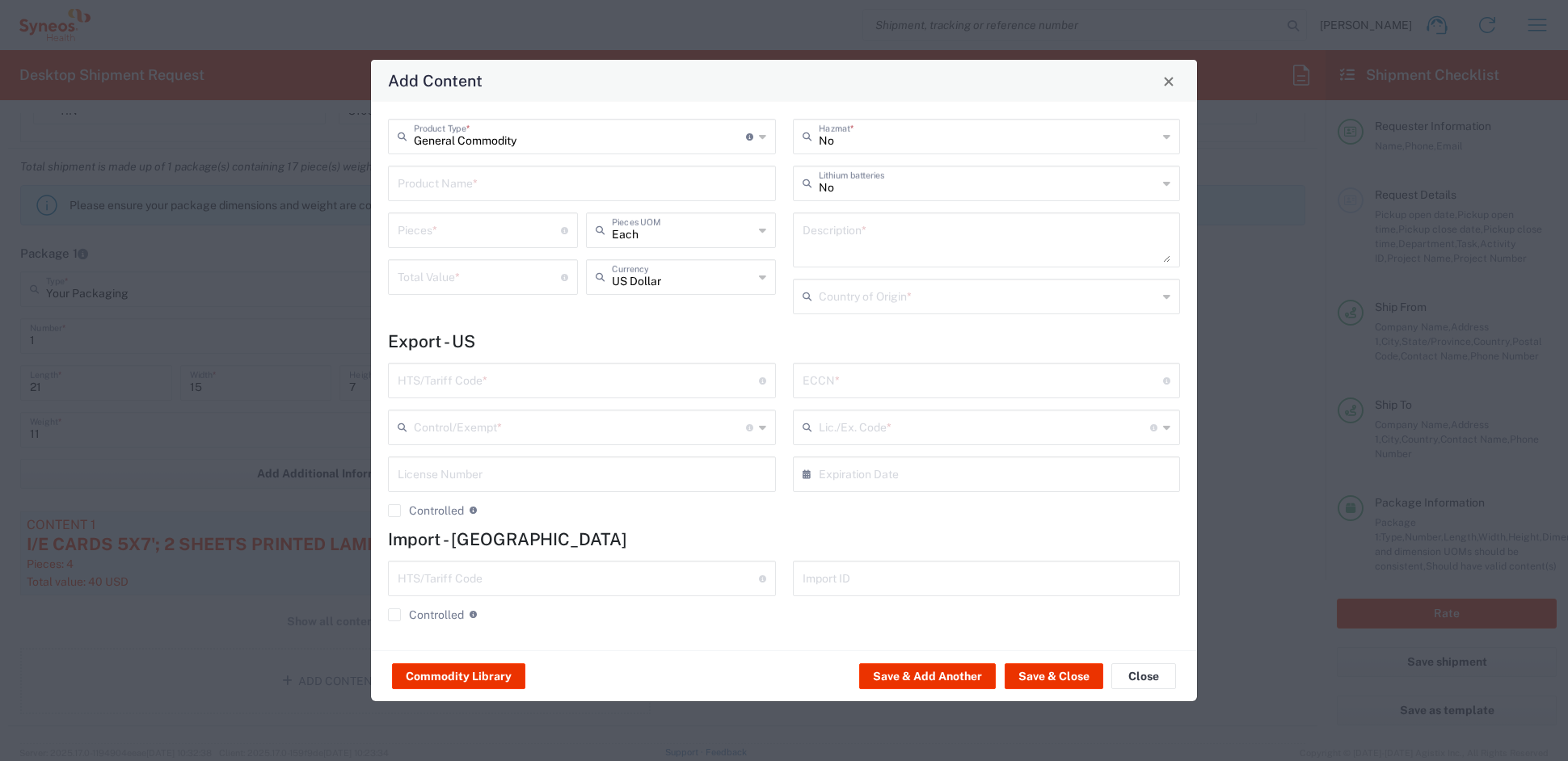
click at [434, 190] on input "text" at bounding box center [582, 182] width 368 height 28
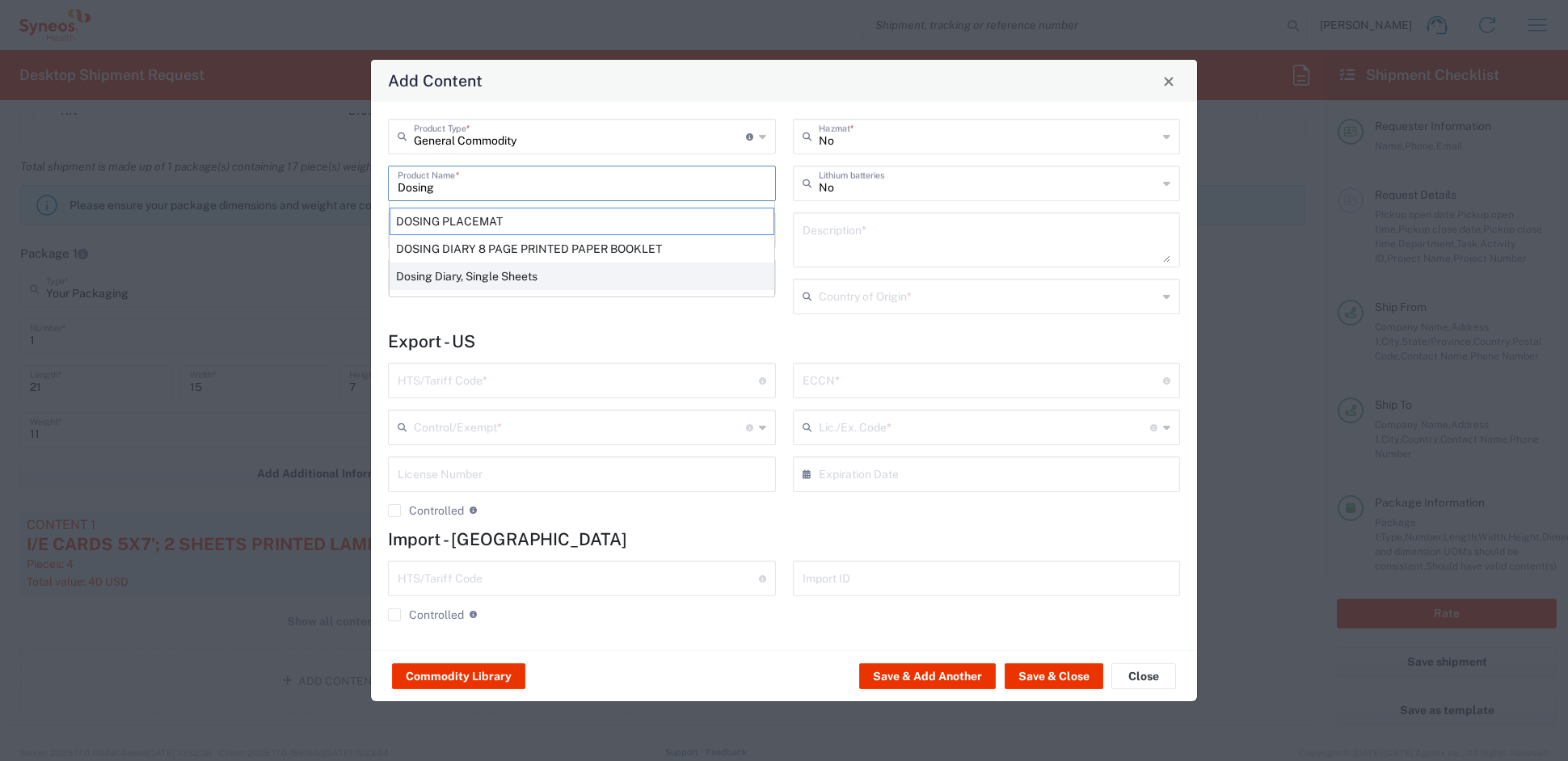
click at [438, 278] on div "Dosing Diary, Single Sheets" at bounding box center [582, 276] width 385 height 28
type input "Dosing Diary, Single Sheets"
type textarea "Dosing Diary, Single Sheets"
type input "United States"
type input "4811.90.9080"
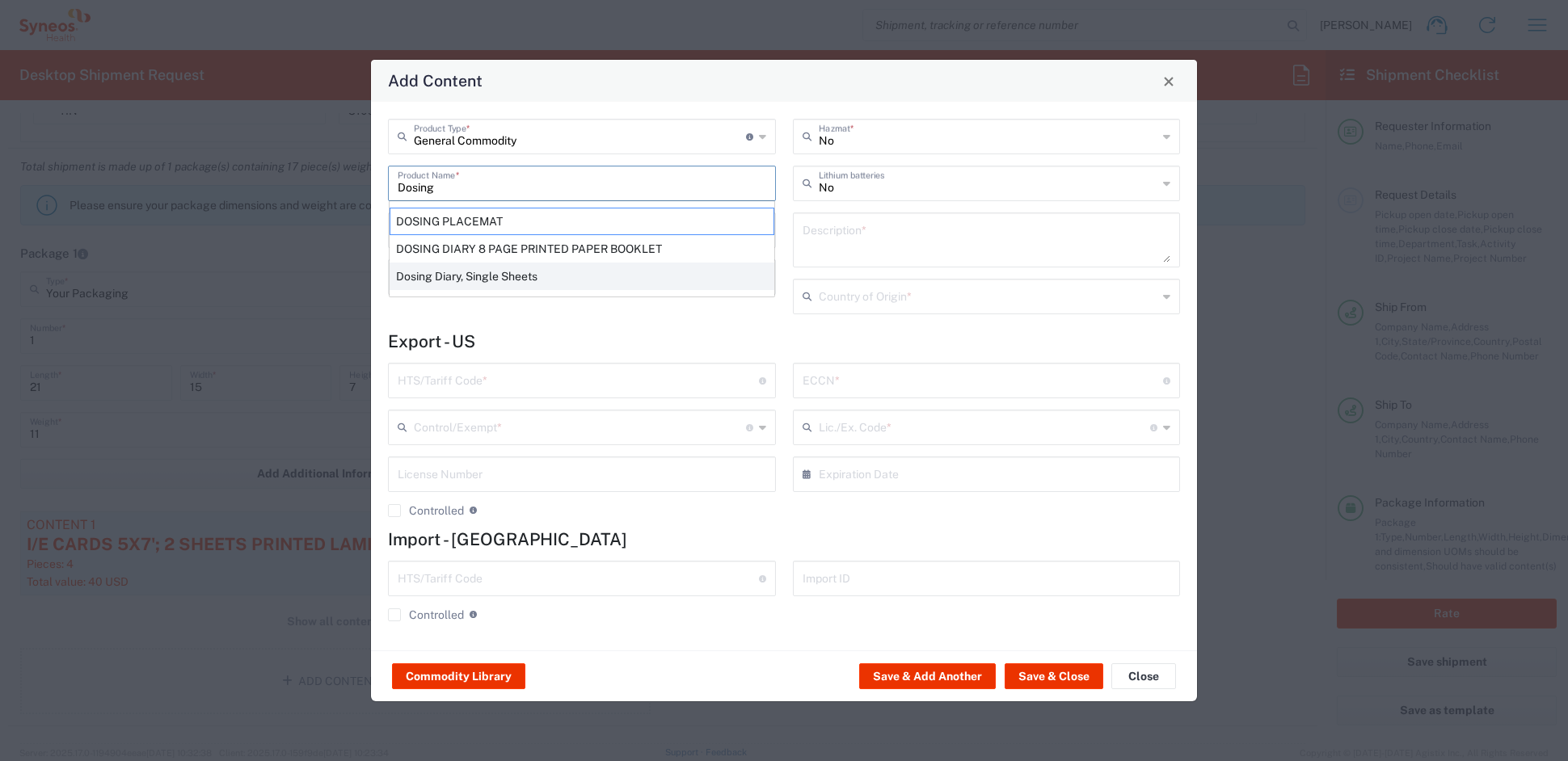
type input "BIS"
type input "EAR99"
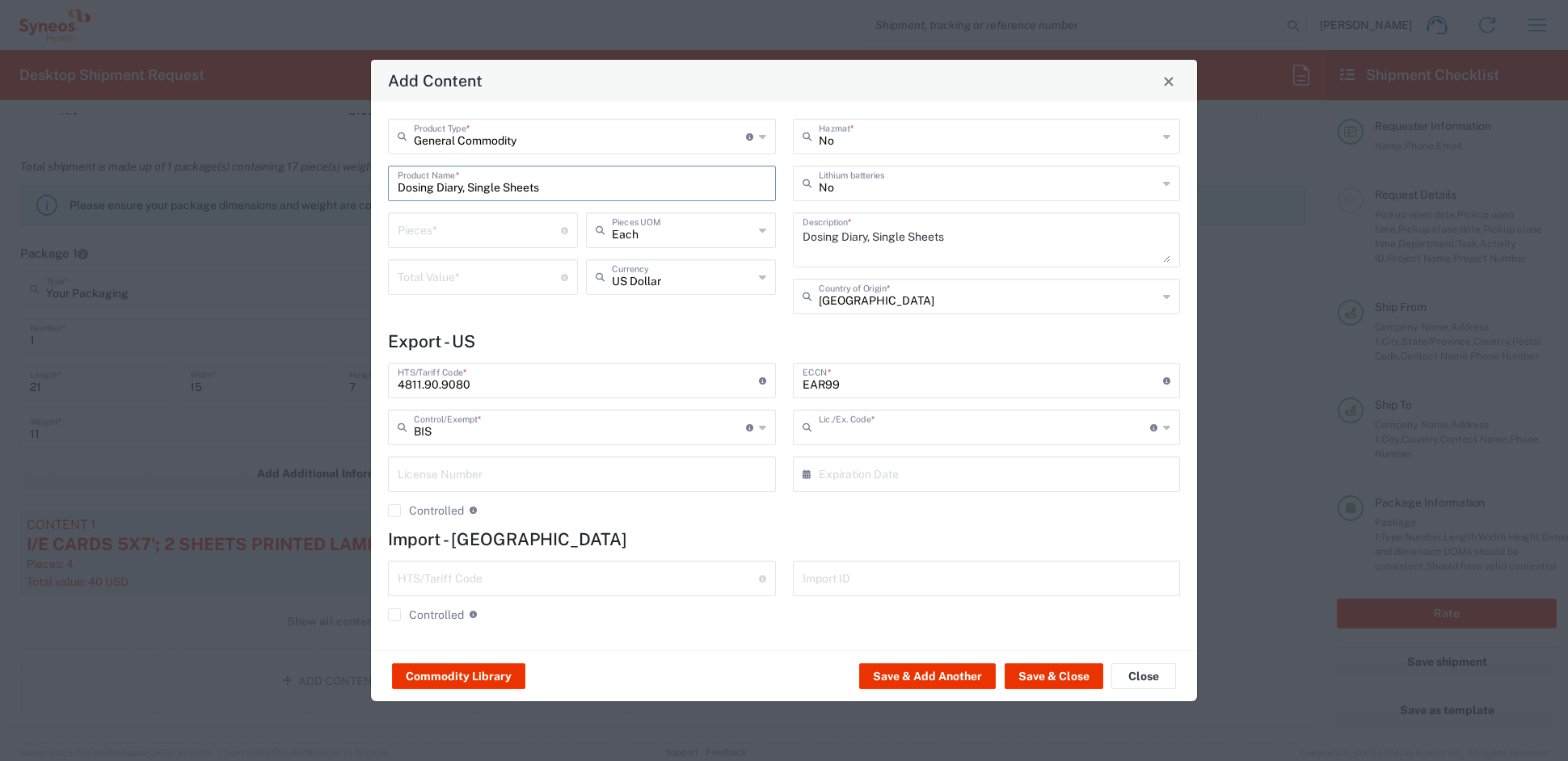
type input "NLR - No License Required"
click at [471, 227] on input "number" at bounding box center [479, 229] width 163 height 28
type input "20"
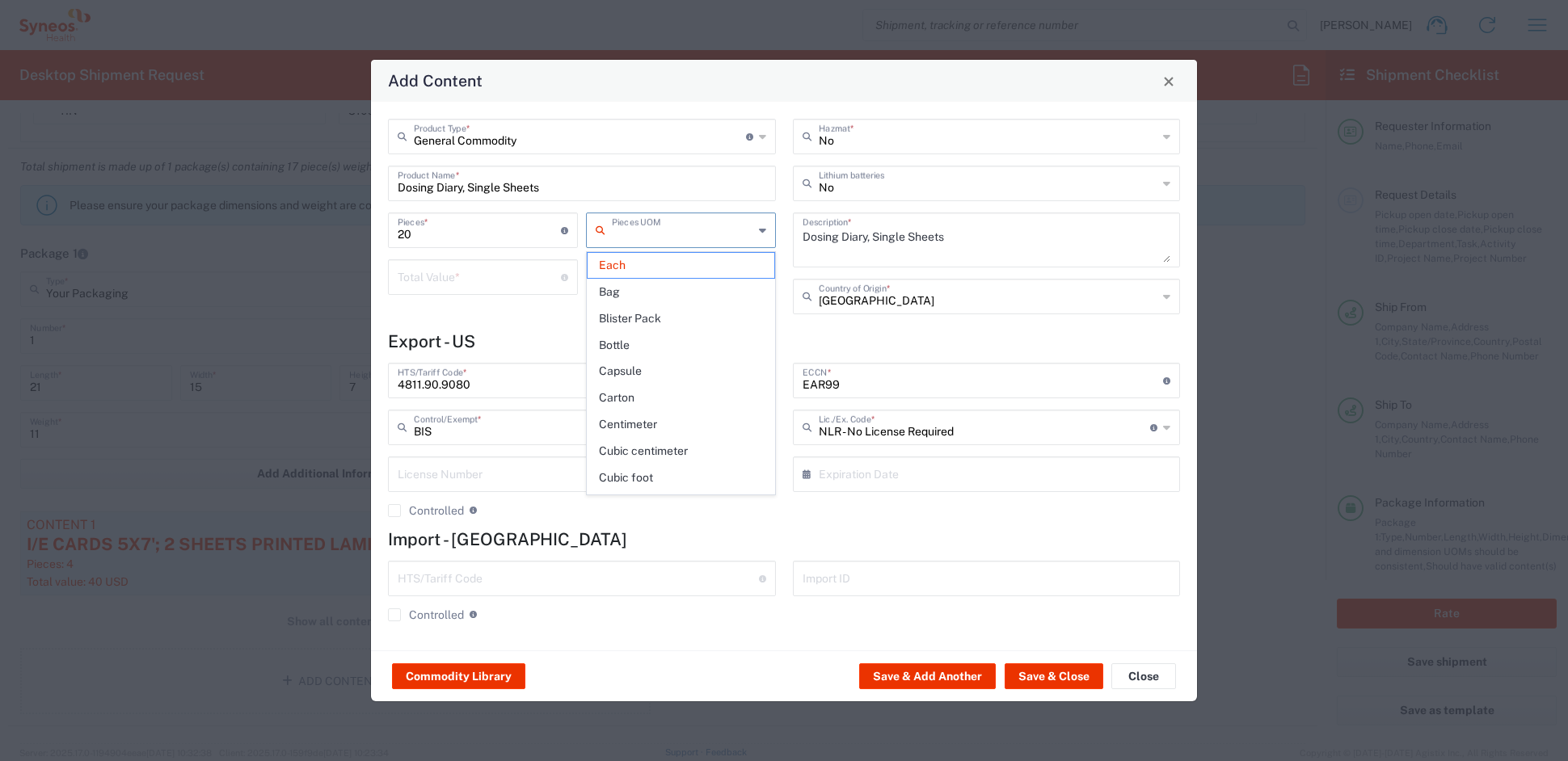
type input "Each"
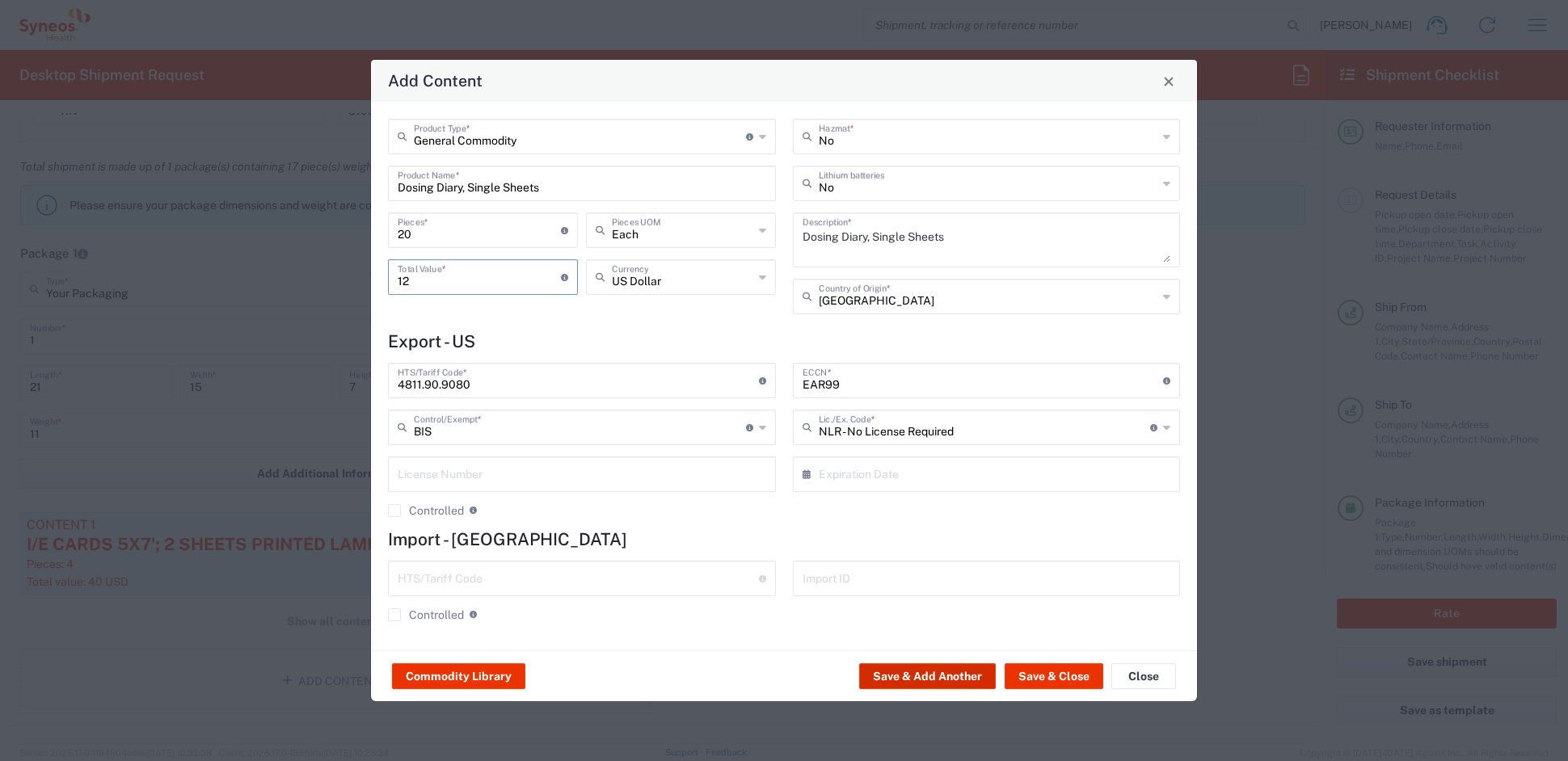
type input "12"
click at [947, 675] on button "Save & Add Another" at bounding box center [928, 676] width 137 height 26
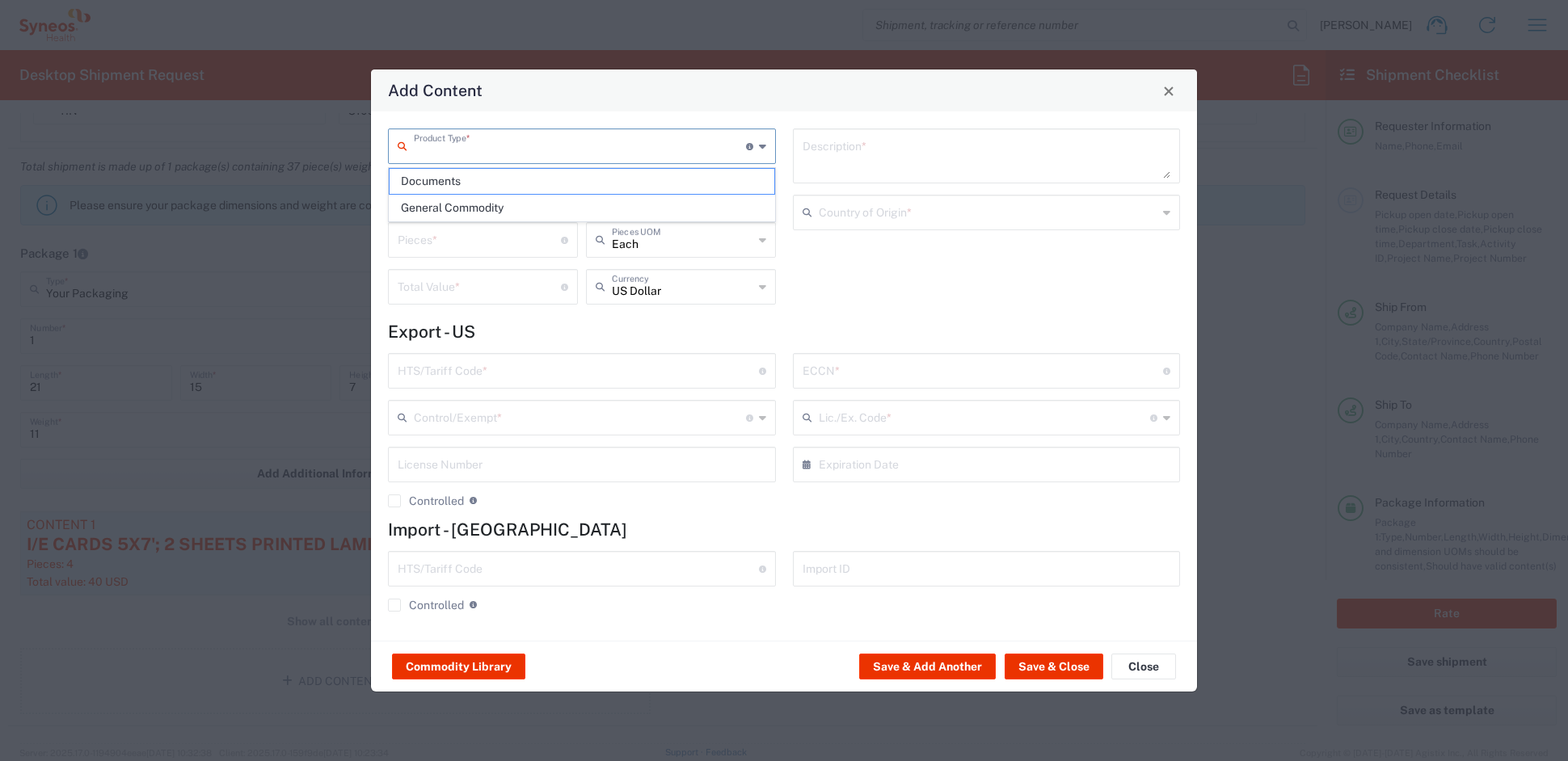
click at [466, 134] on input "text" at bounding box center [580, 144] width 332 height 28
click at [440, 207] on span "General Commodity" at bounding box center [582, 208] width 384 height 25
type input "General Commodity"
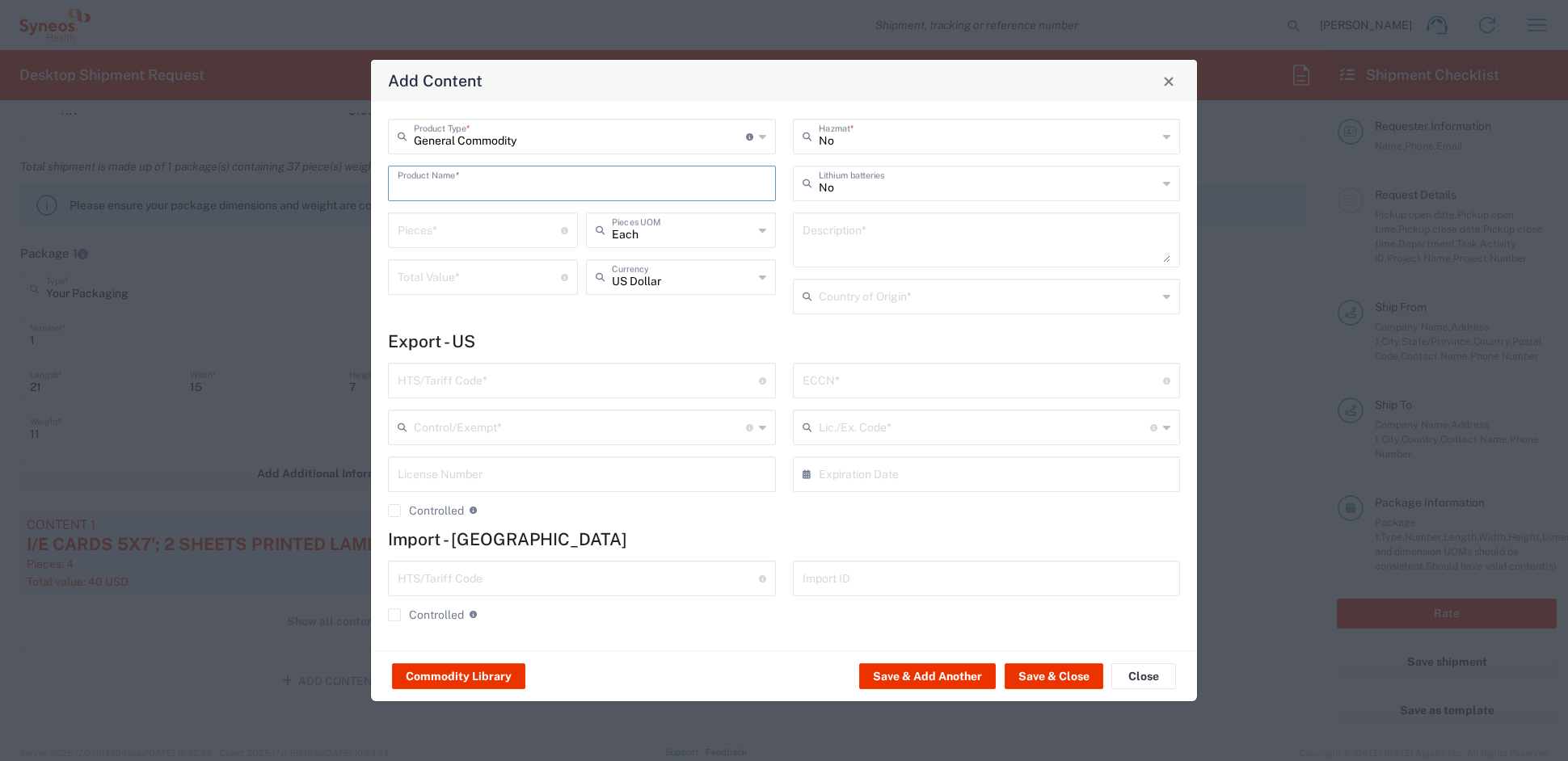
click at [440, 174] on input "text" at bounding box center [582, 182] width 368 height 28
click at [461, 225] on div "LOGO BRANDED FLEECE BLANKET" at bounding box center [582, 222] width 385 height 28
type input "LOGO BRANDED FLEECE BLANKET"
type input "1"
type textarea "KNITTED POLYESTER"
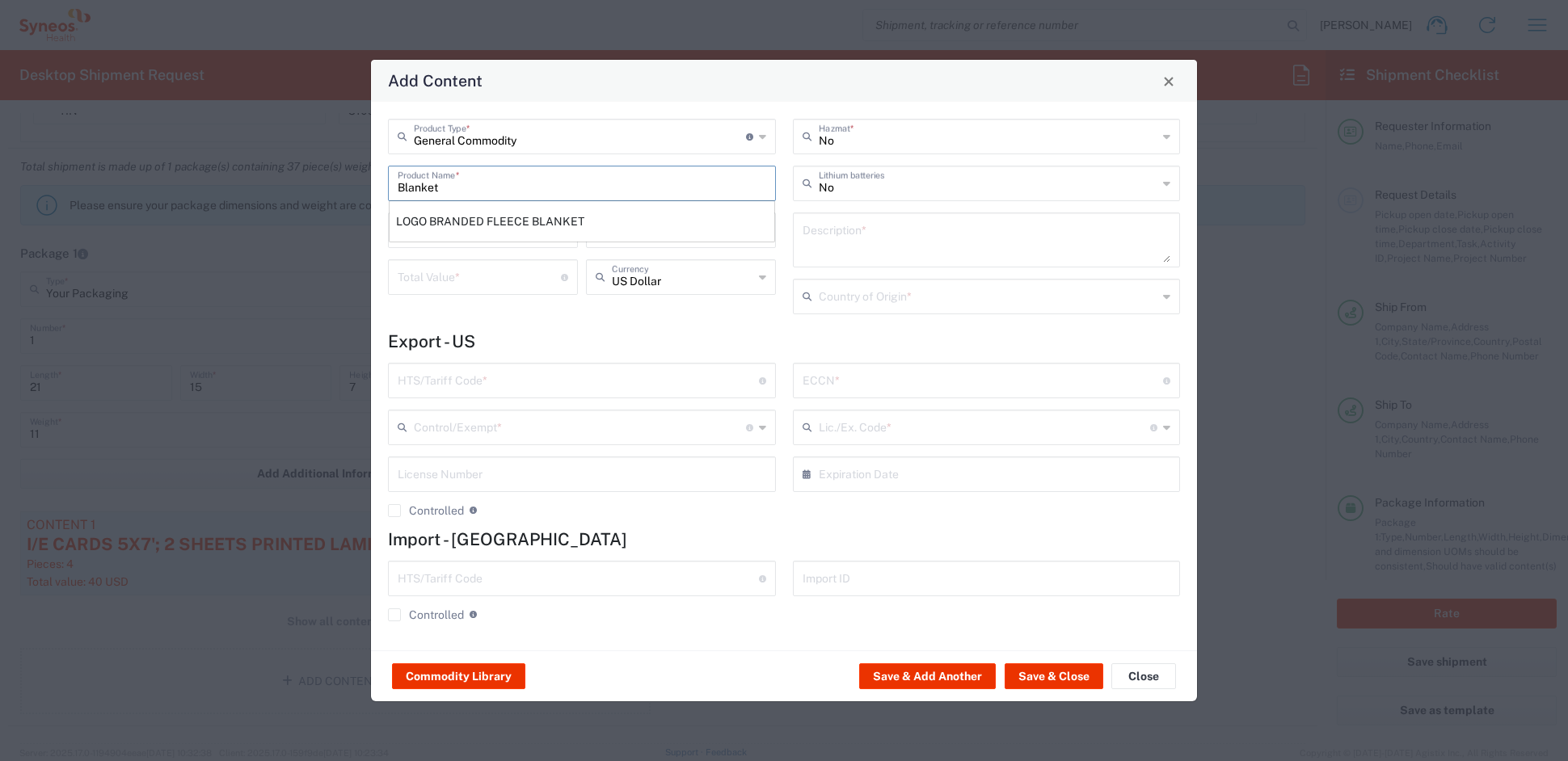
type input "China"
type input "6301.40.0020"
type input "BIS"
type input "EAR99"
type input "NLR - No License Required"
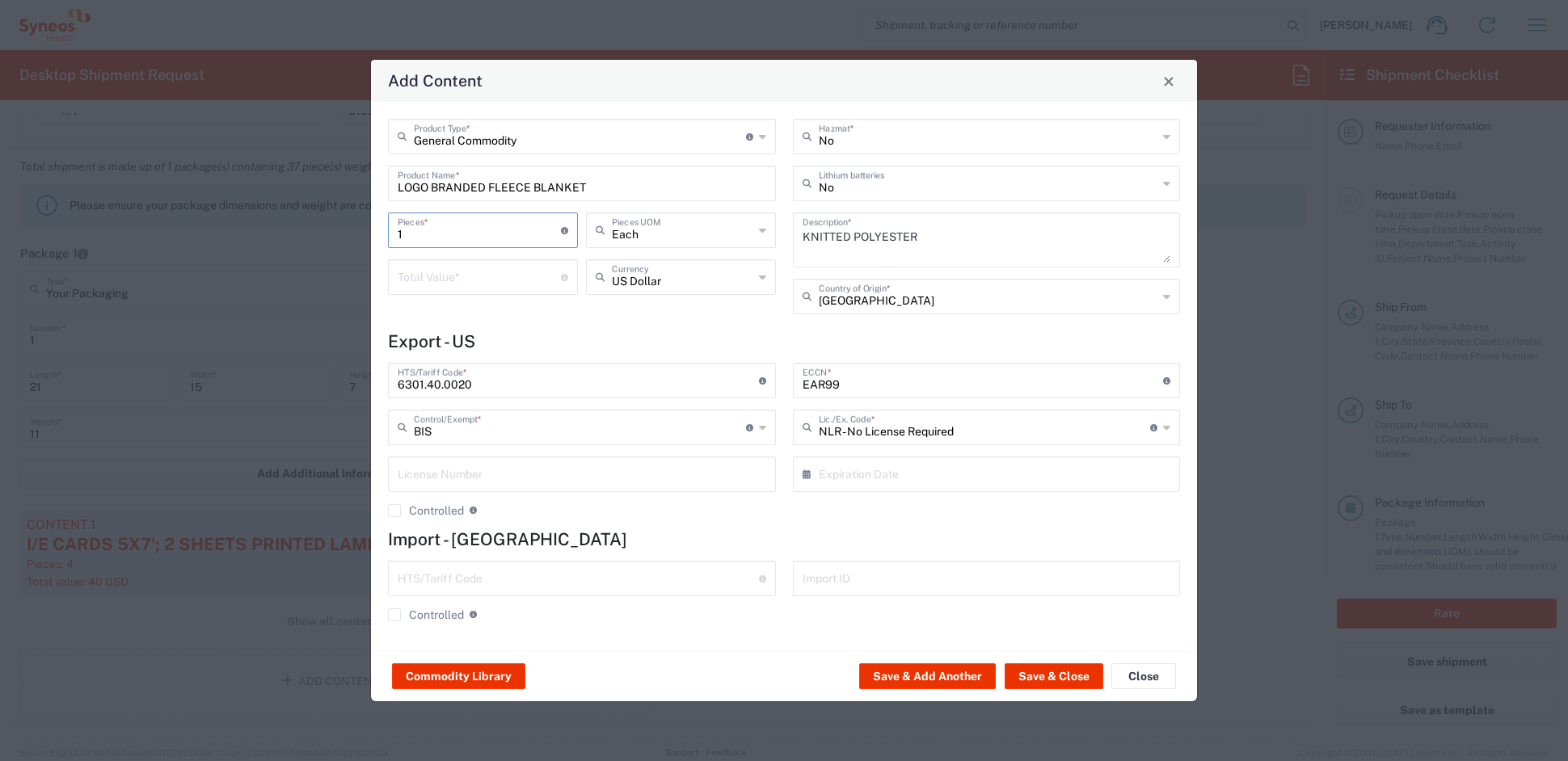
drag, startPoint x: 395, startPoint y: 231, endPoint x: 252, endPoint y: 219, distance: 143.5
click at [254, 217] on div "Add Content General Commodity Product Type * Document: Paper document generated…" at bounding box center [784, 380] width 1568 height 761
type input "2"
click at [426, 275] on input "number" at bounding box center [479, 276] width 163 height 28
type input "60"
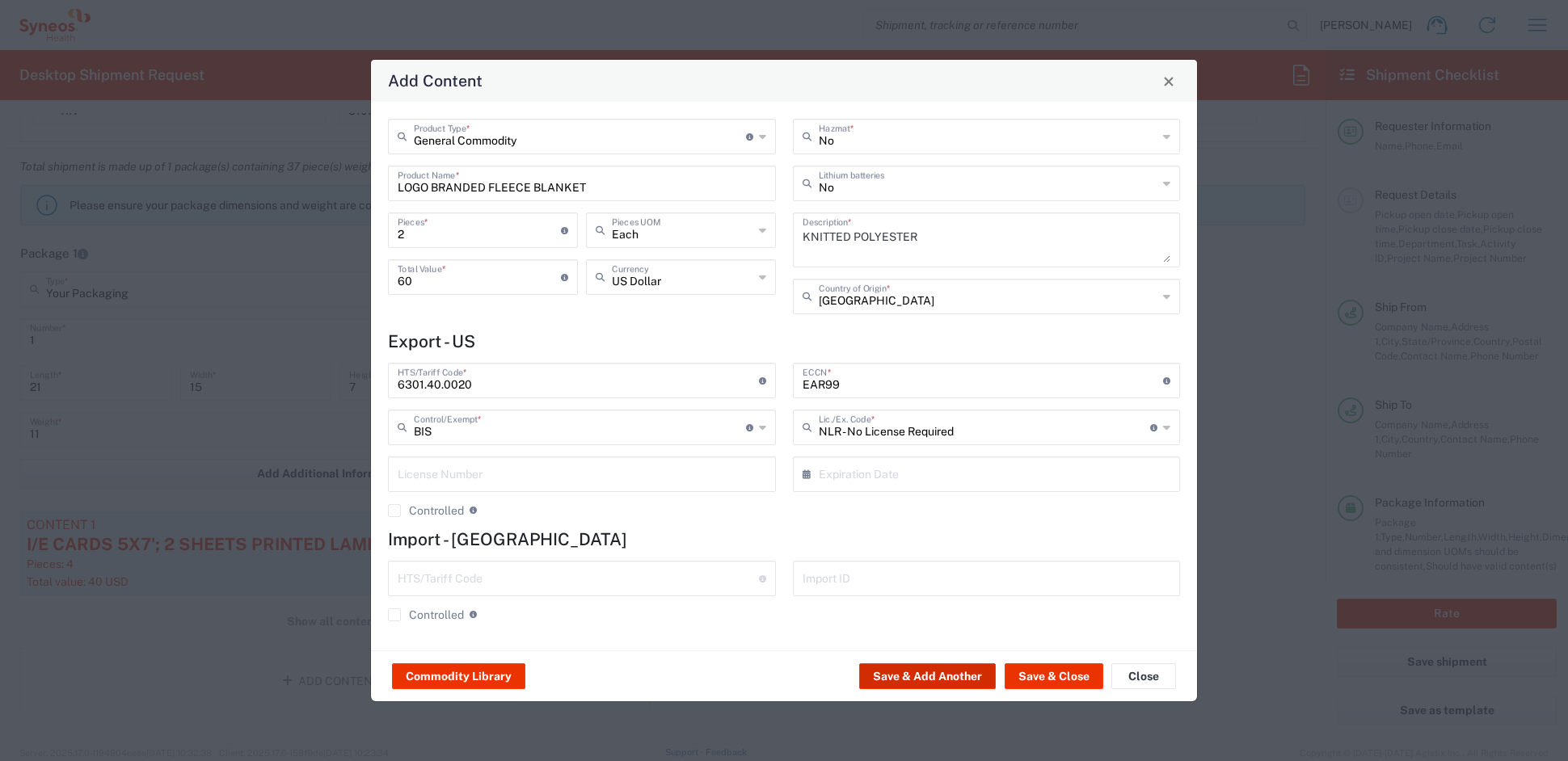
drag, startPoint x: 930, startPoint y: 681, endPoint x: 912, endPoint y: 670, distance: 21.1
click at [912, 670] on button "Save & Add Another" at bounding box center [928, 676] width 137 height 26
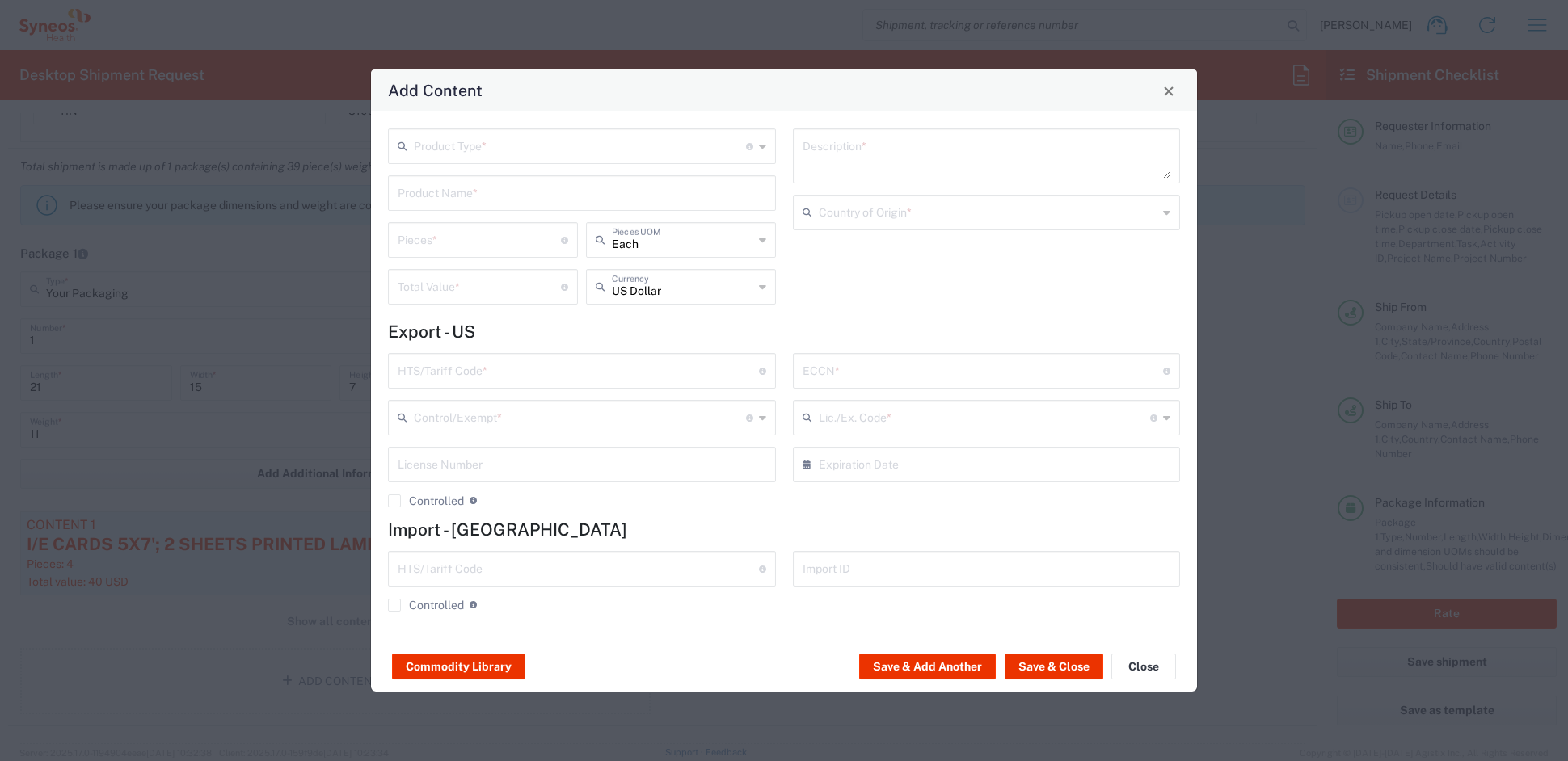
click at [476, 142] on input "text" at bounding box center [580, 144] width 332 height 28
drag, startPoint x: 467, startPoint y: 204, endPoint x: 467, endPoint y: 187, distance: 17.0
click at [467, 201] on span "General Commodity" at bounding box center [582, 208] width 384 height 25
type input "General Commodity"
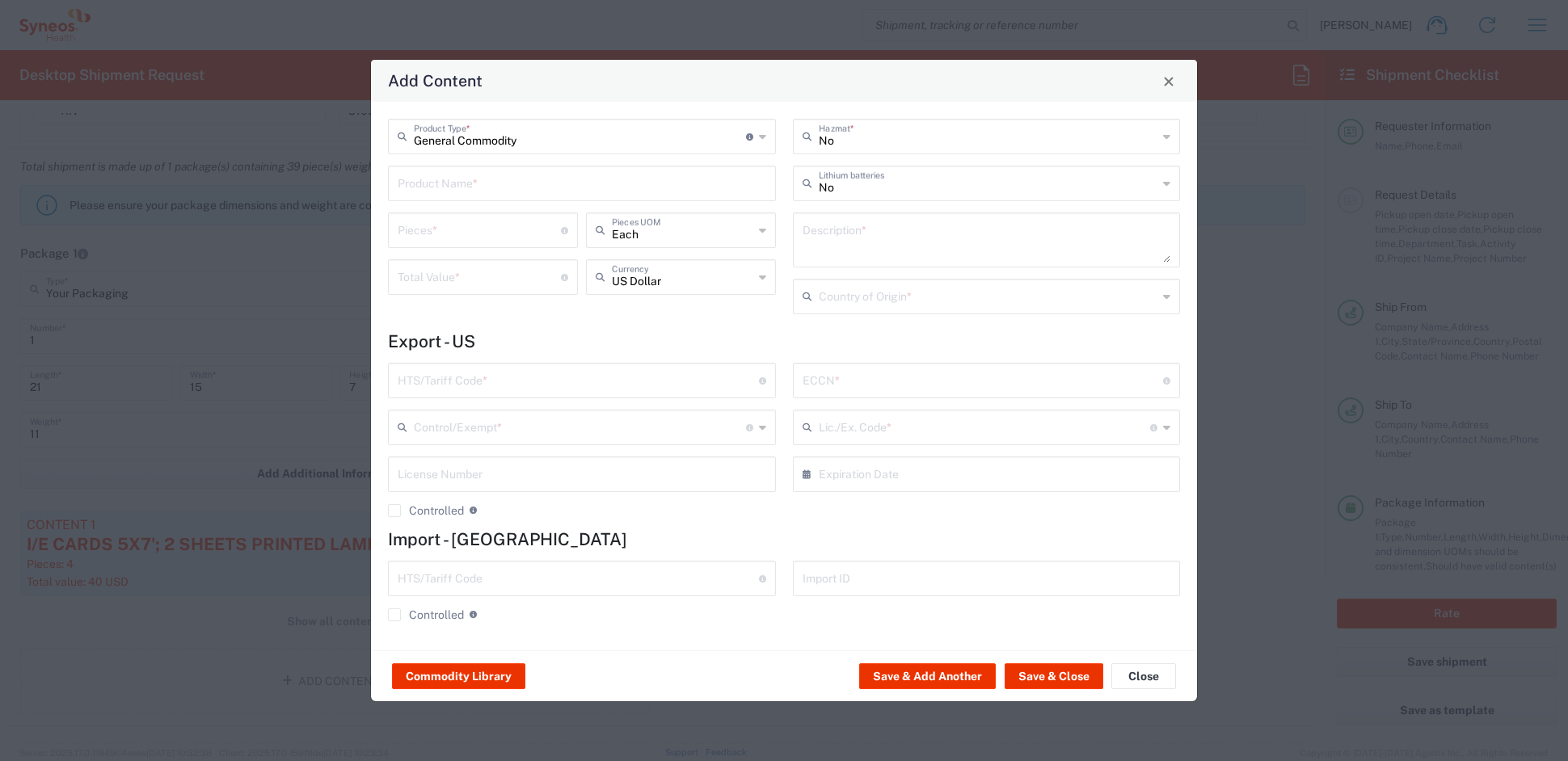
click at [463, 181] on input "text" at bounding box center [582, 182] width 368 height 28
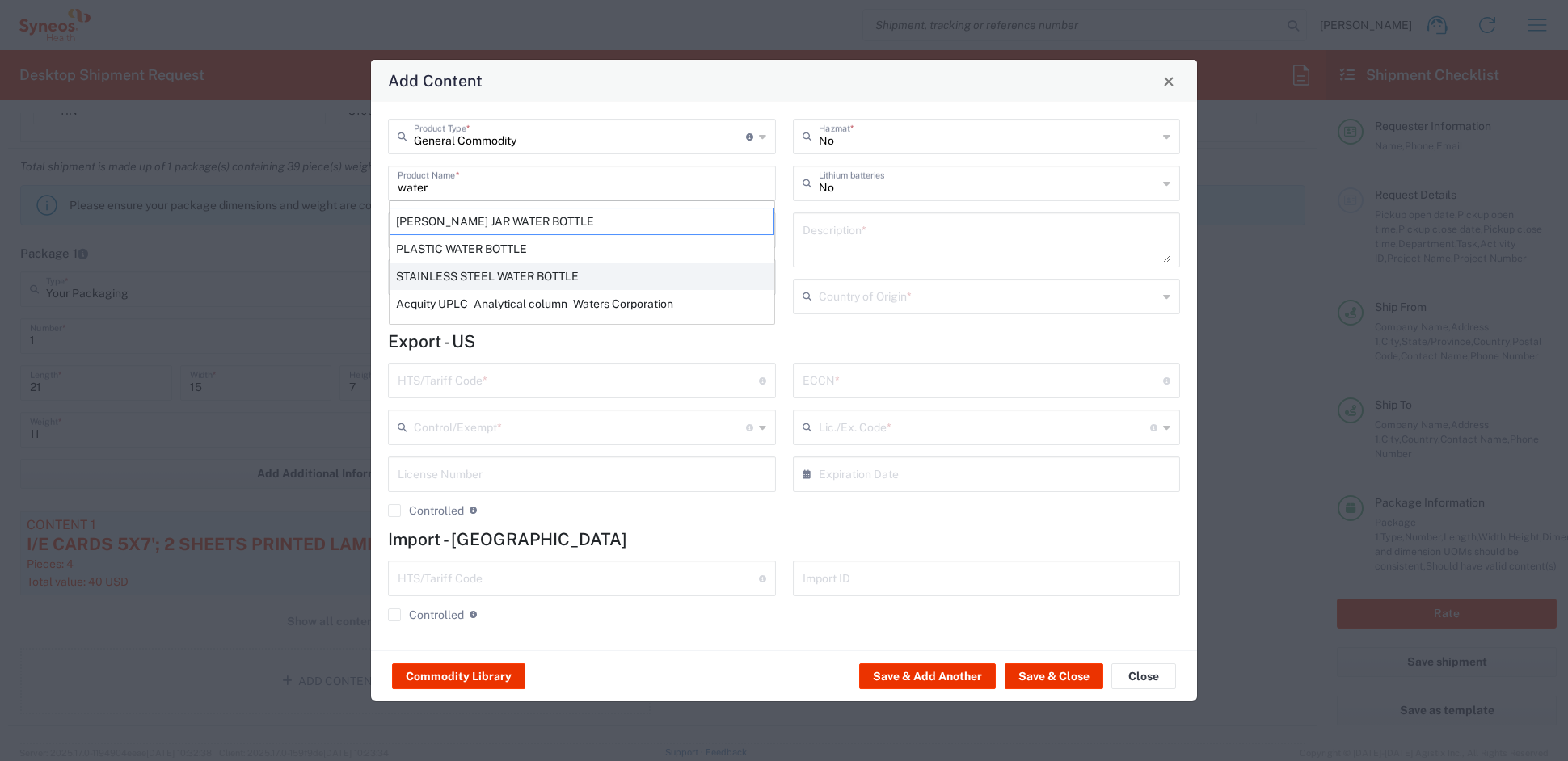
click at [459, 274] on div "STAINLESS STEEL WATER BOTTLE" at bounding box center [582, 276] width 385 height 28
type input "STAINLESS STEEL WATER BOTTLE"
type input "1"
type textarea "STAINLESS STEEL WATER BOTTLE"
type input "United States"
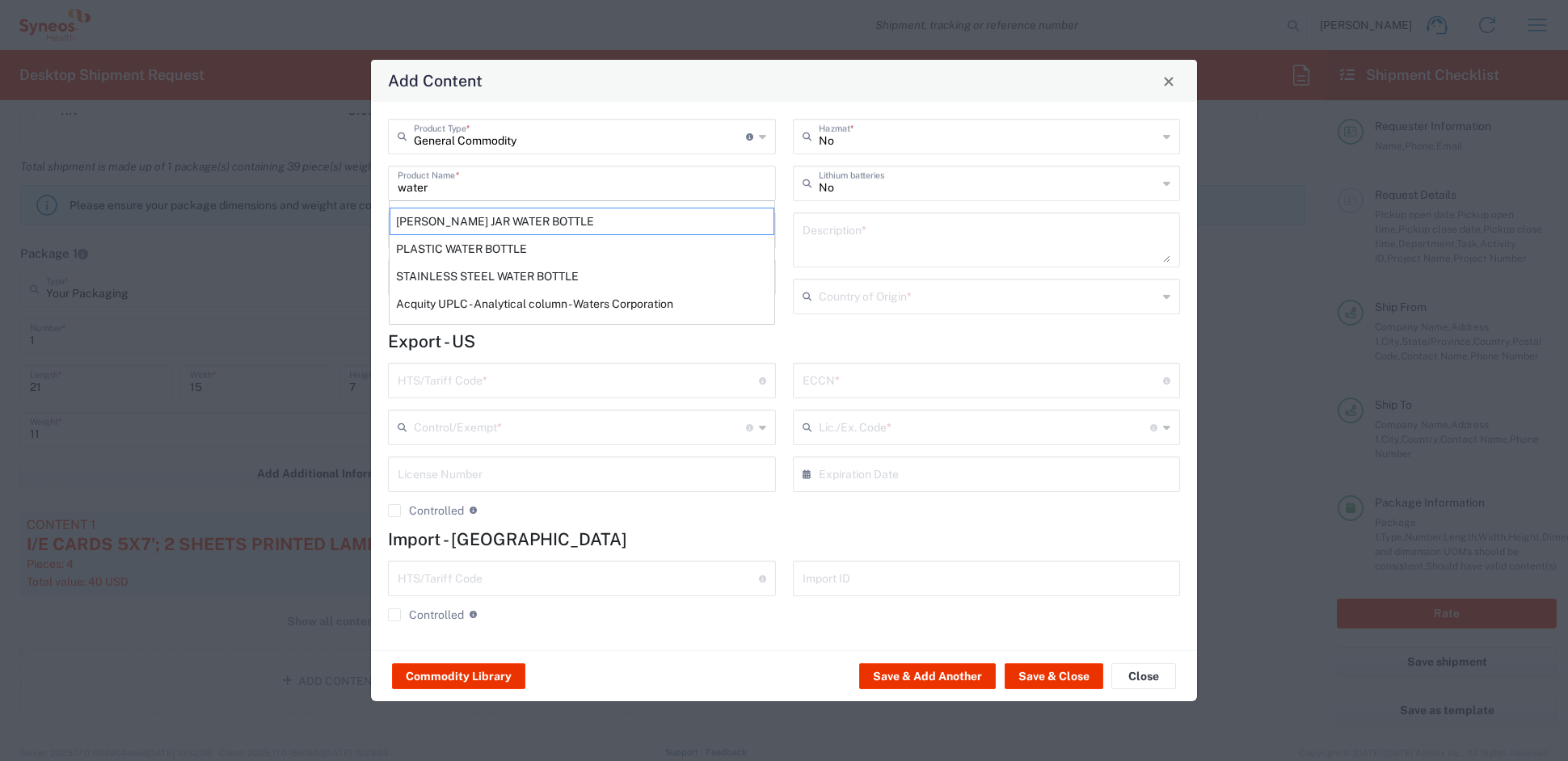
type input "7326.90.8688"
type input "BIS"
type input "EAR99"
type input "NLR - No License Required"
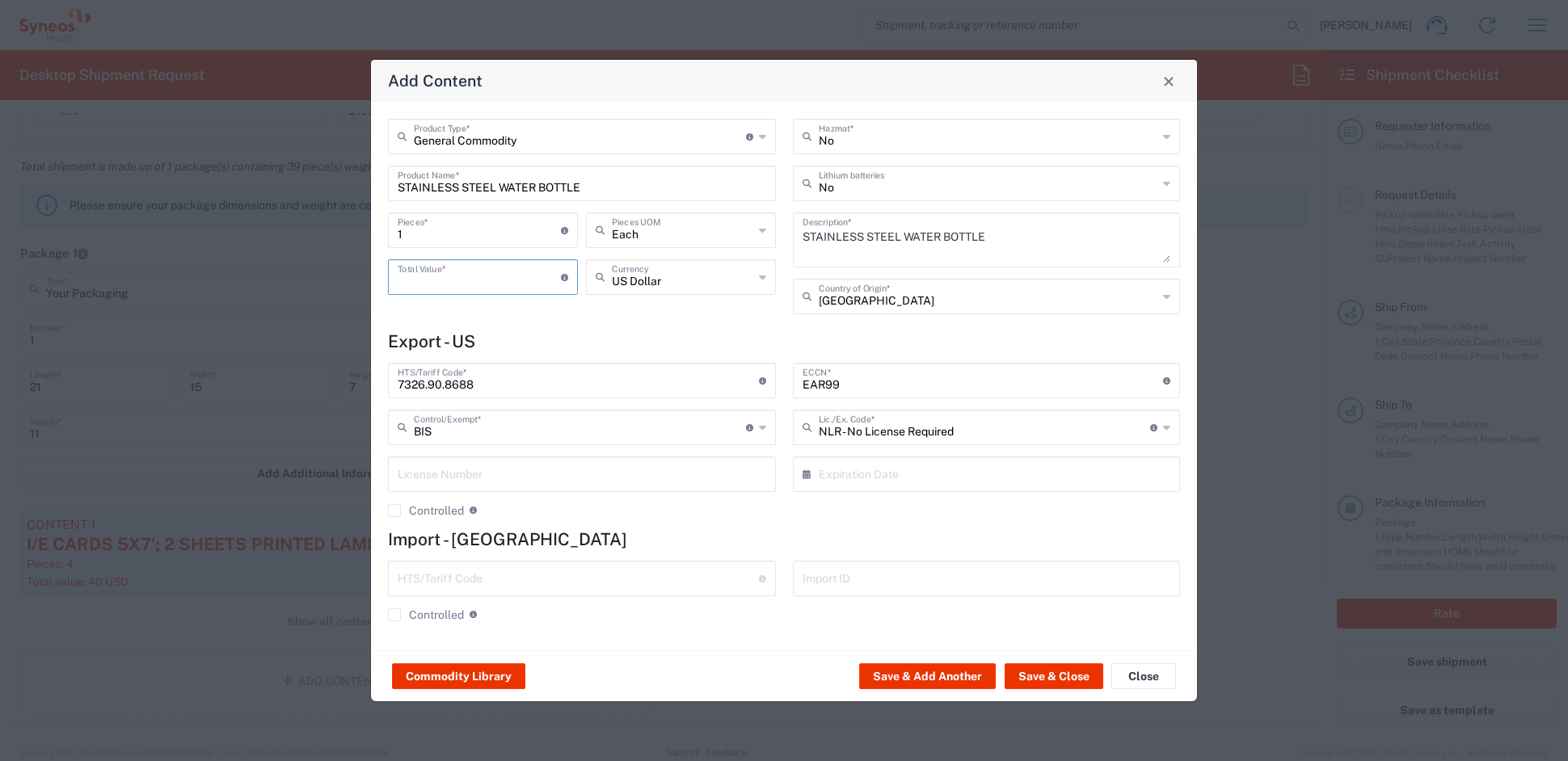
click at [453, 277] on input "number" at bounding box center [479, 276] width 163 height 28
click at [328, 226] on div "Add Content General Commodity Product Type * Document: Paper document generated…" at bounding box center [784, 380] width 1568 height 761
type input "2"
click at [443, 277] on input "number" at bounding box center [479, 276] width 163 height 28
type input "62"
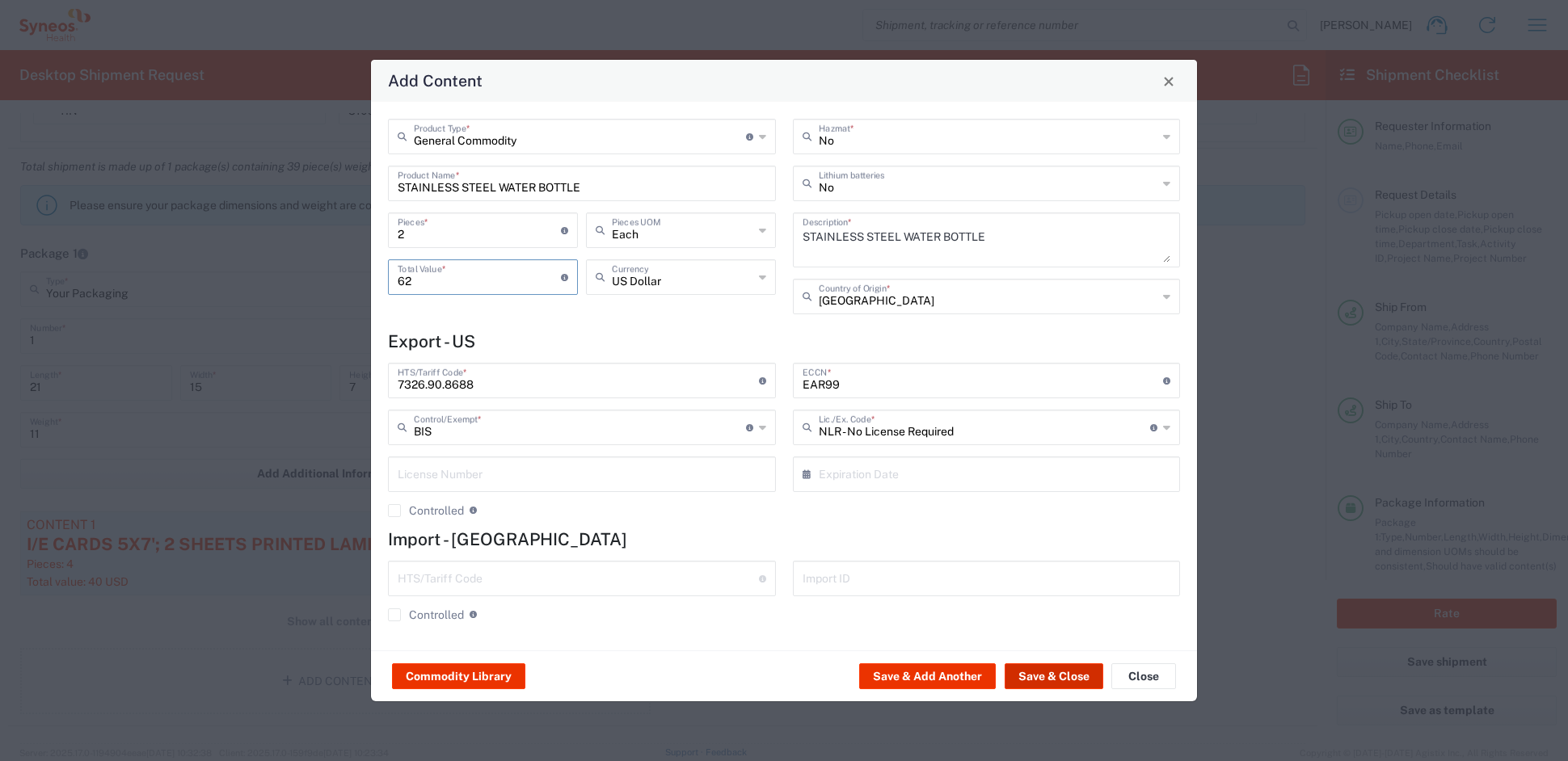
drag, startPoint x: 1043, startPoint y: 681, endPoint x: 1029, endPoint y: 676, distance: 14.9
click at [1036, 677] on button "Save & Close" at bounding box center [1055, 676] width 99 height 26
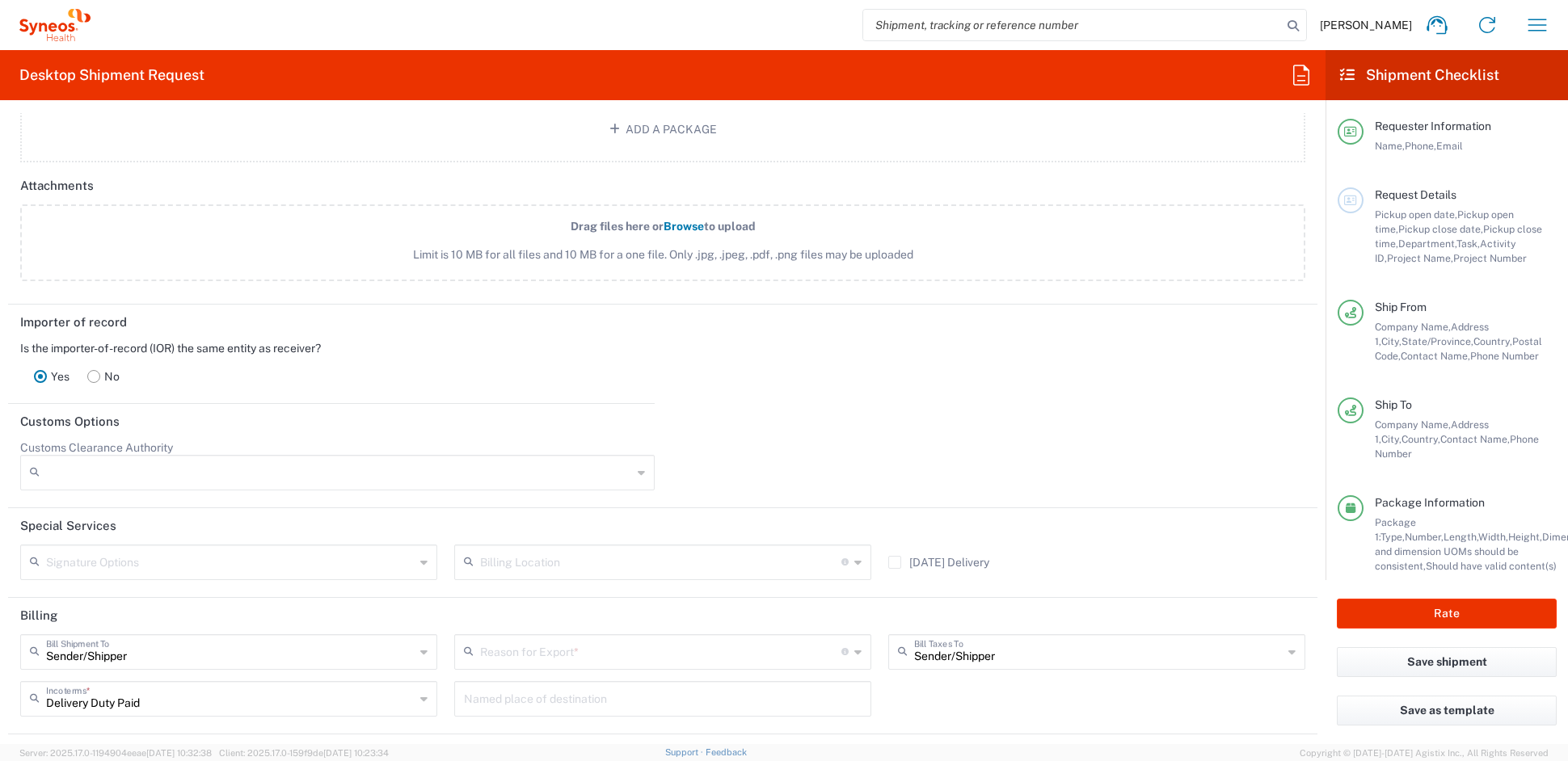
scroll to position [1977, 0]
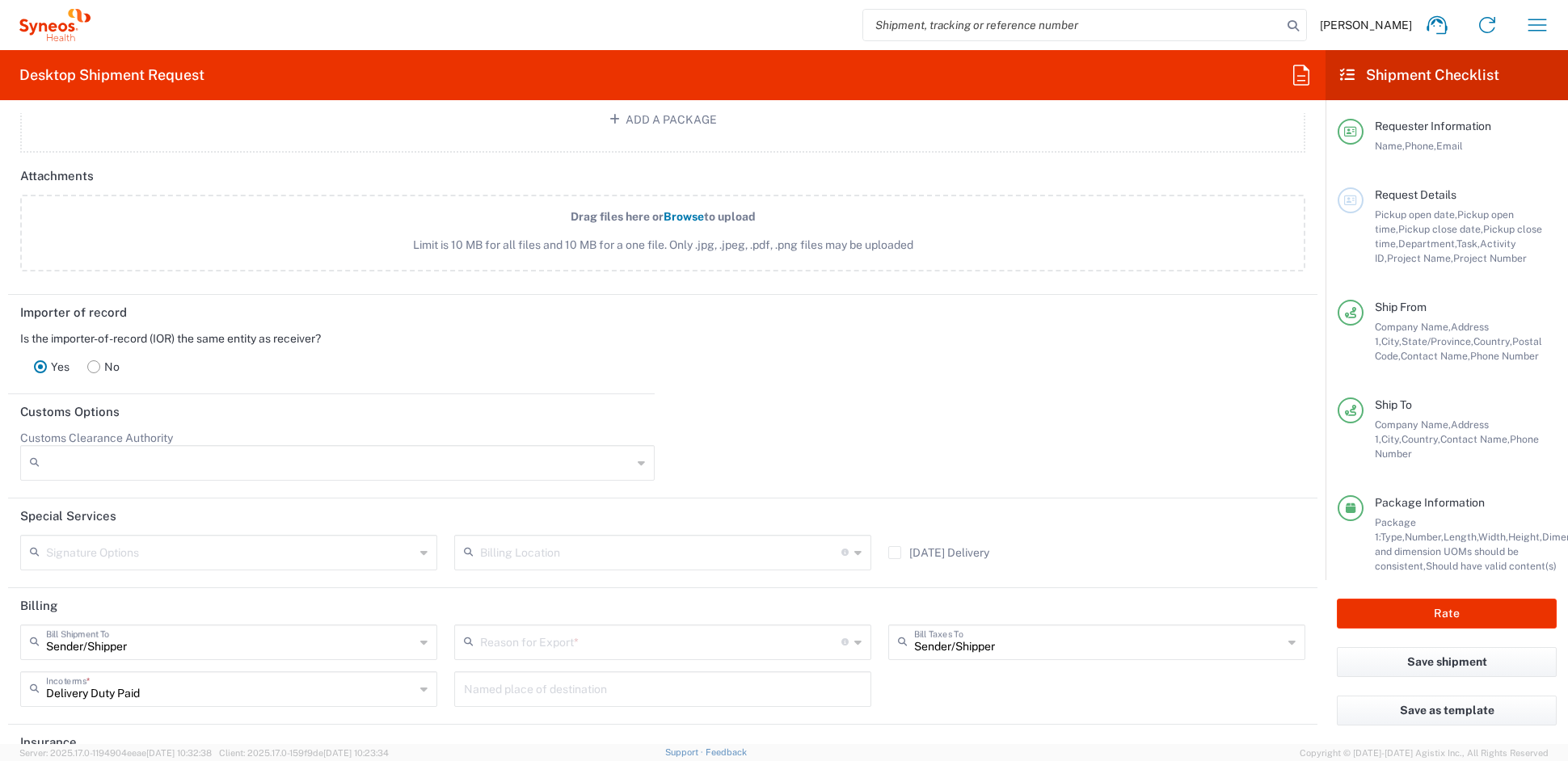
click at [89, 364] on rect at bounding box center [94, 366] width 12 height 12
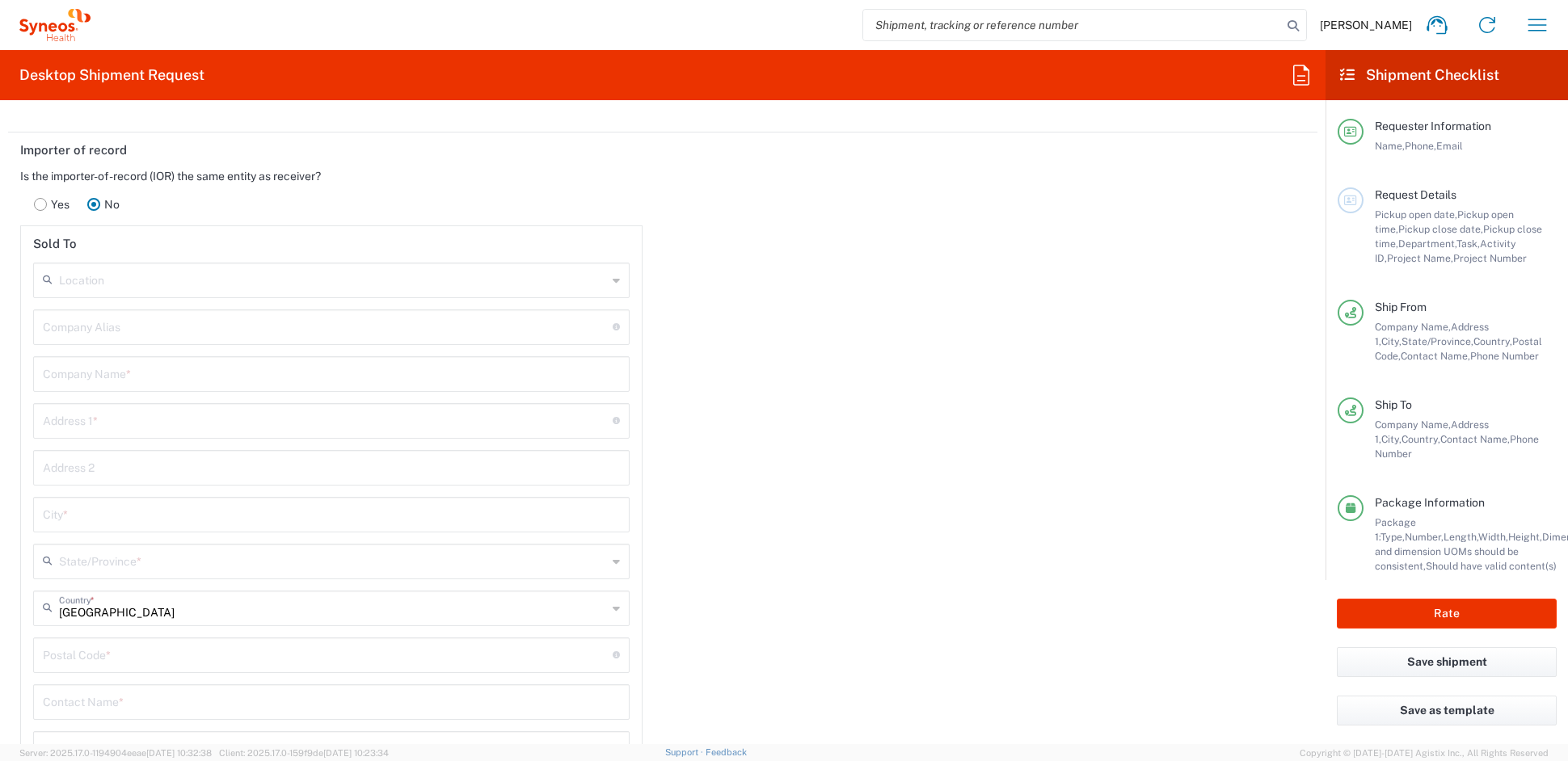
scroll to position [2138, 0]
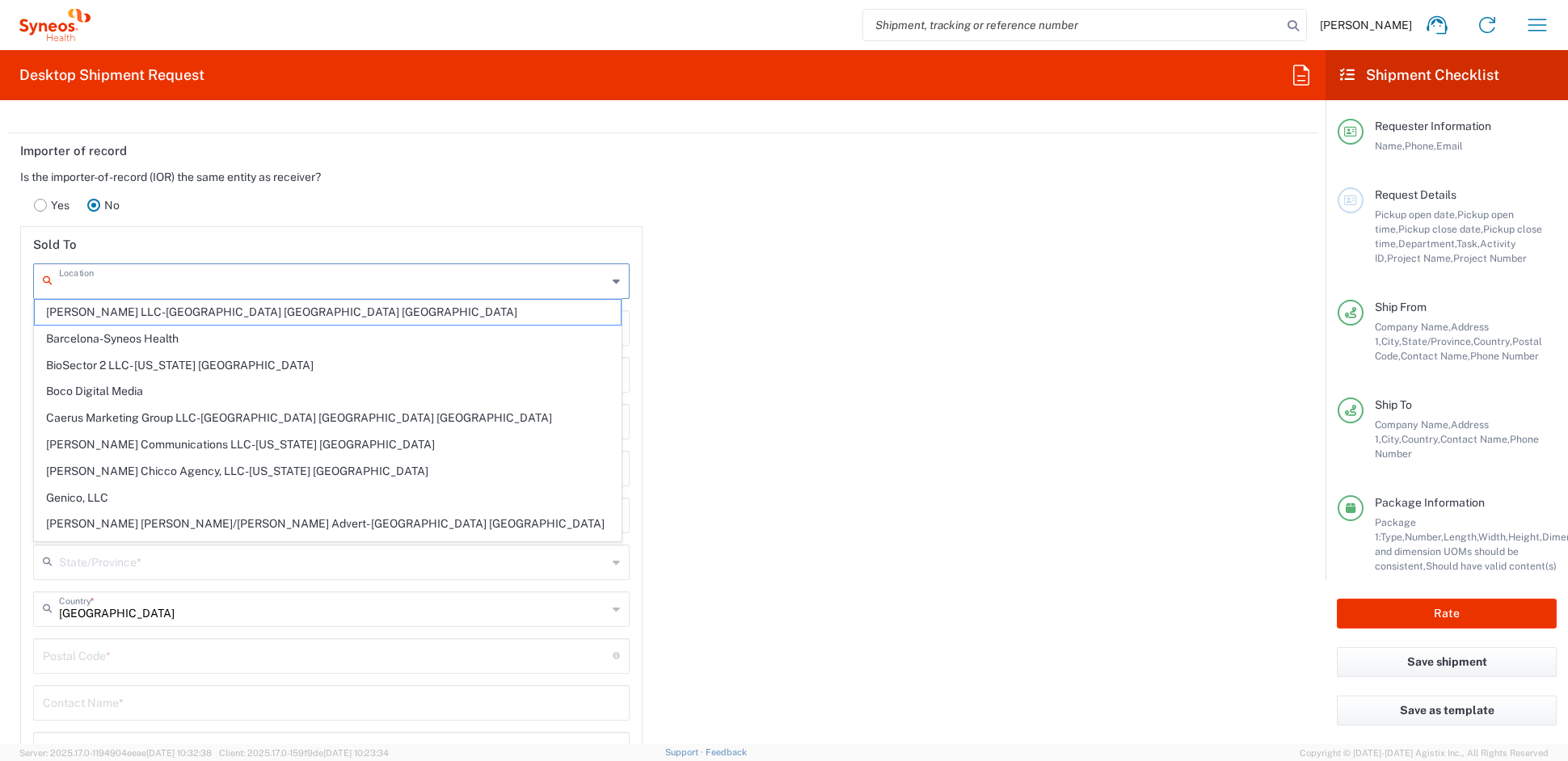
click at [115, 278] on input "text" at bounding box center [333, 279] width 548 height 28
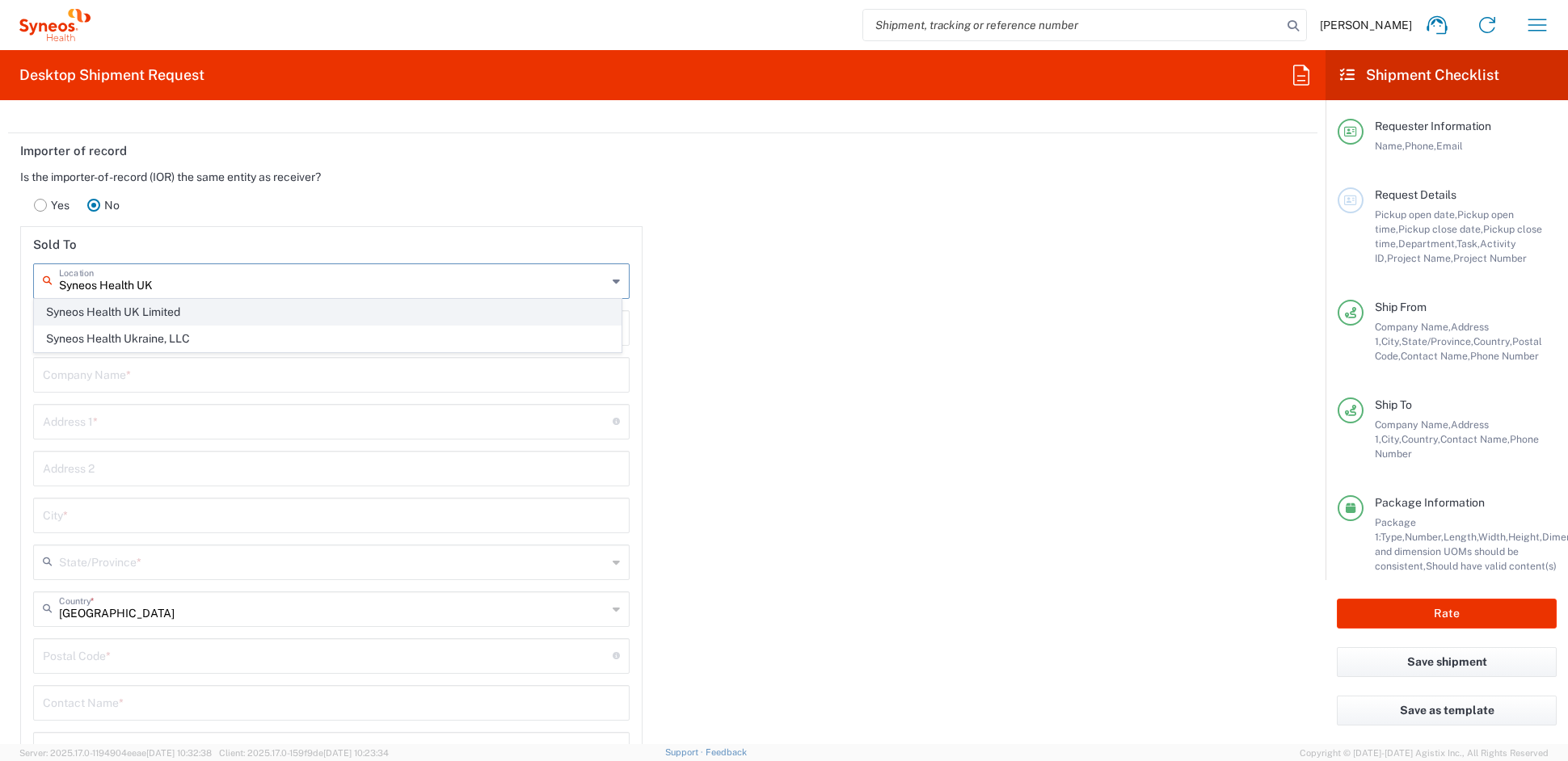
click at [134, 307] on span "Syneos Health UK Limited" at bounding box center [328, 313] width 586 height 25
type input "Syneos Health UK Limited"
type input "1 Pinehurst Road,"
type input "Farnborough Business Park"
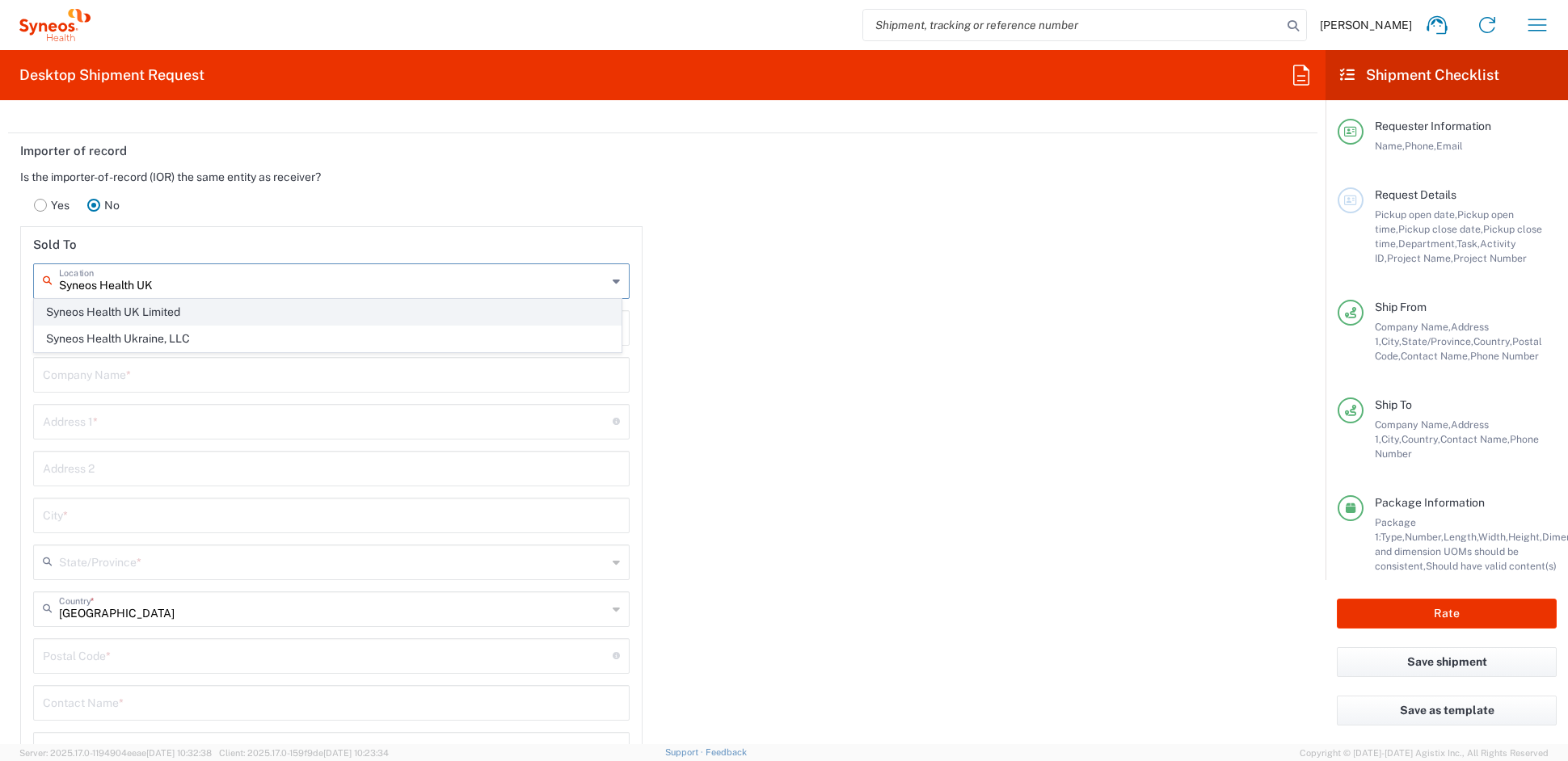
type input "Hampshire"
type input "United Kingdom"
type input "GU14 7BF"
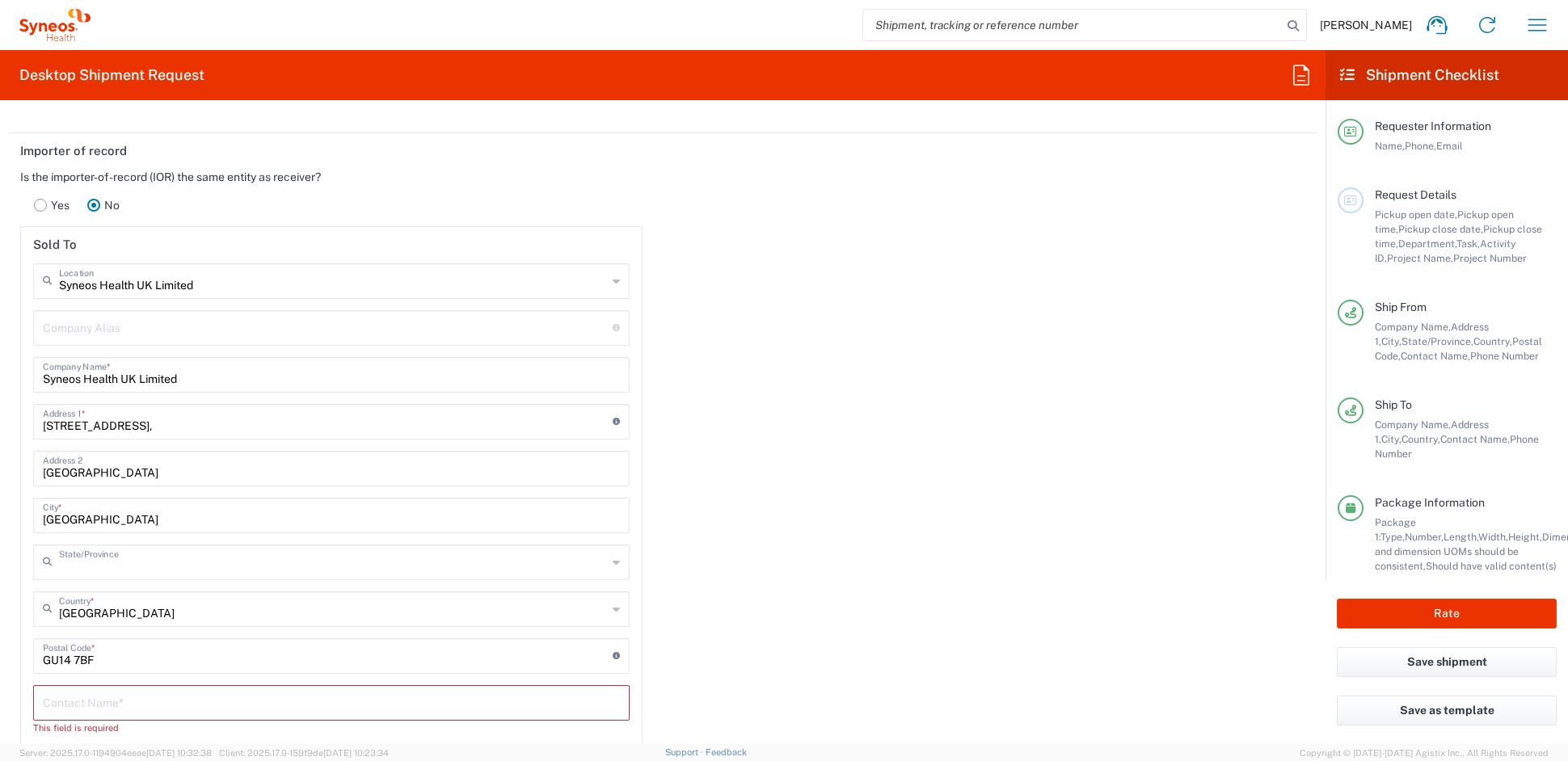
type input "England"
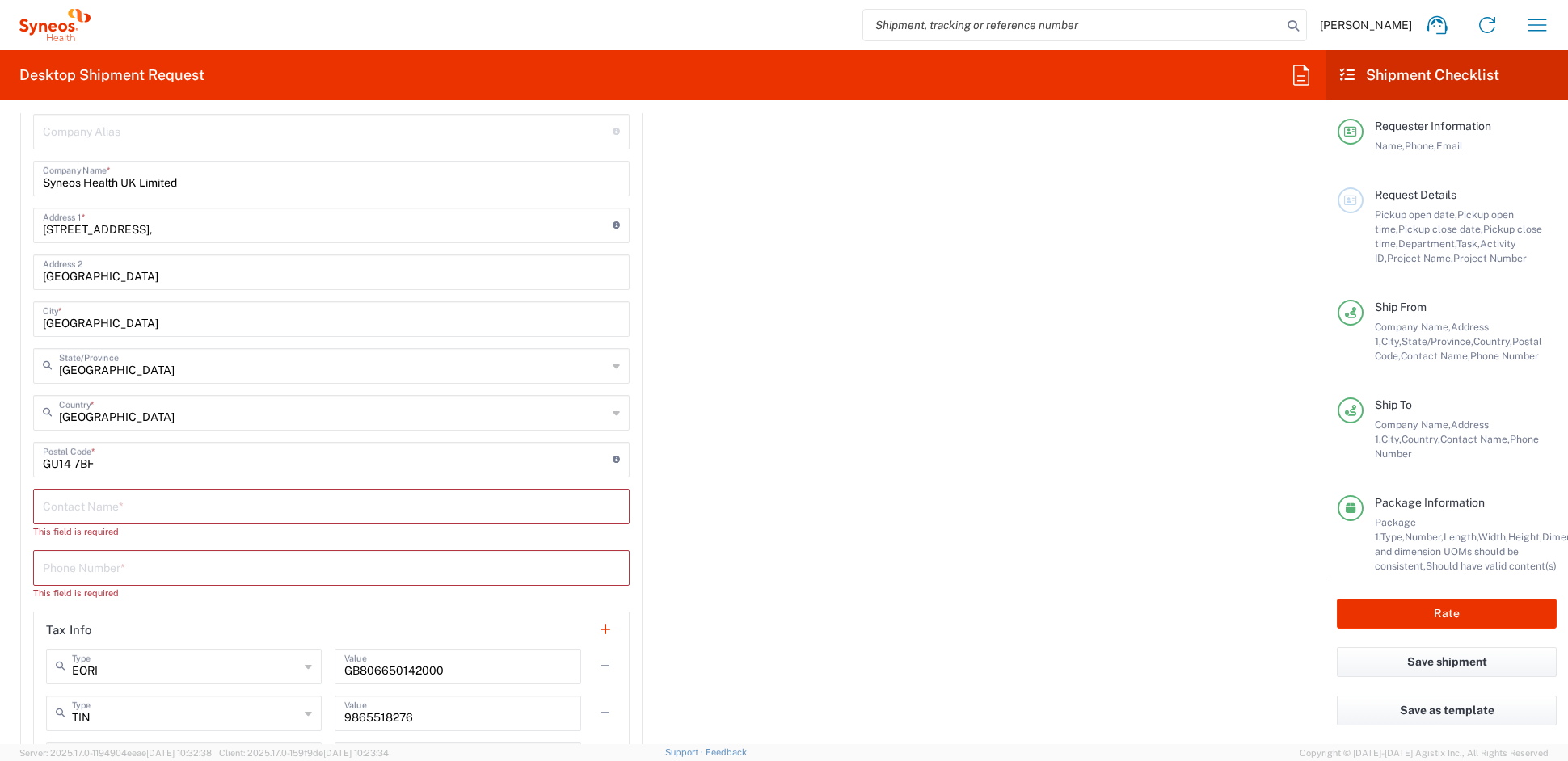
scroll to position [2355, 0]
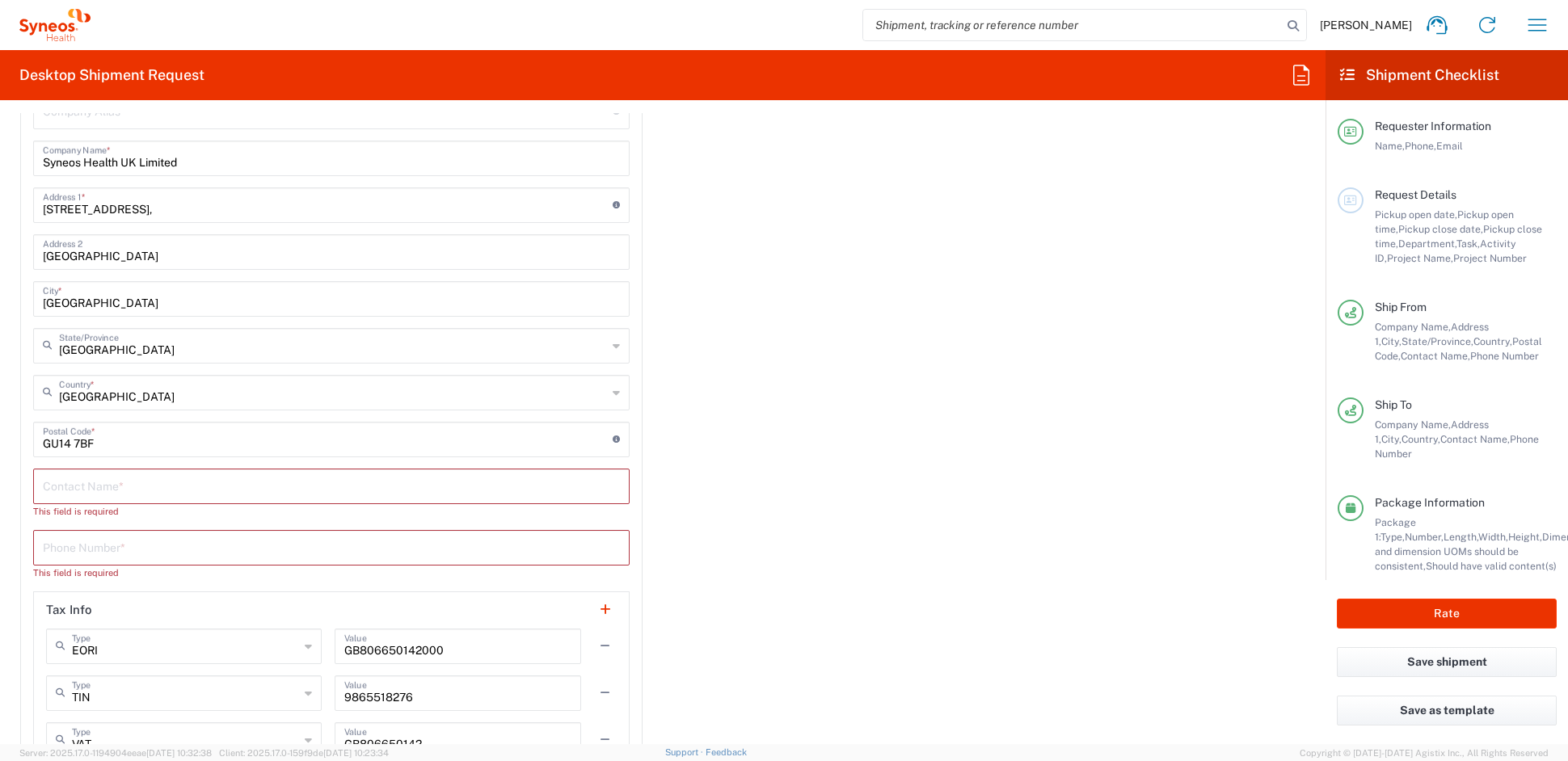
click at [83, 482] on input "text" at bounding box center [331, 485] width 577 height 28
paste input "Beatriz Roca Benjumea"
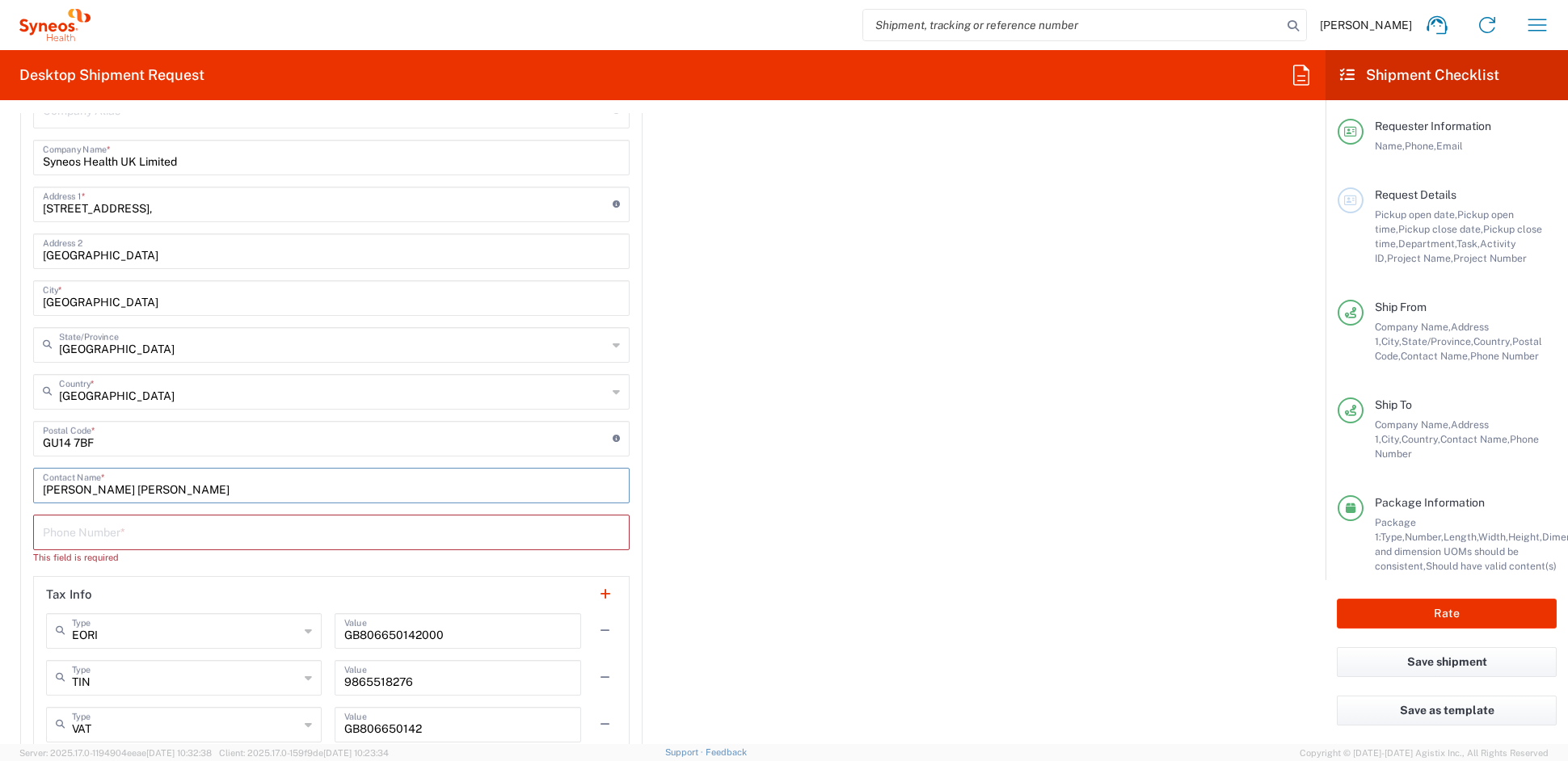
type input "Beatriz Roca Benjumea"
click at [117, 525] on input "tel" at bounding box center [331, 530] width 577 height 28
paste input "34 932 555 641"
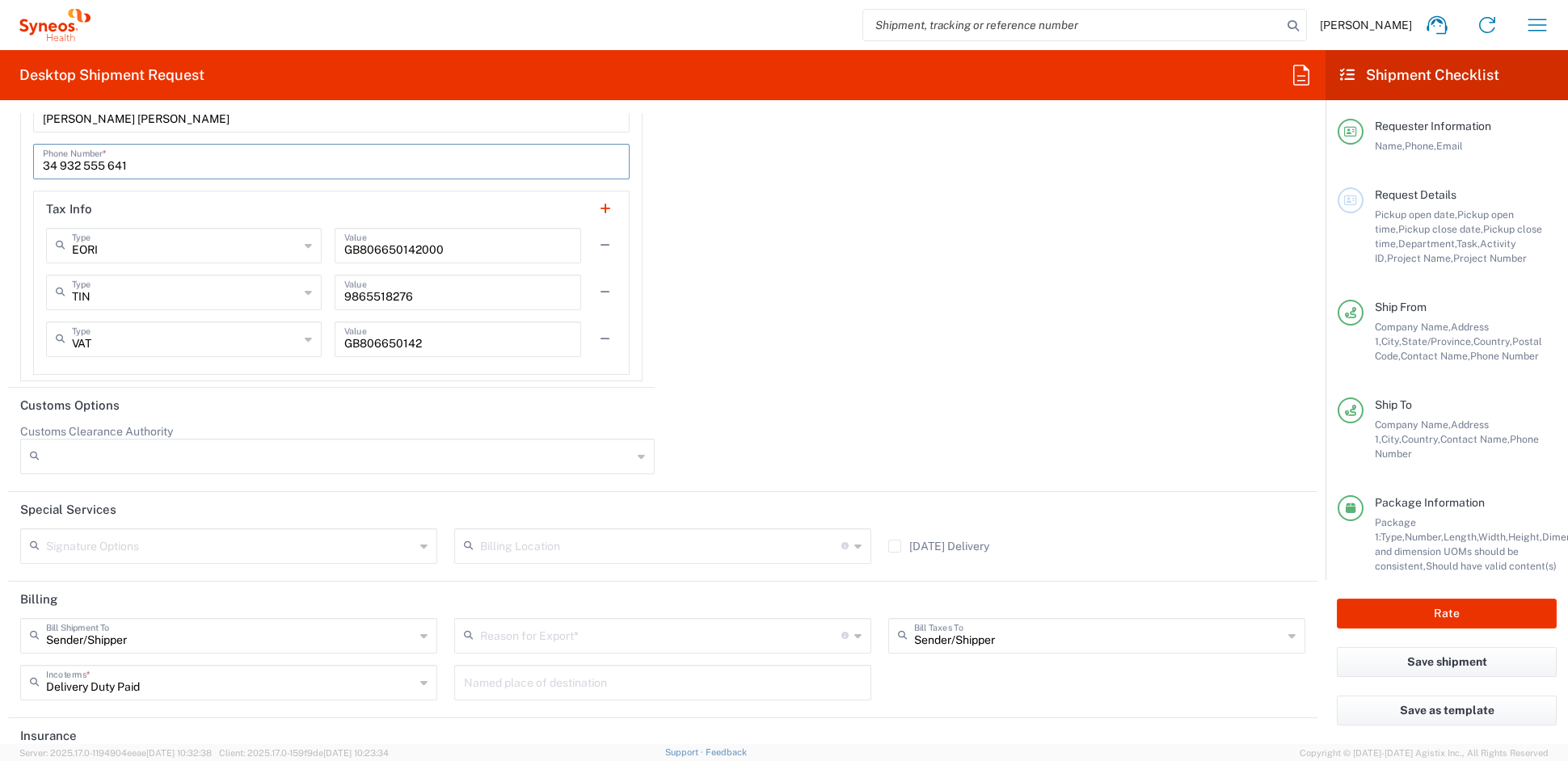
scroll to position [2727, 0]
type input "34 932 555 641"
click at [573, 635] on input "text" at bounding box center [660, 633] width 361 height 28
click at [490, 600] on span "Sold" at bounding box center [656, 601] width 409 height 25
type input "Sold"
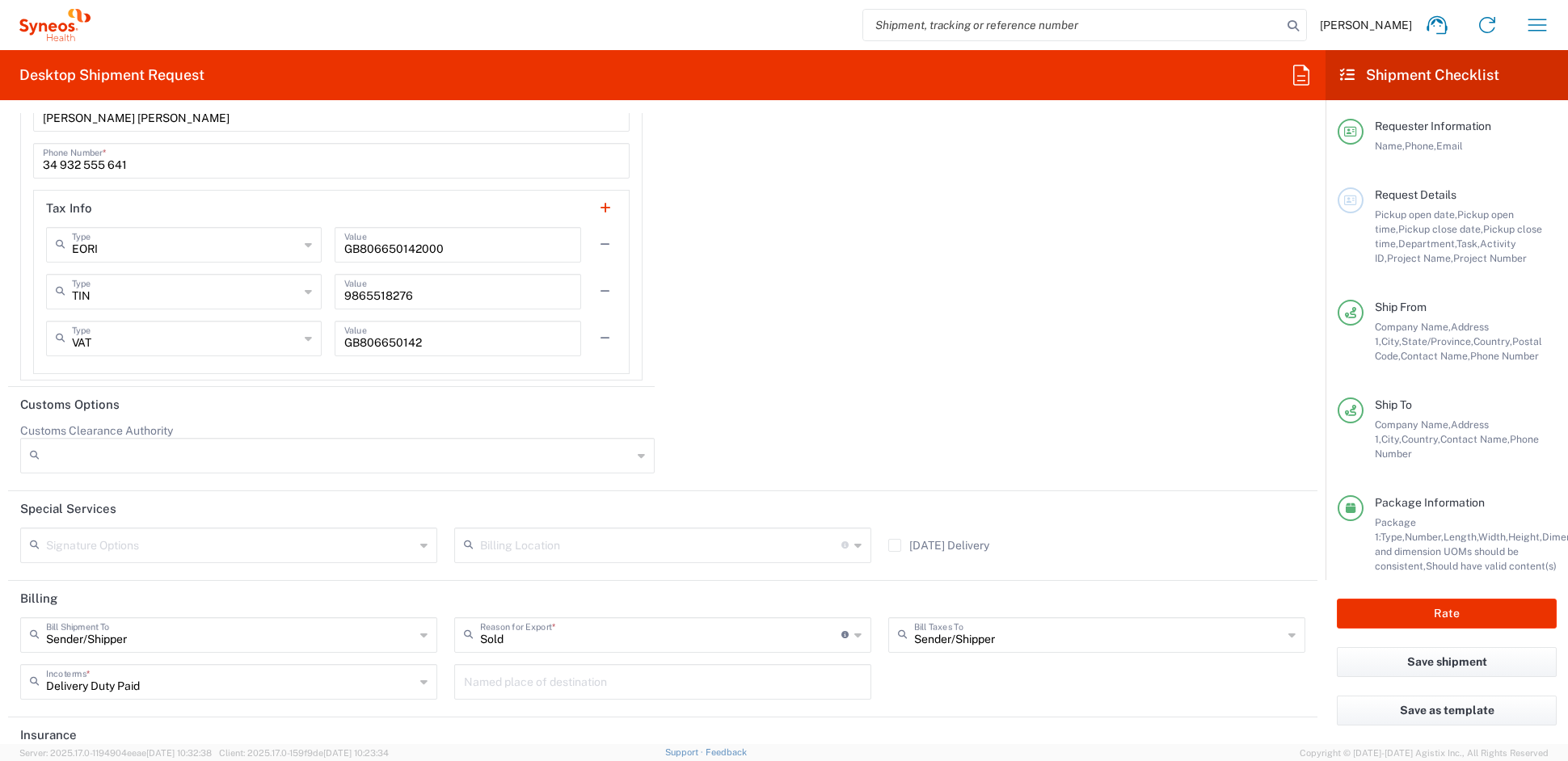
scroll to position [2801, 0]
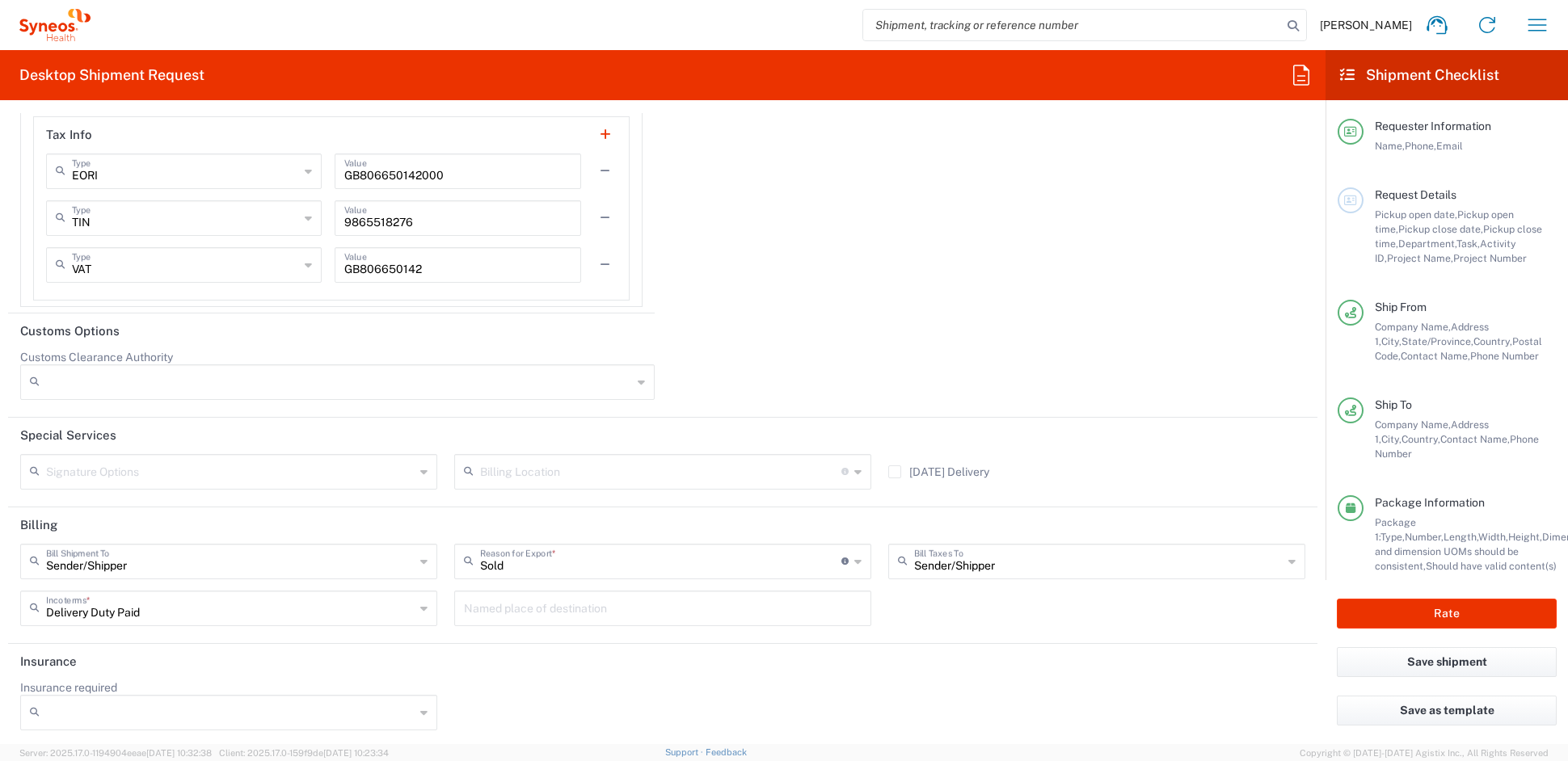
click at [421, 603] on icon at bounding box center [424, 608] width 7 height 26
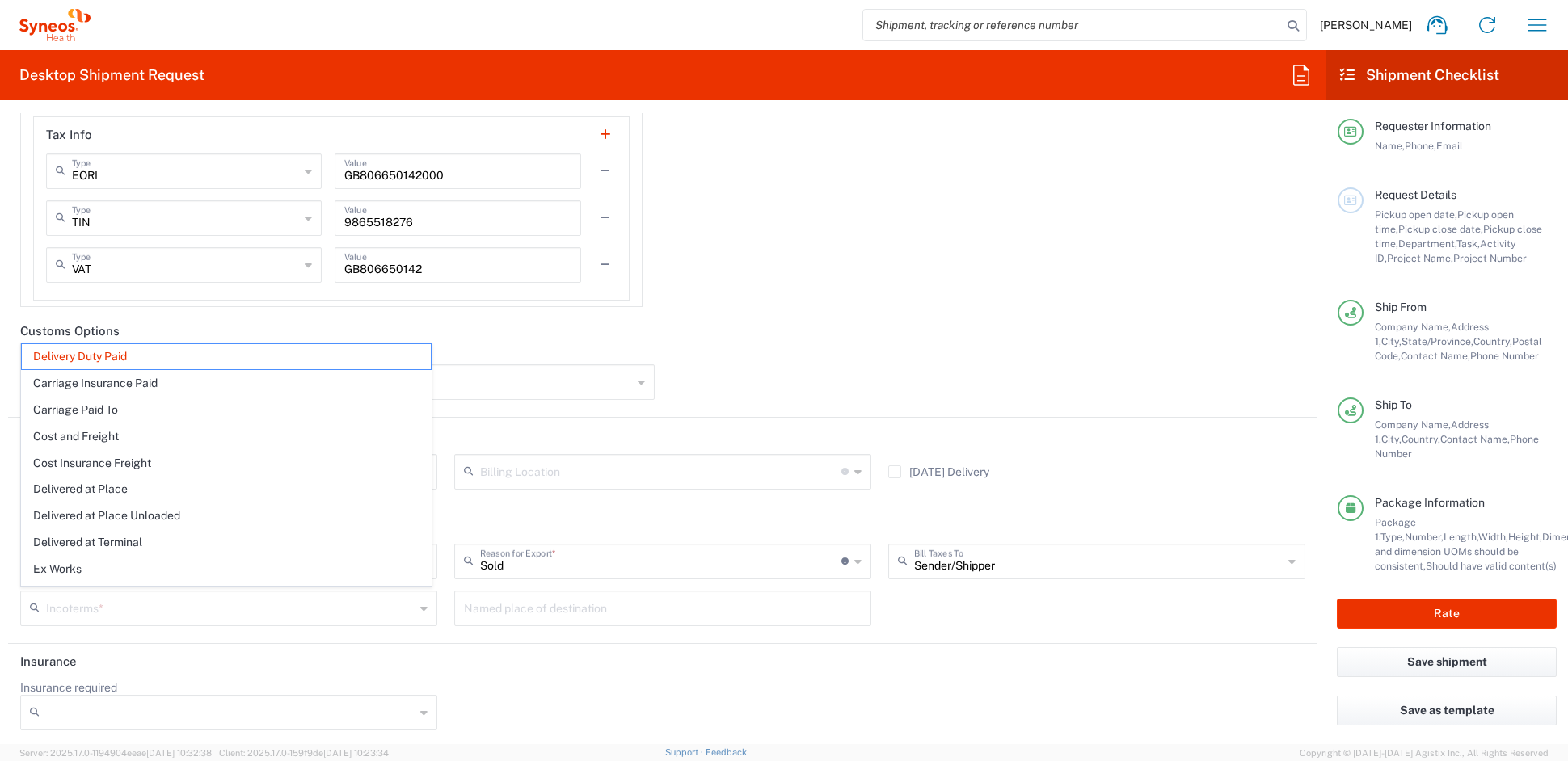
click at [603, 659] on header "Insurance" at bounding box center [663, 662] width 1310 height 36
type input "Delivery Duty Paid"
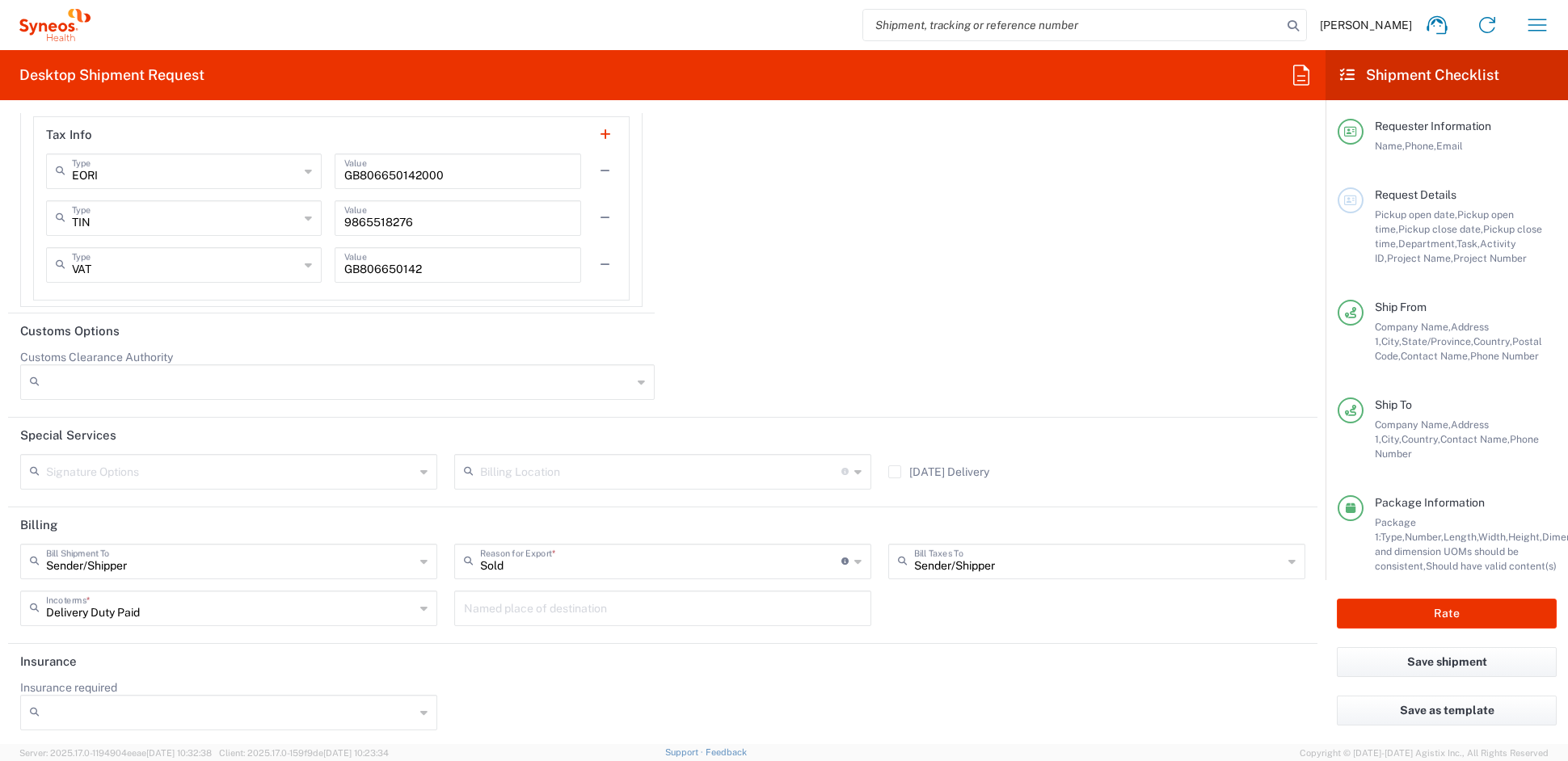
click at [603, 659] on header "Insurance" at bounding box center [663, 662] width 1310 height 36
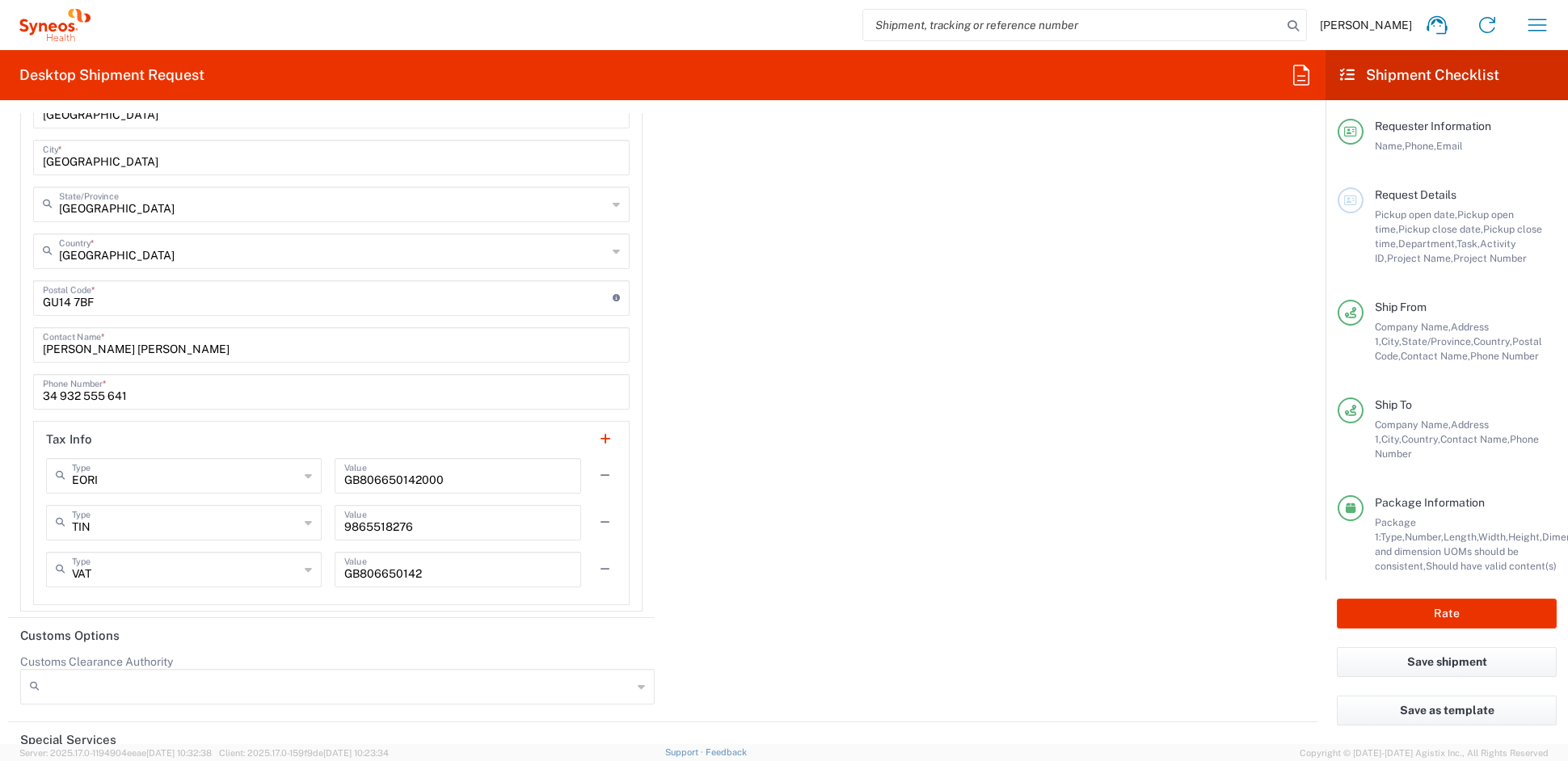
scroll to position [2497, 0]
click at [1444, 610] on button "Rate" at bounding box center [1447, 613] width 220 height 30
type input "COMM.STUDO.IC.106231"
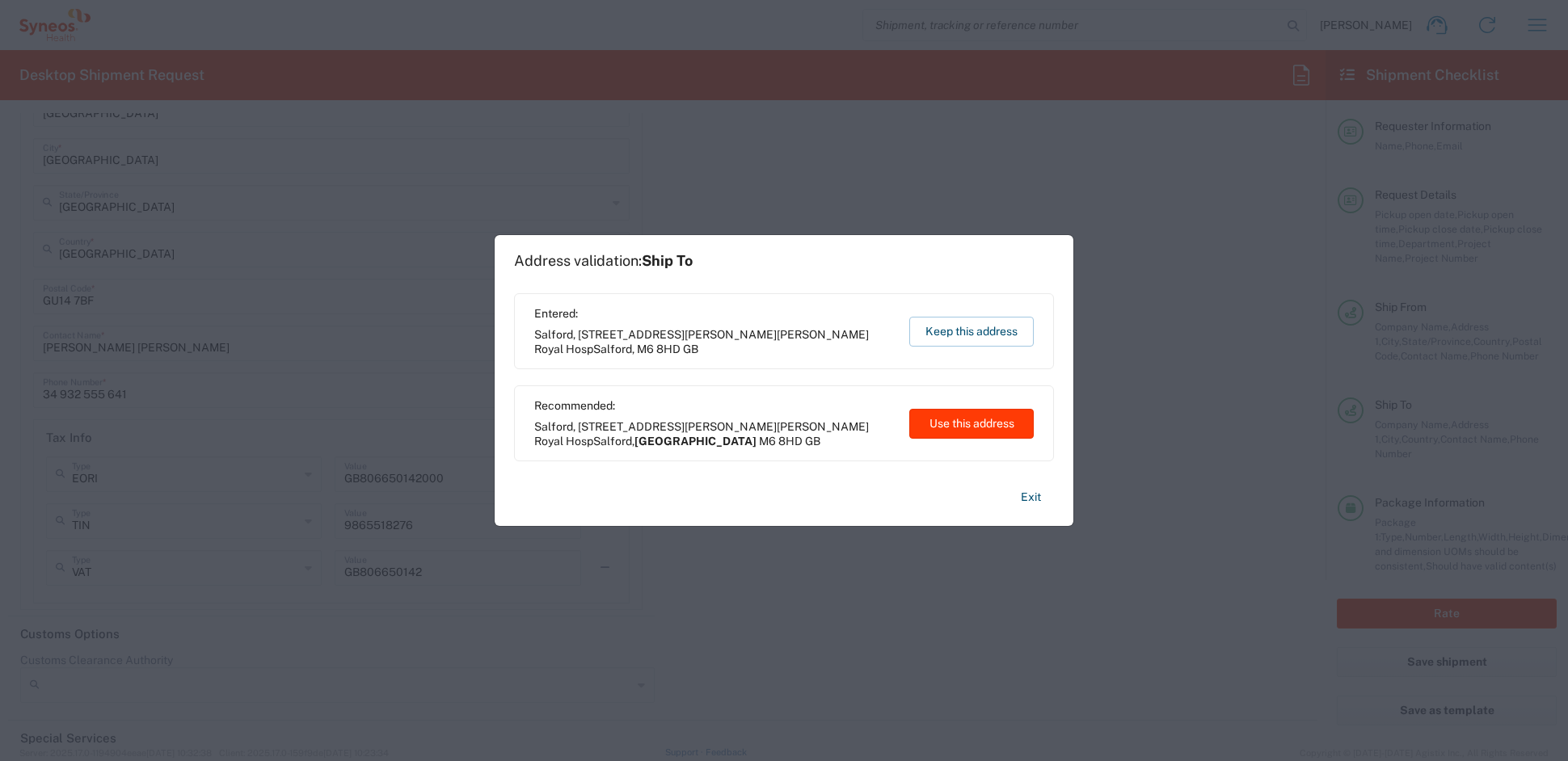
click at [990, 422] on button "Use this address" at bounding box center [972, 423] width 124 height 30
type input "England"
type input "United Kingdom"
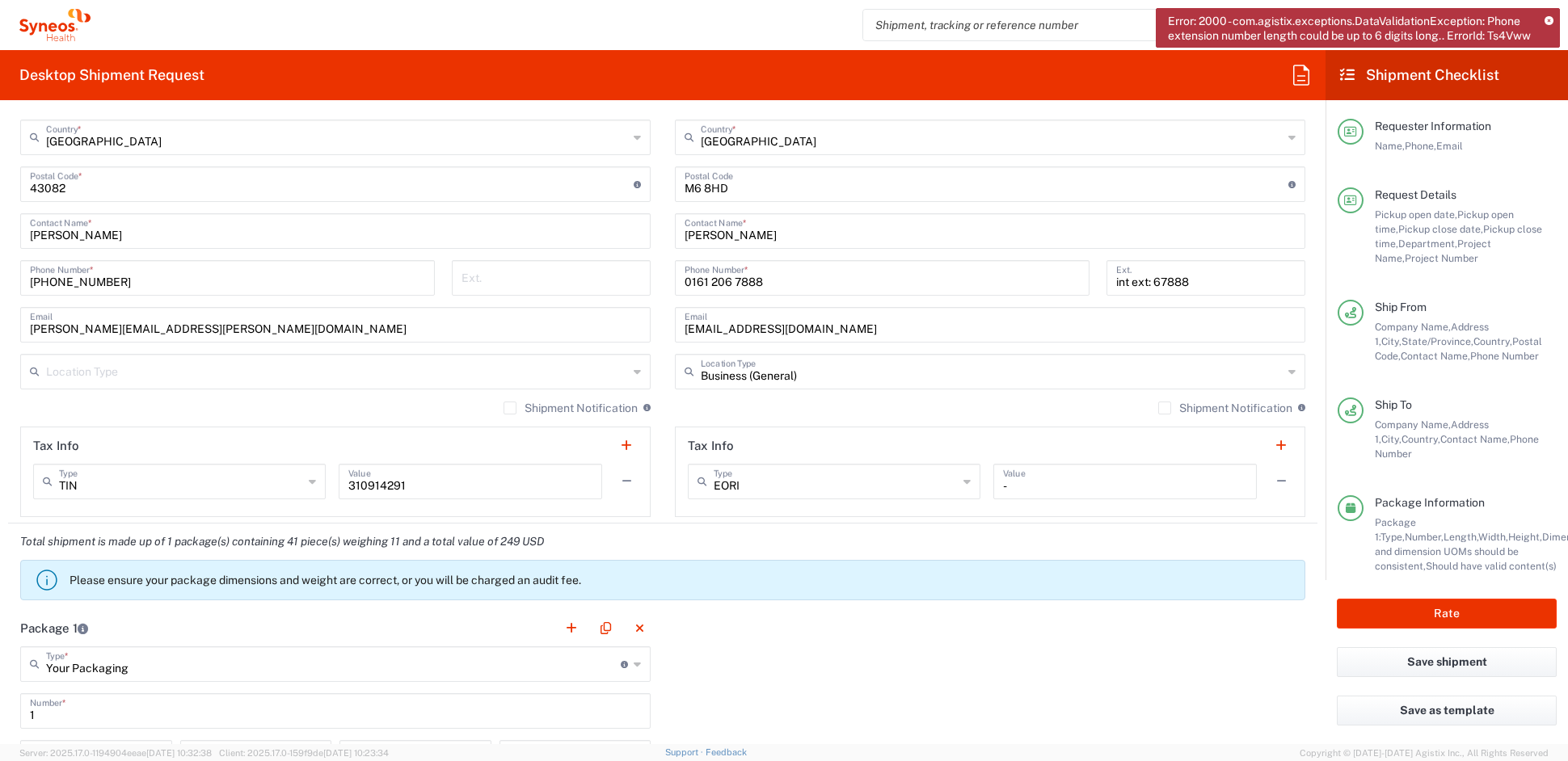
scroll to position [943, 0]
drag, startPoint x: 1144, startPoint y: 282, endPoint x: 1076, endPoint y: 284, distance: 68.0
click at [1076, 284] on div "0161 206 7888 Phone Number * int ext: 67888 Ext." at bounding box center [990, 285] width 648 height 47
type input "67888"
click at [1548, 19] on icon at bounding box center [1549, 22] width 9 height 9
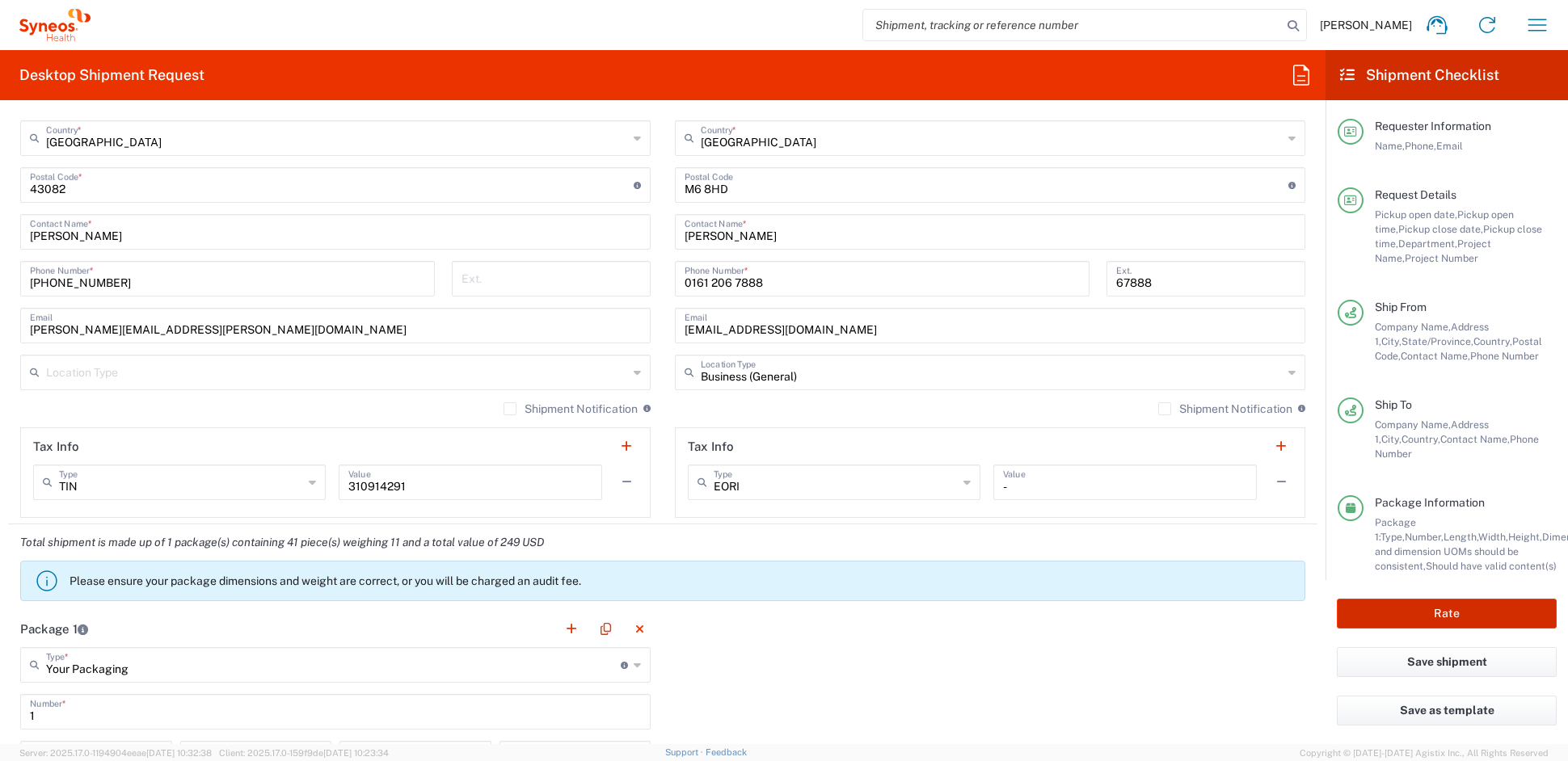
click at [1421, 614] on button "Rate" at bounding box center [1447, 613] width 220 height 30
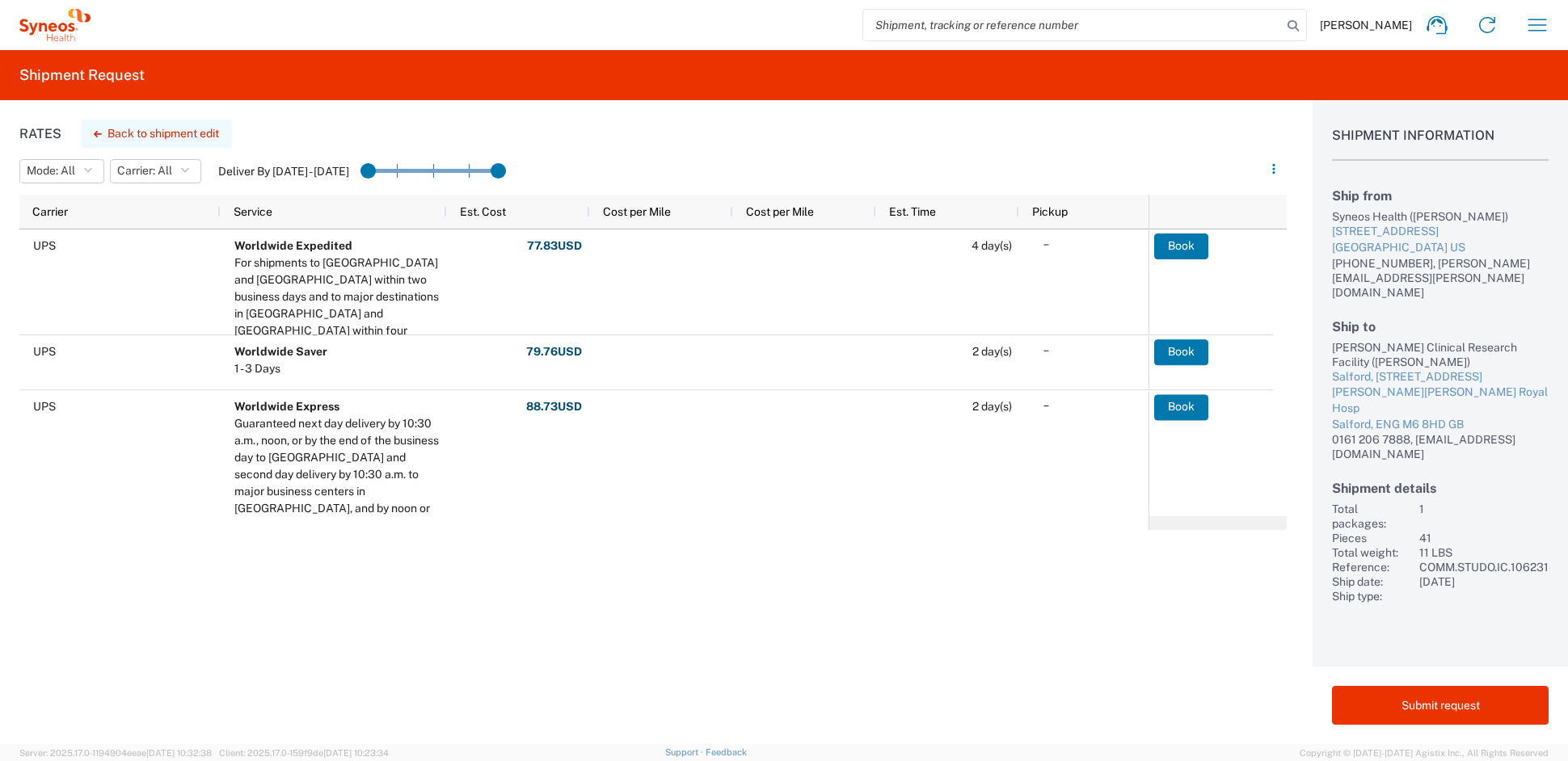
click at [154, 131] on button "Back to shipment edit" at bounding box center [157, 133] width 151 height 28
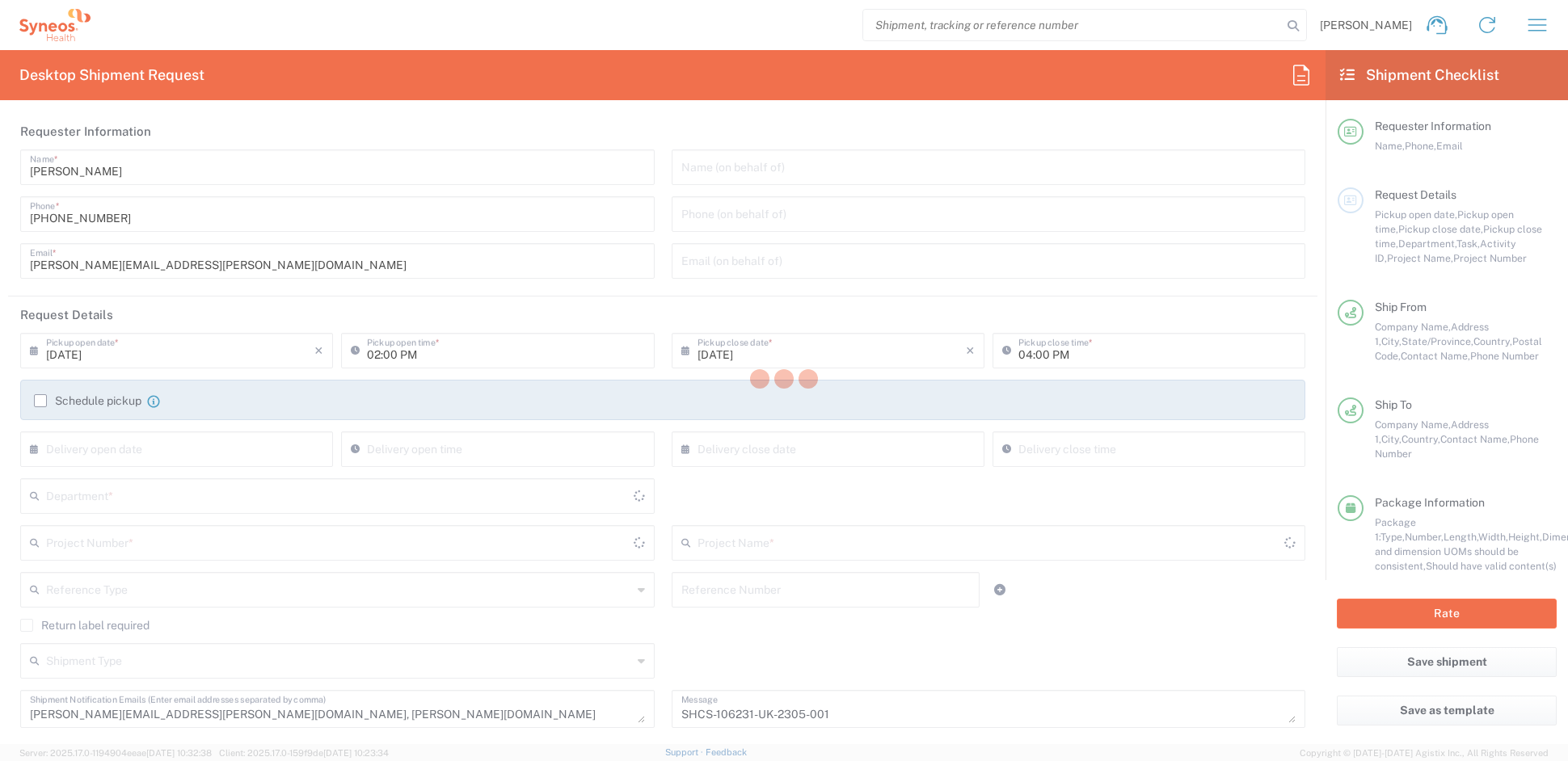
type input "Ohio"
type input "England"
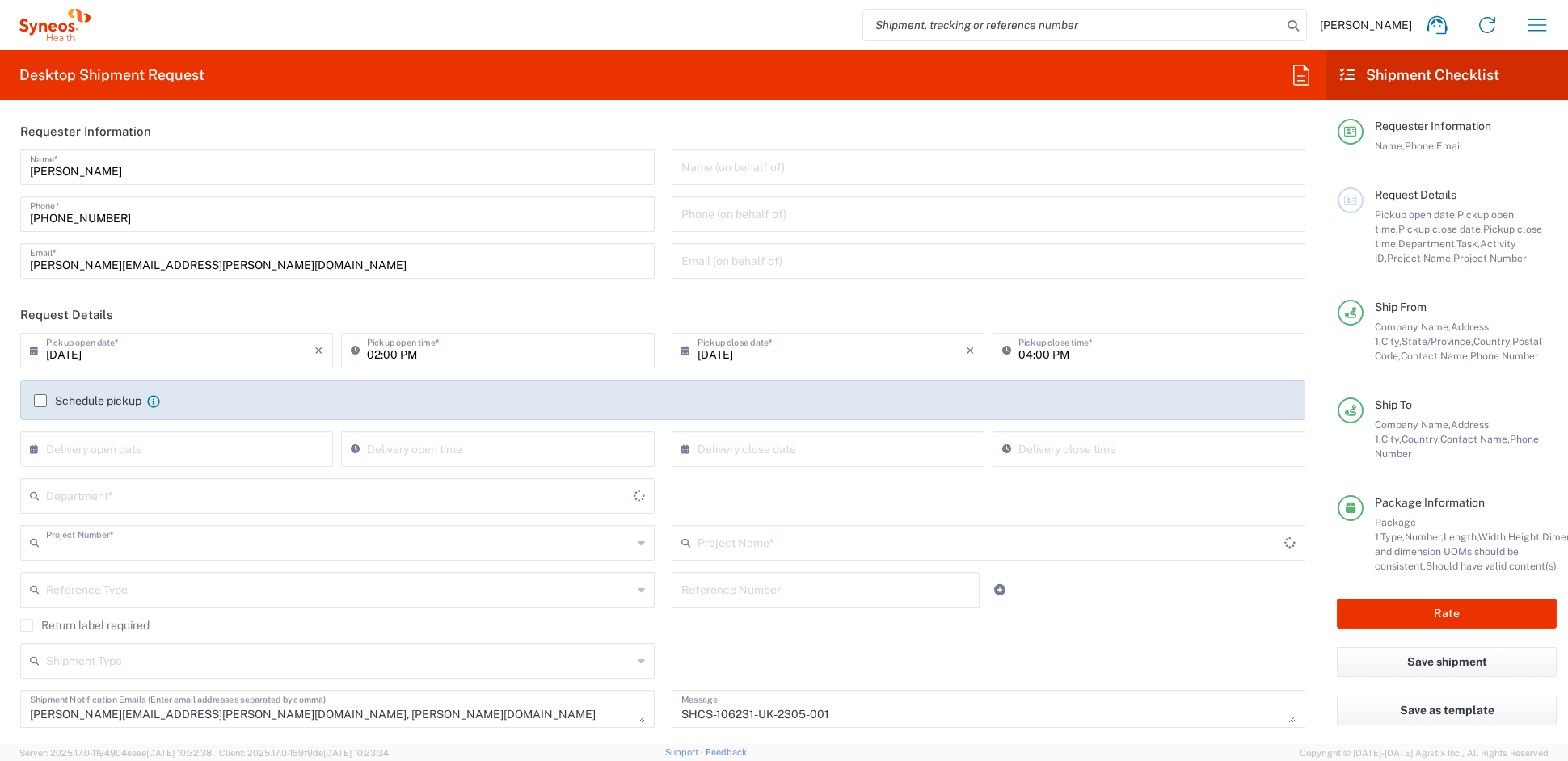
type input "COMM.STUDO.IC.106231"
type input "Your Packaging"
type input "England"
type input "Syneos.PATENG.22.106231"
type input "6156"
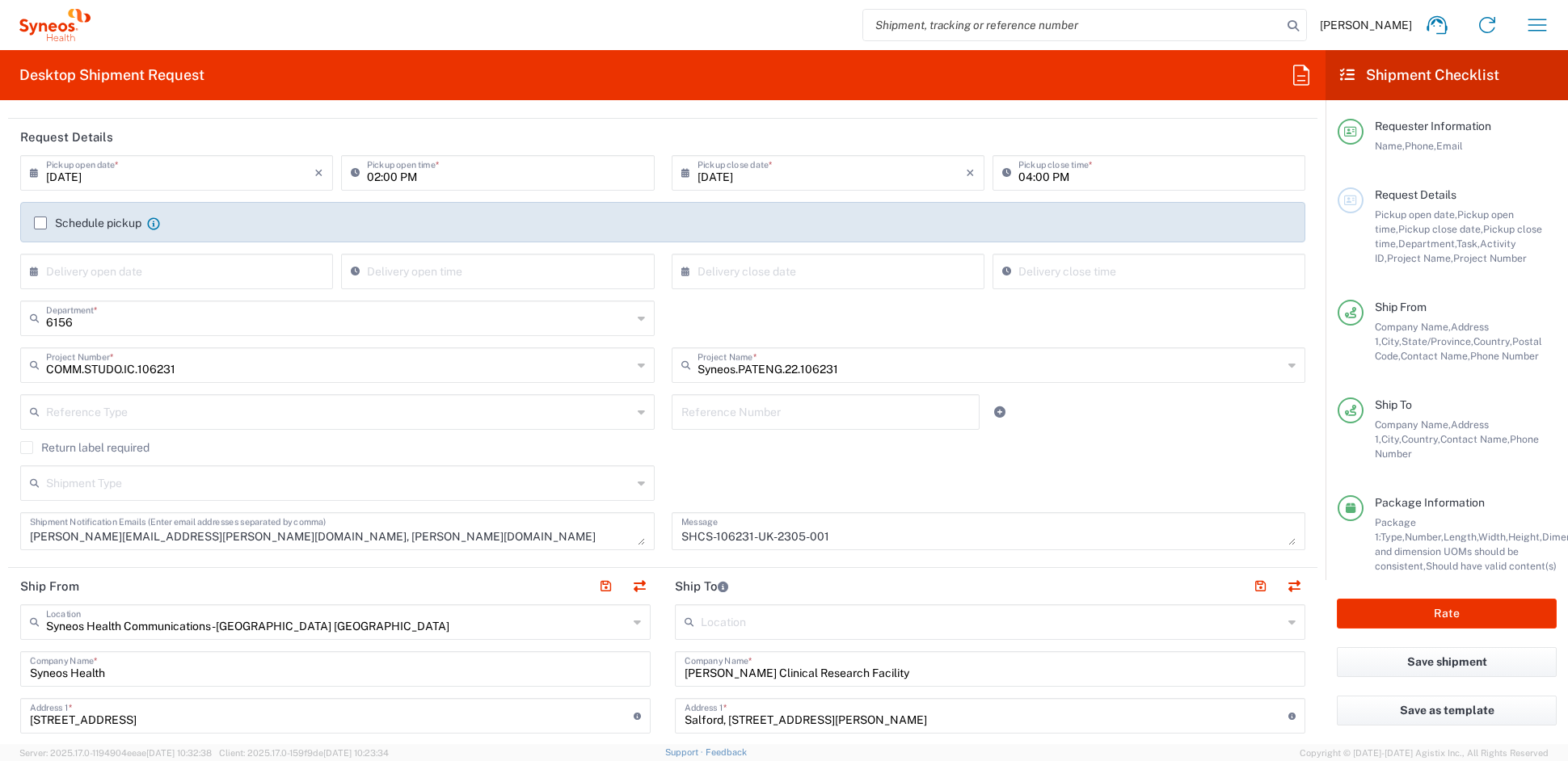
scroll to position [198, 0]
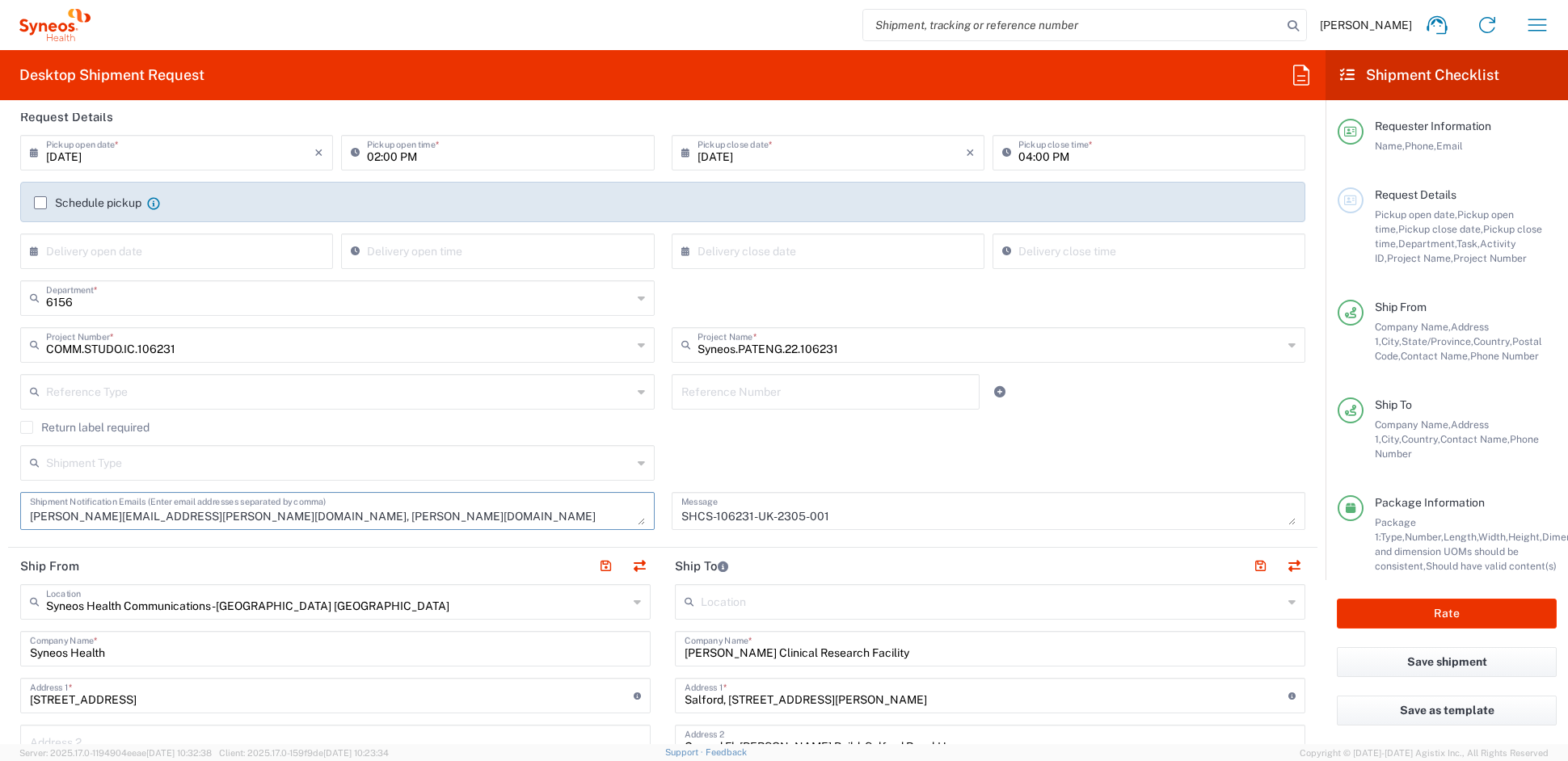
drag, startPoint x: 388, startPoint y: 516, endPoint x: 226, endPoint y: 523, distance: 162.2
click at [204, 522] on textarea "beatriz.roca@syneoshealth.com, melissa.storer@syneoshealth.com" at bounding box center [337, 511] width 615 height 28
drag, startPoint x: 401, startPoint y: 521, endPoint x: 200, endPoint y: 515, distance: 201.1
click at [200, 515] on textarea "beatriz.roca@syneoshealth.com, melissa.storer@syneoshealth.com" at bounding box center [337, 511] width 615 height 28
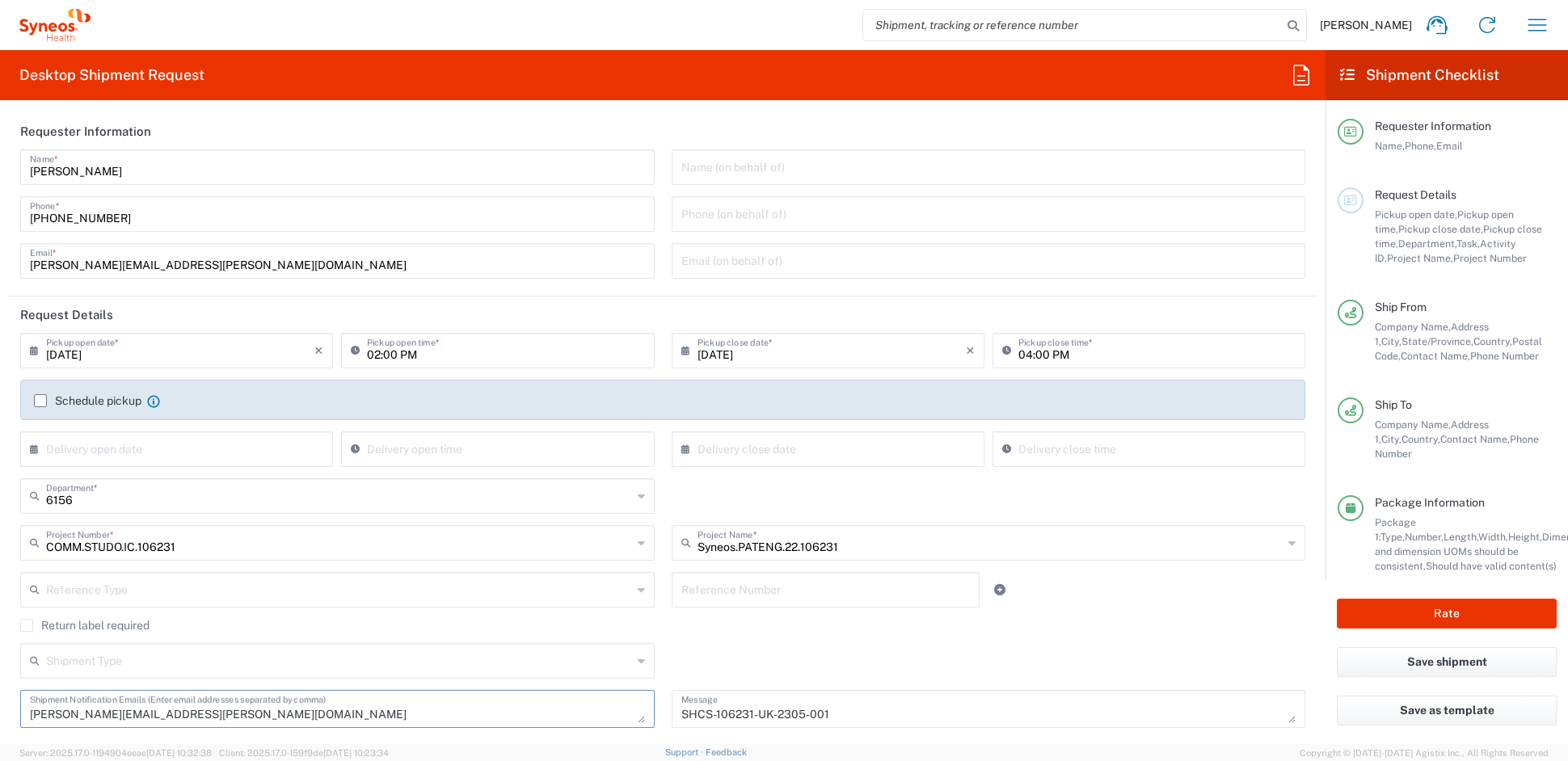
type textarea "beatriz.roca@syneoshealth.com"
drag, startPoint x: 119, startPoint y: 264, endPoint x: -28, endPoint y: 257, distance: 147.2
click at [0, 257] on html "John Popp Home Shipment estimator Shipment tracking Desktop shipment request My…" at bounding box center [784, 380] width 1568 height 761
paste input "melissa.storer"
type input "melissa.storer@syneoshealth.com"
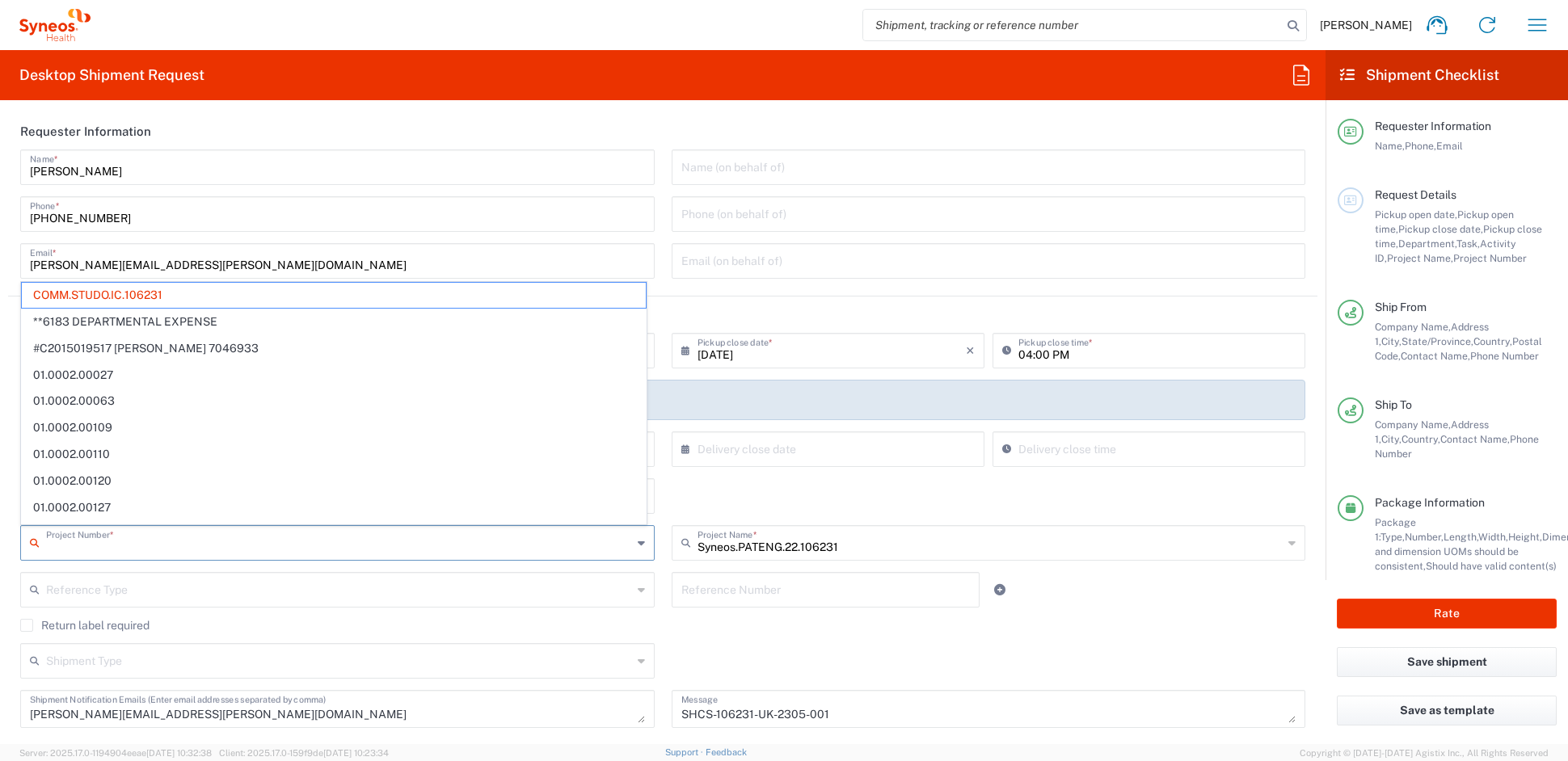
click at [409, 542] on input "text" at bounding box center [339, 541] width 586 height 28
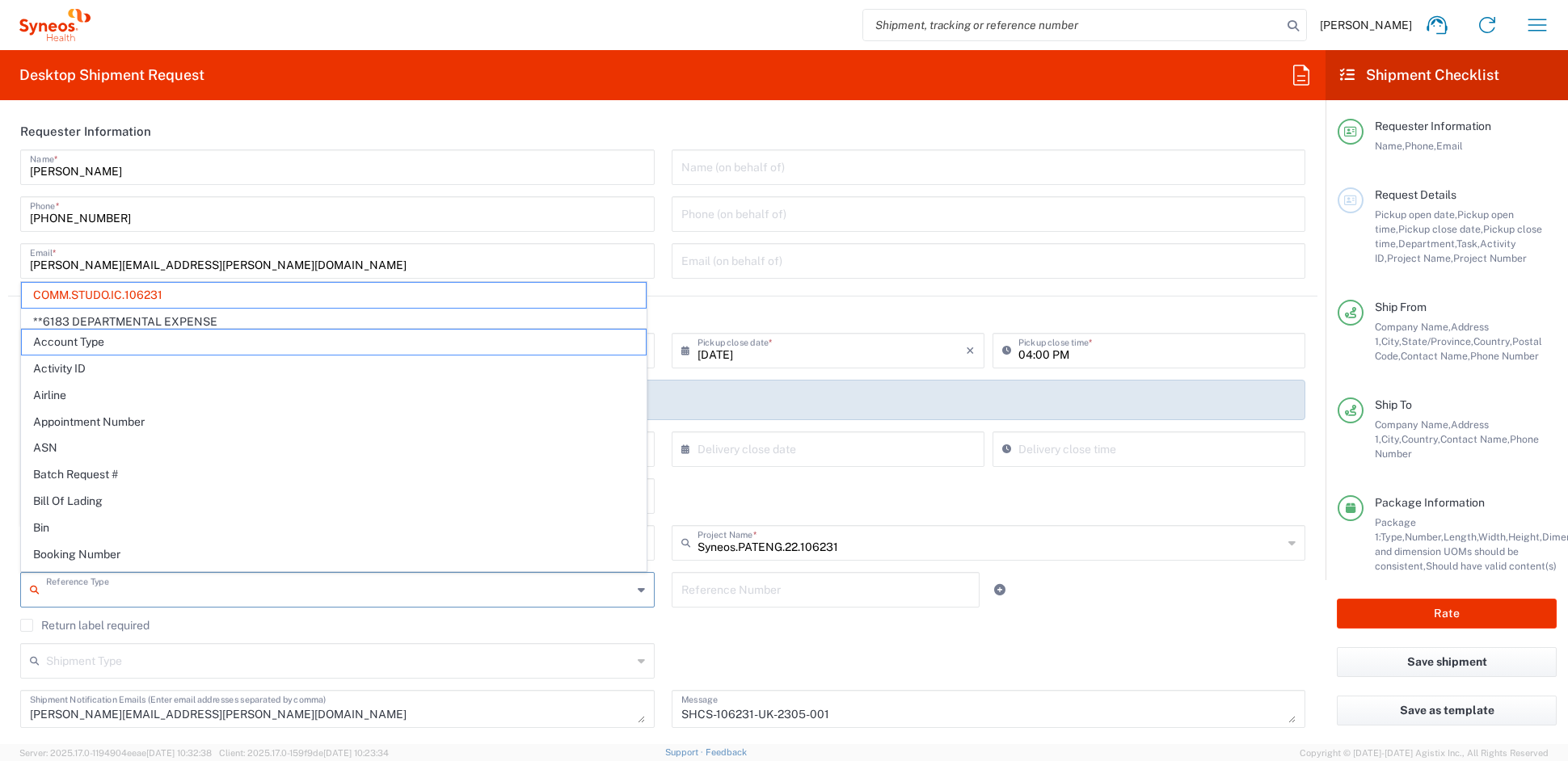
click at [409, 592] on input "text" at bounding box center [339, 588] width 586 height 28
type input "COMM.STUDO.IC.106231"
click at [833, 648] on div "Shipment Type Batch Regular" at bounding box center [663, 666] width 1302 height 47
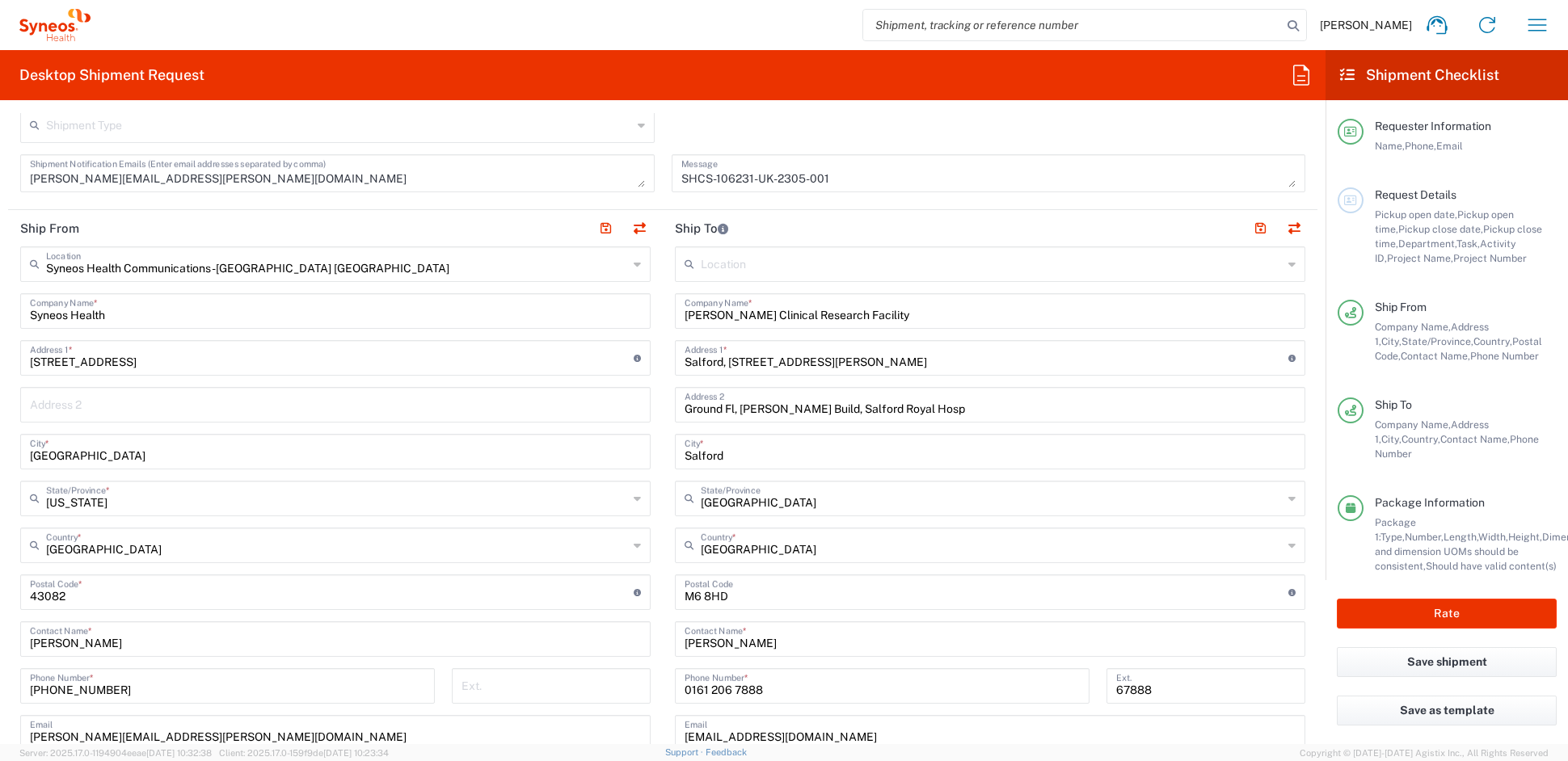
scroll to position [557, 0]
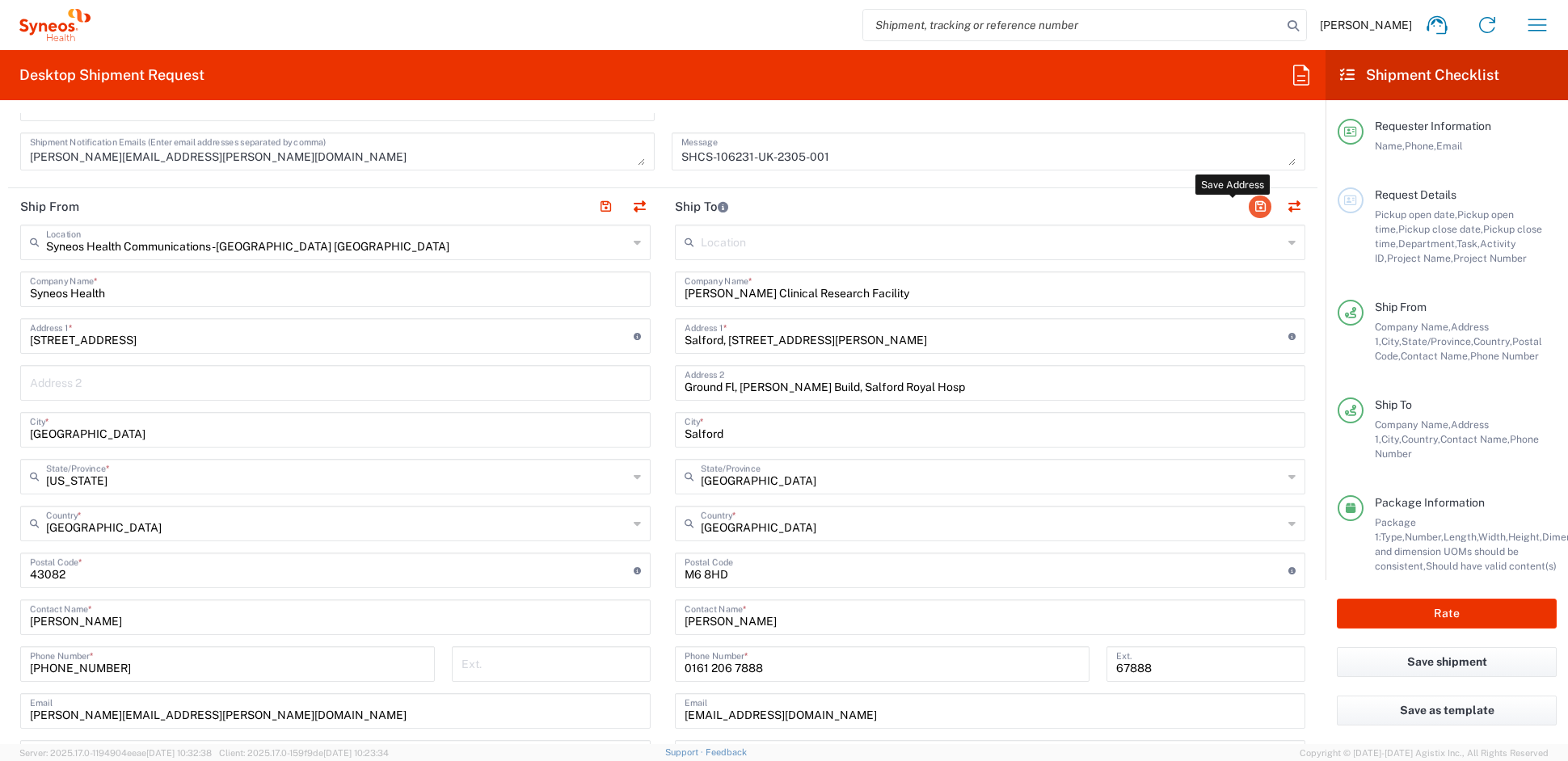
click at [1249, 205] on button "button" at bounding box center [1260, 206] width 23 height 23
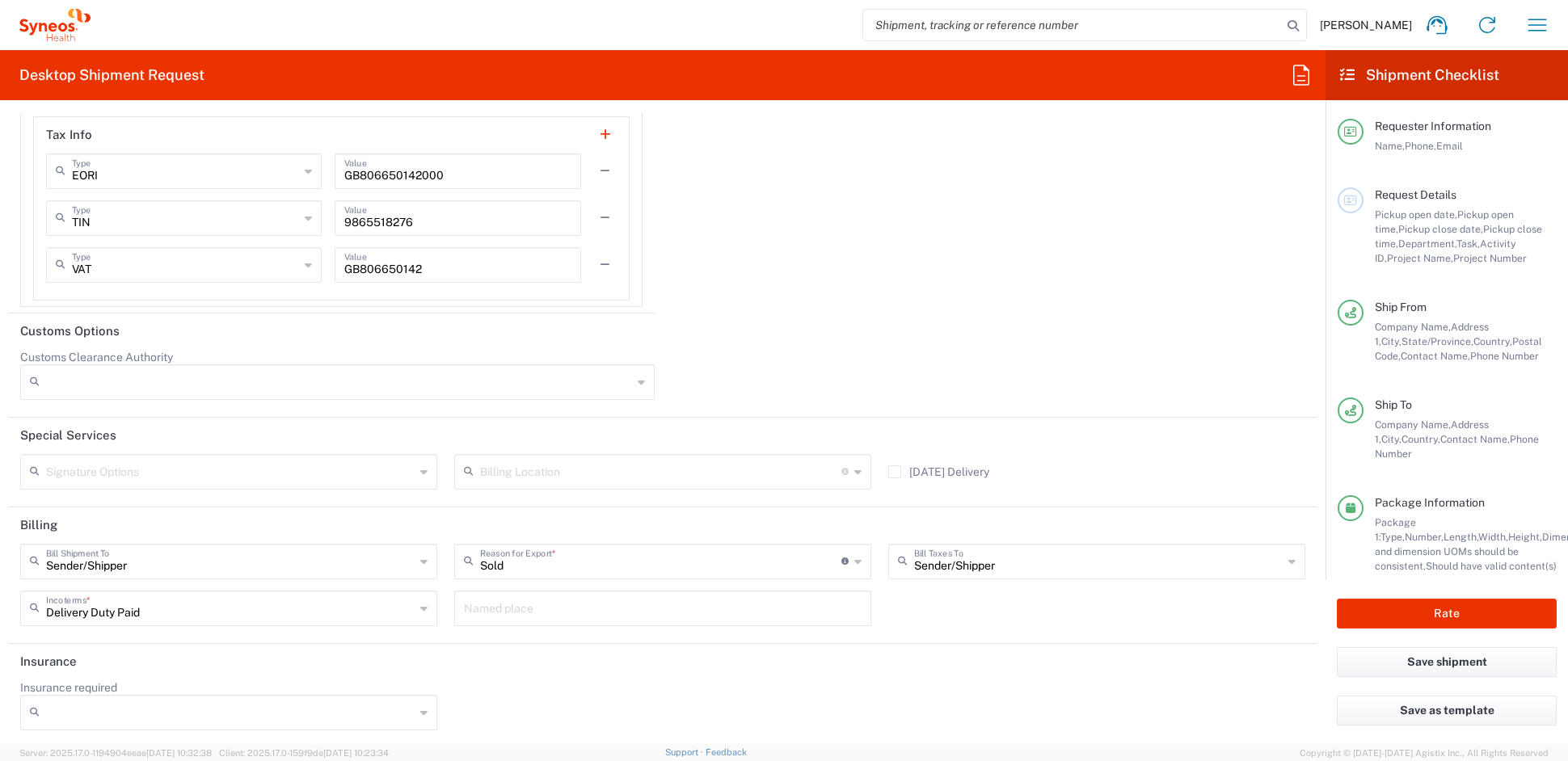
scroll to position [2800, 0]
click at [1391, 610] on button "Rate" at bounding box center [1447, 613] width 220 height 30
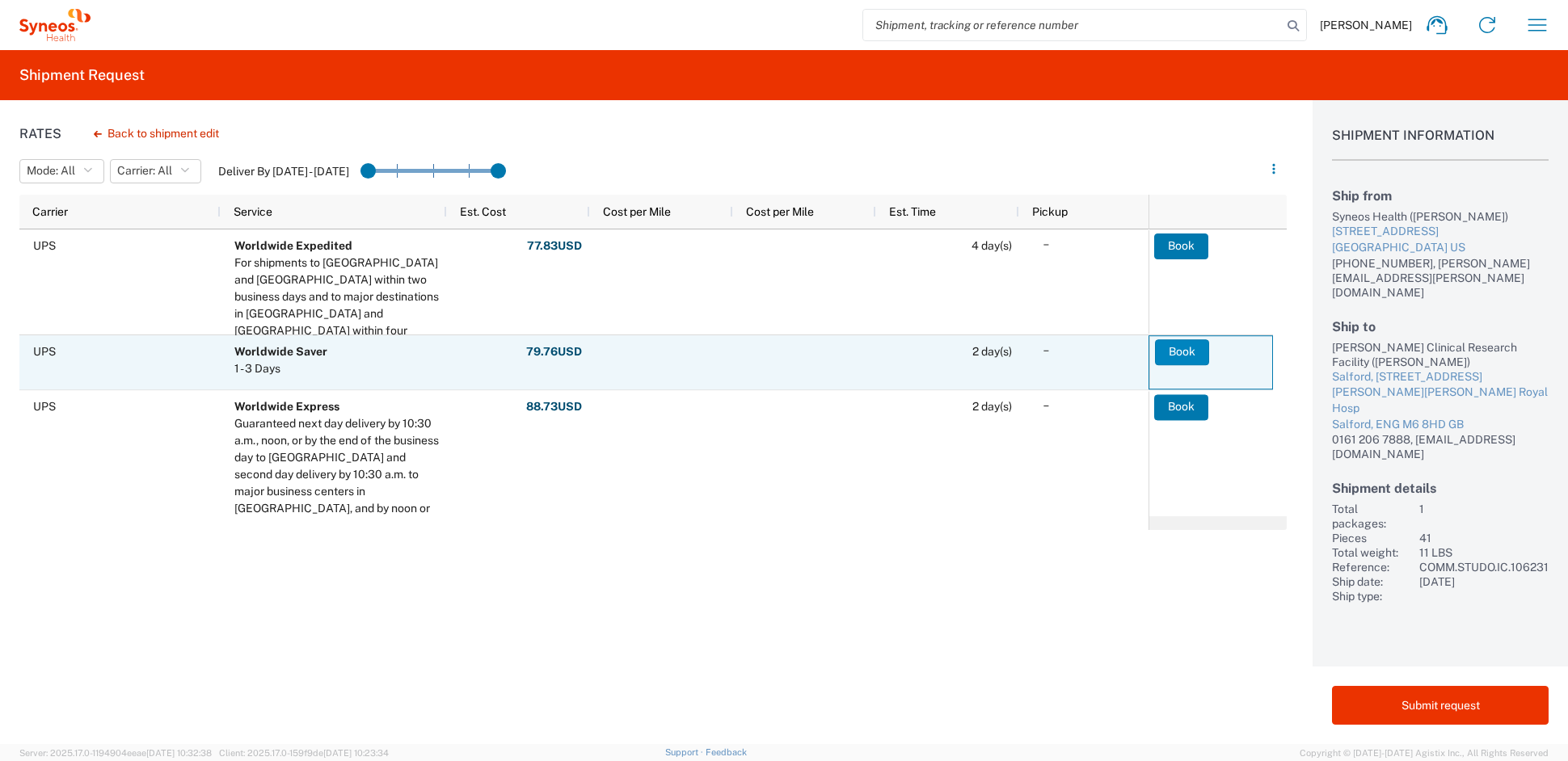
click at [1175, 351] on button "Book" at bounding box center [1183, 352] width 54 height 26
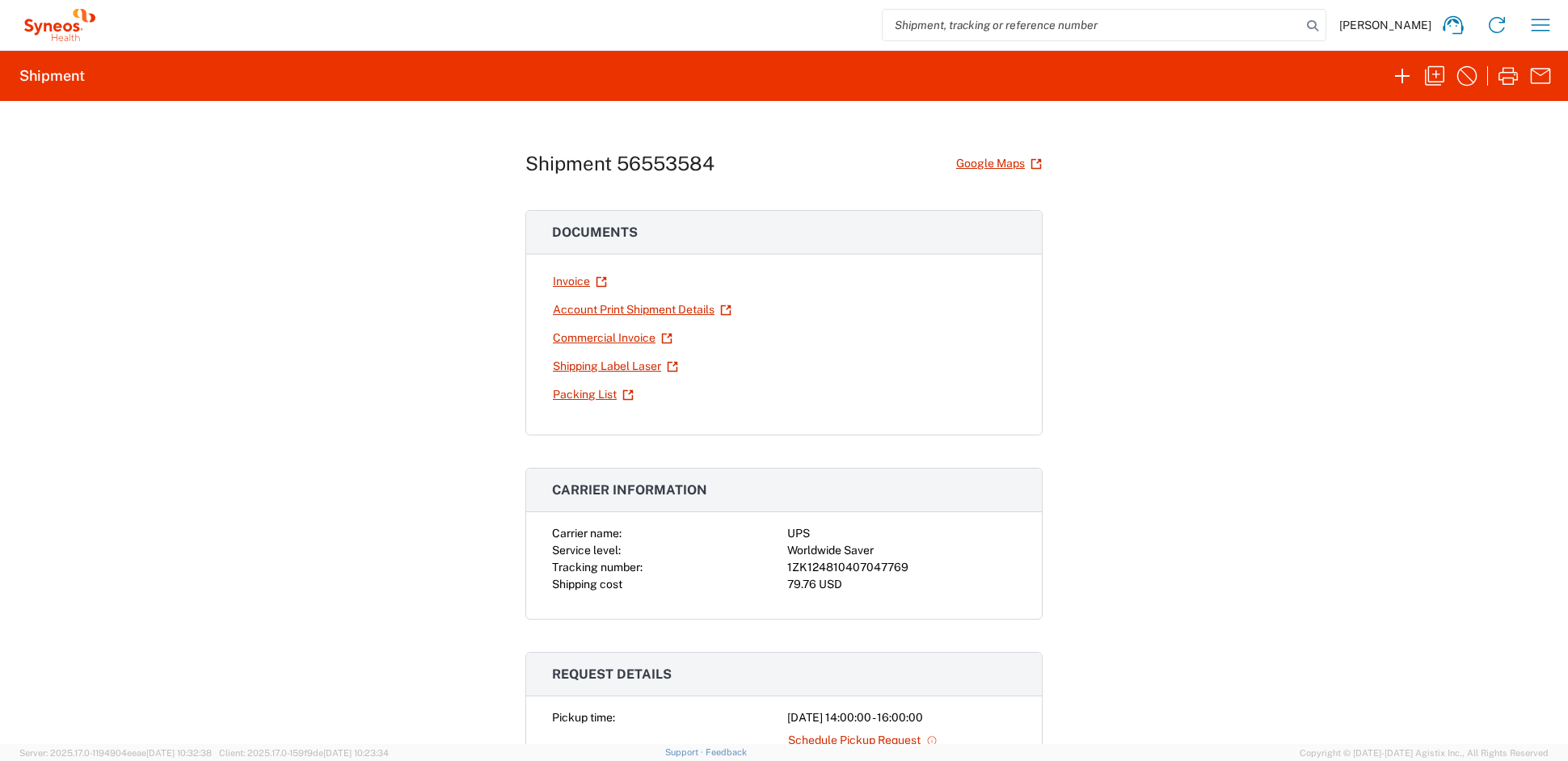
click at [609, 361] on link "Shipping Label Laser" at bounding box center [615, 366] width 127 height 28
